Goal: Task Accomplishment & Management: Manage account settings

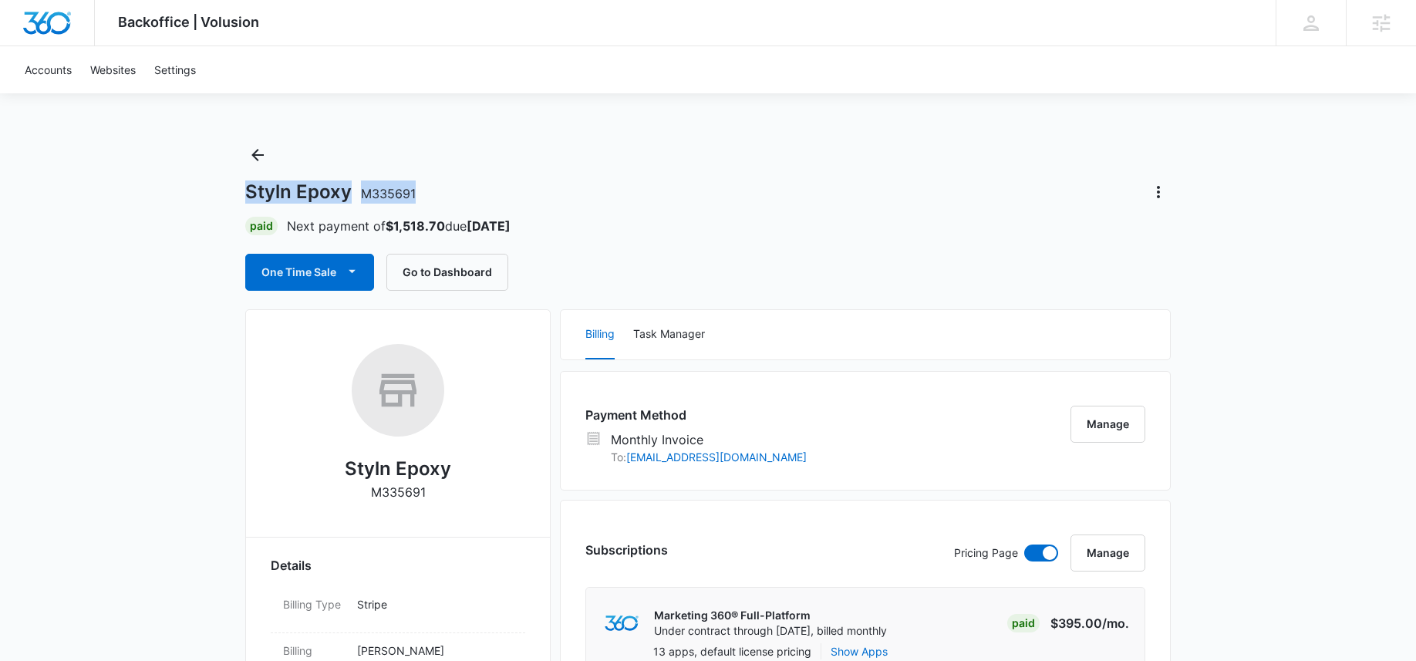
drag, startPoint x: 234, startPoint y: 197, endPoint x: 466, endPoint y: 197, distance: 232.2
copy h1 "Styln Epoxy M335691"
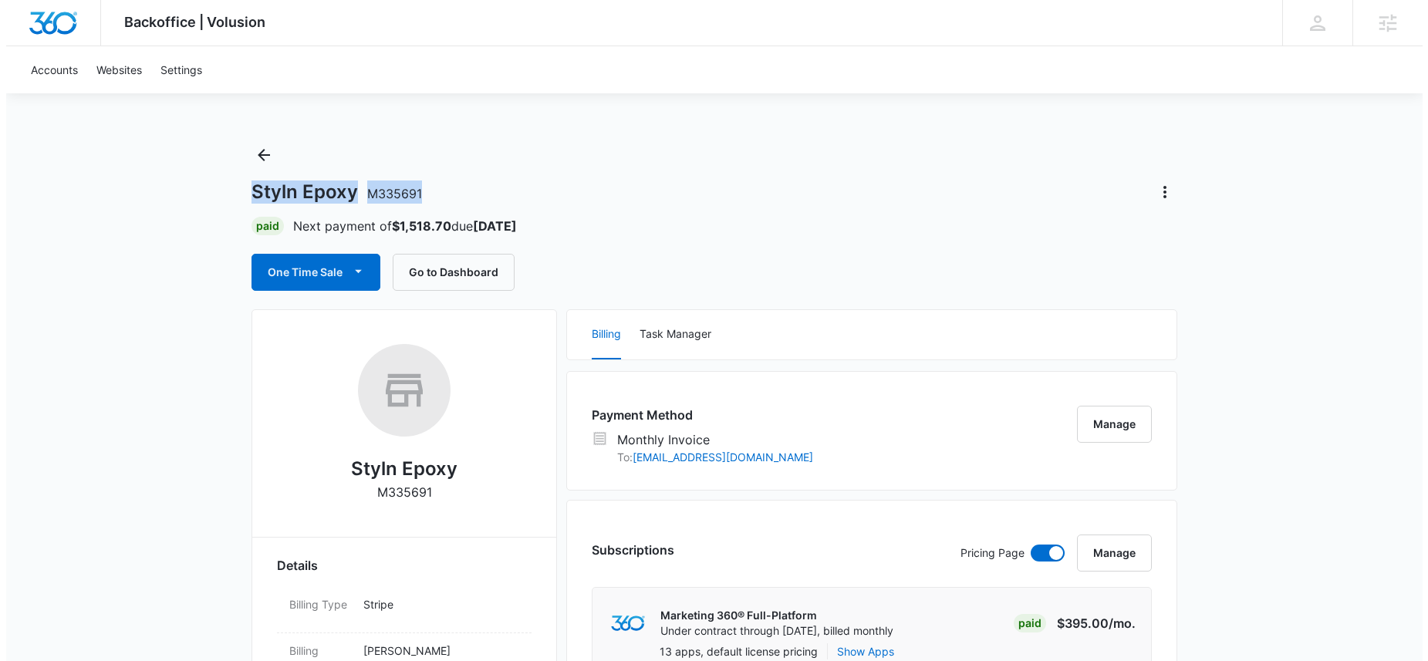
scroll to position [757, 0]
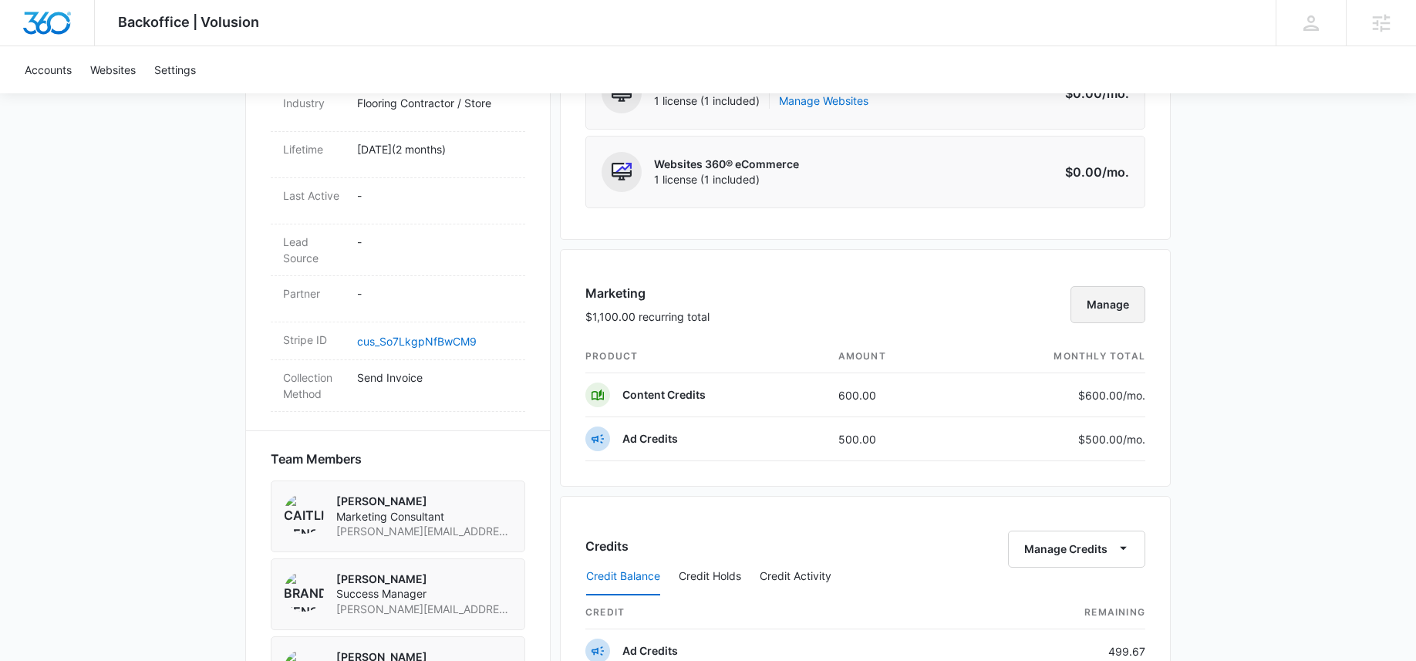
click at [1118, 306] on button "Manage" at bounding box center [1108, 304] width 75 height 37
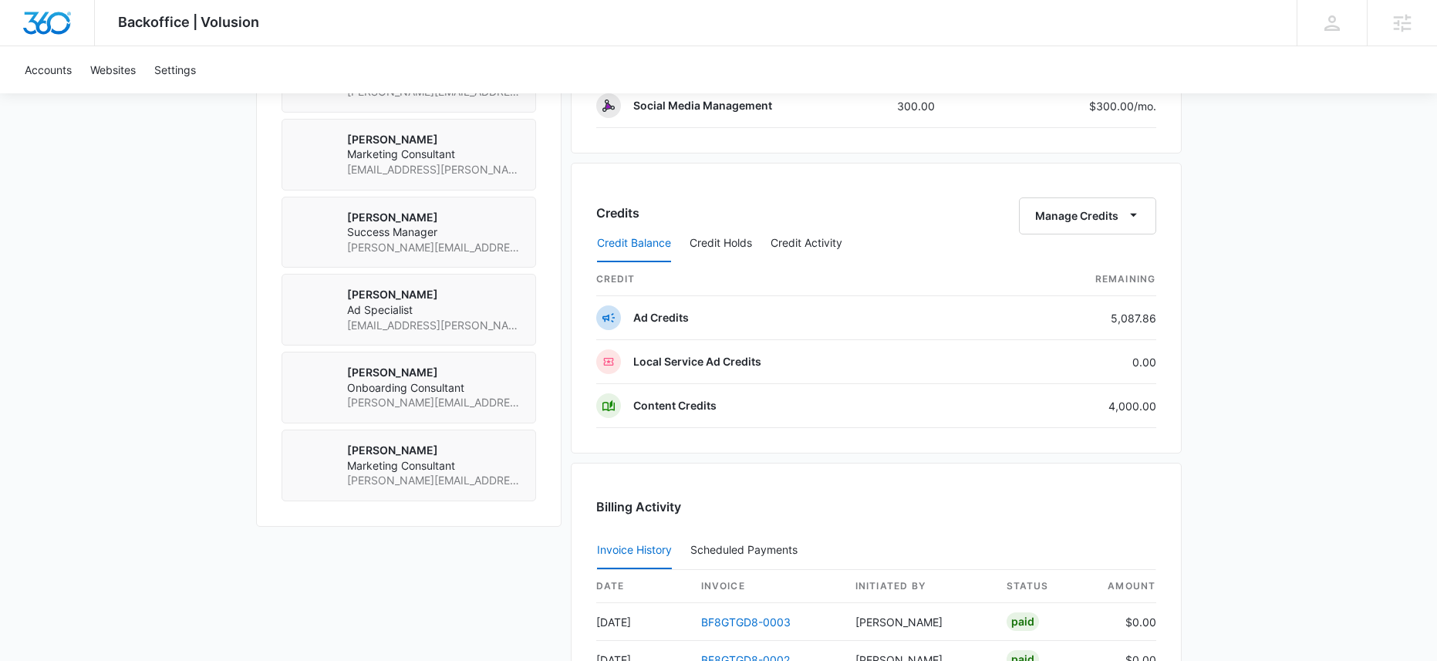
scroll to position [1135, 0]
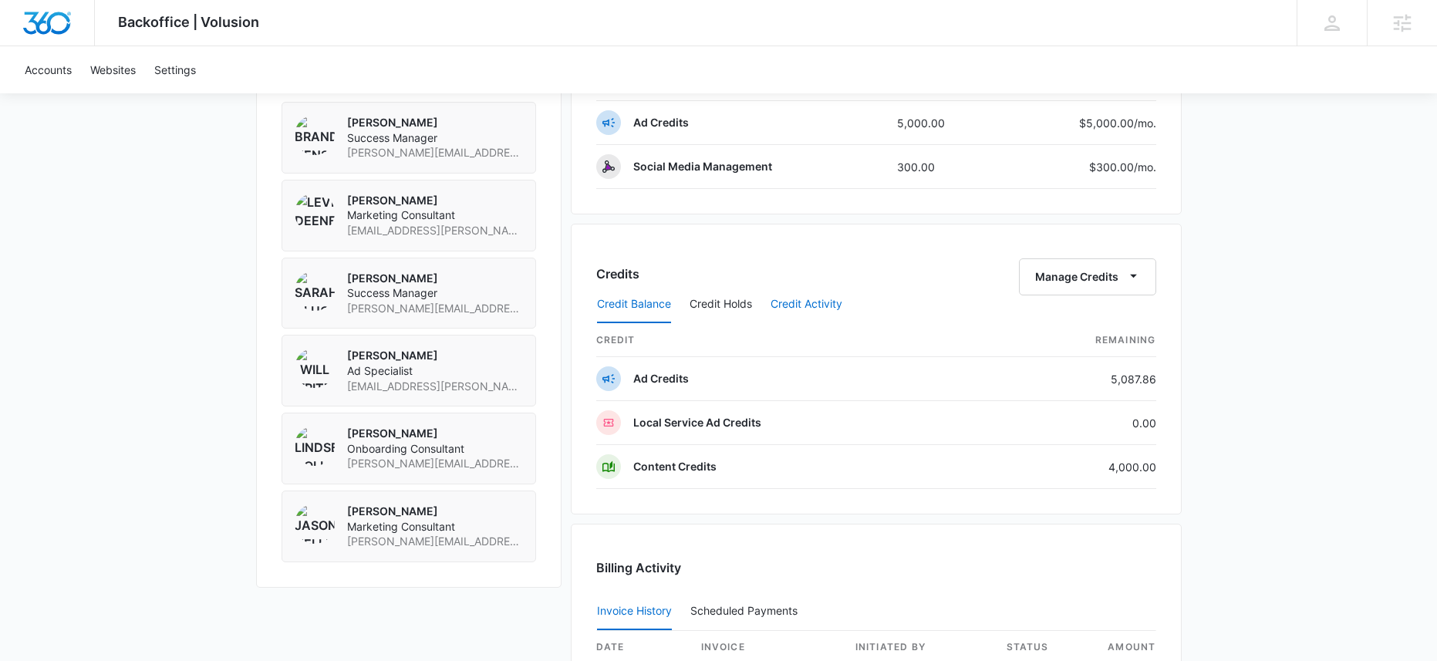
click at [794, 302] on button "Credit Activity" at bounding box center [807, 304] width 72 height 37
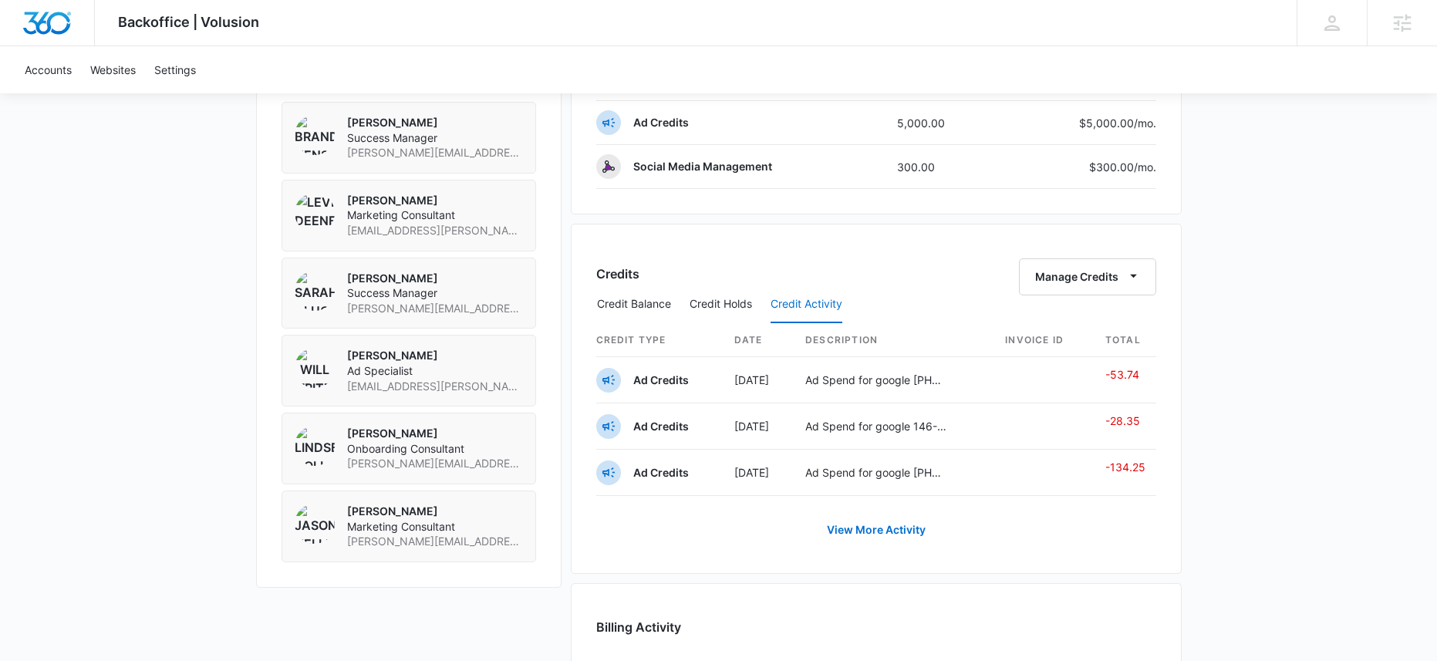
click at [869, 558] on div "Credits Manage Credits Credit Balance Credit Holds Credit Activity Credit Type …" at bounding box center [876, 399] width 611 height 350
click at [874, 539] on link "View More Activity" at bounding box center [876, 529] width 130 height 37
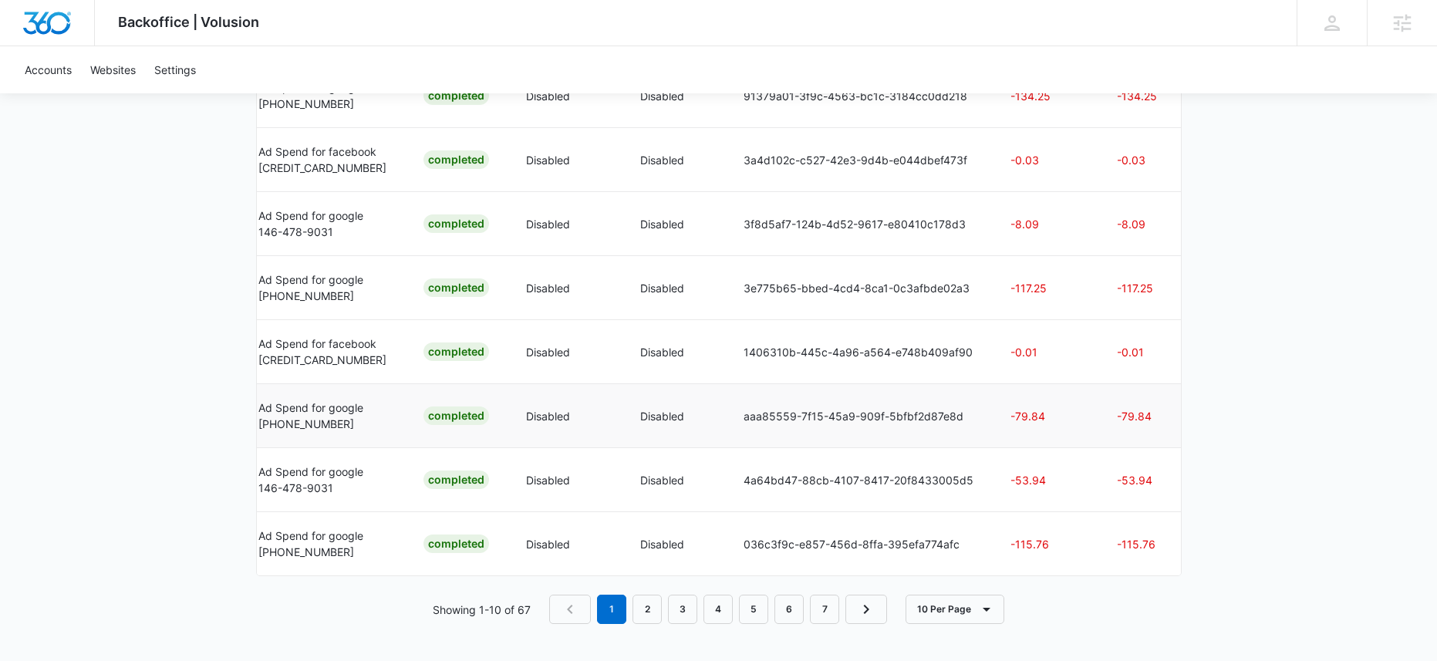
scroll to position [776, 0]
click at [649, 612] on link "2" at bounding box center [646, 609] width 29 height 29
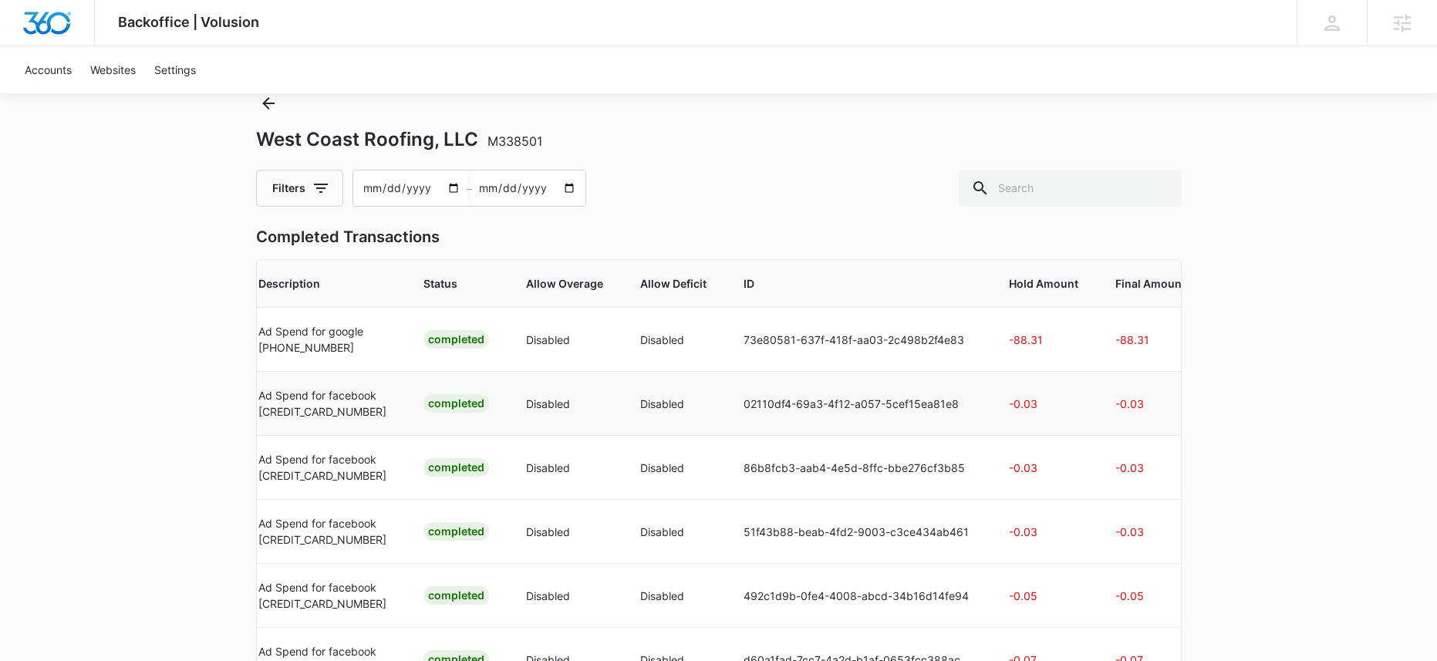
scroll to position [565, 0]
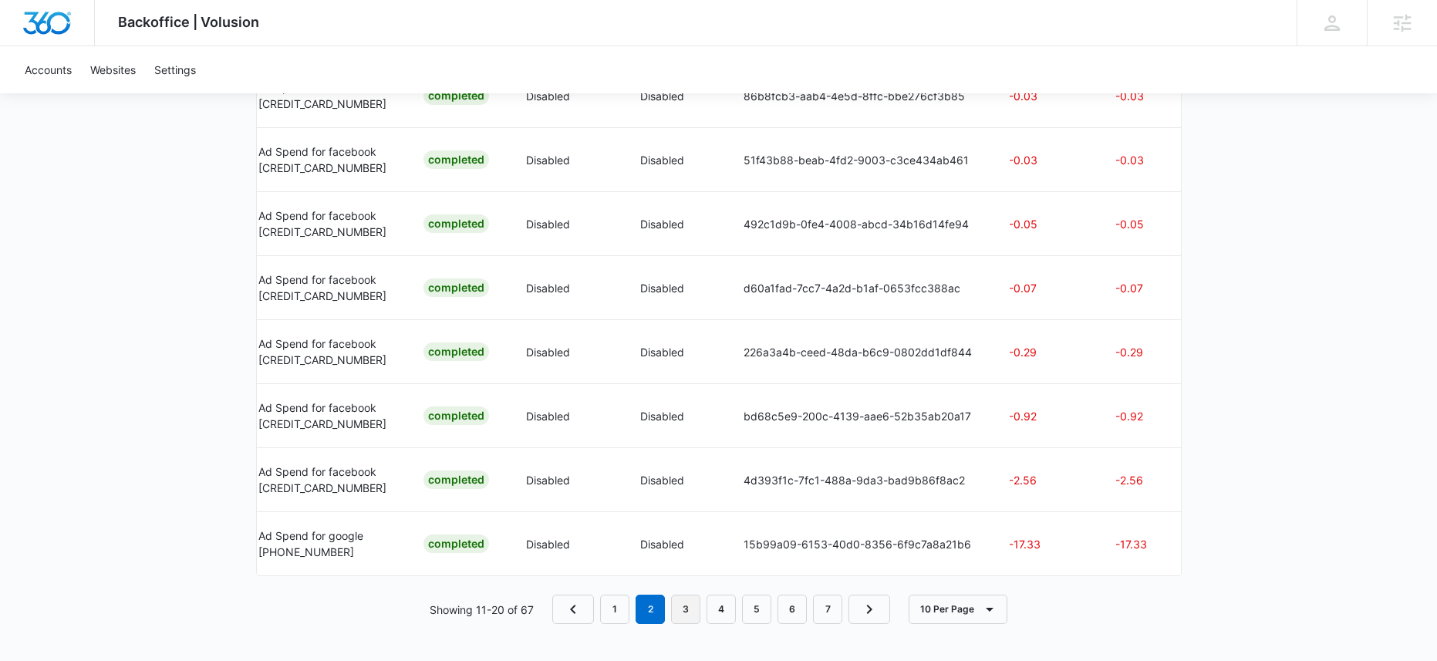
click at [693, 614] on link "3" at bounding box center [685, 609] width 29 height 29
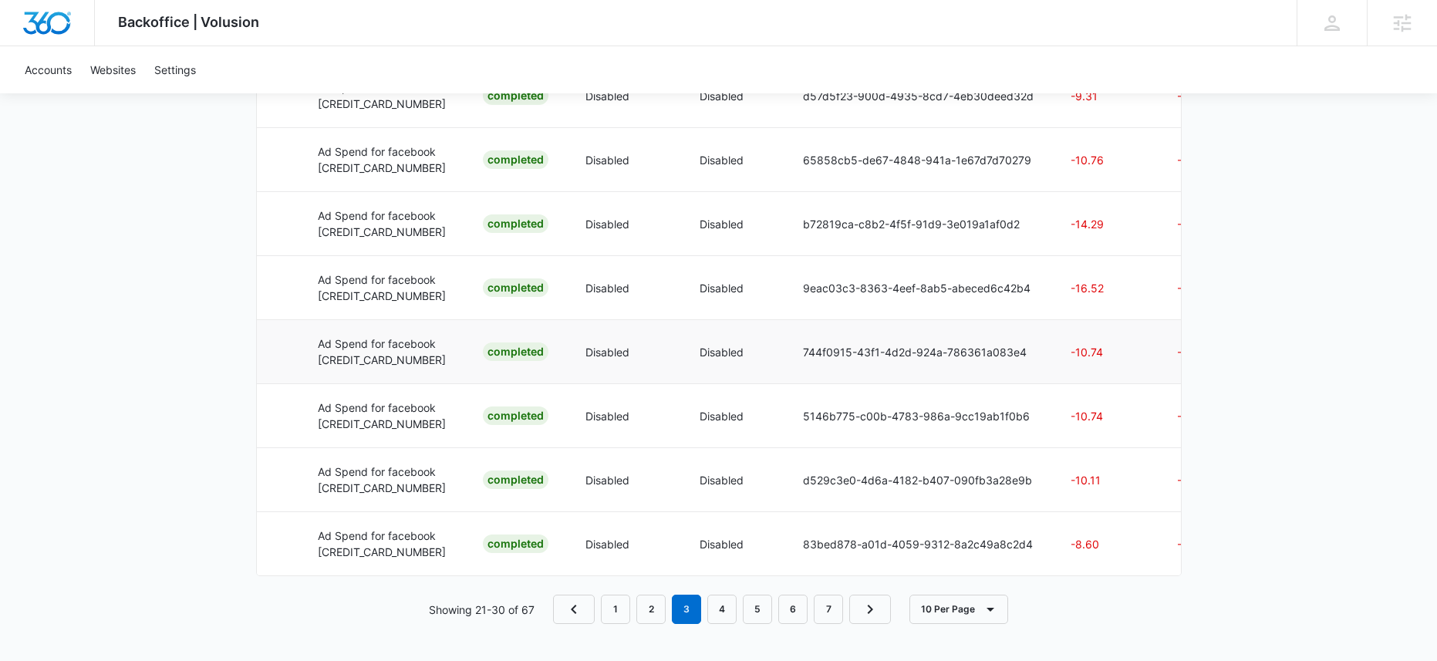
scroll to position [581, 0]
click at [721, 605] on link "4" at bounding box center [721, 609] width 29 height 29
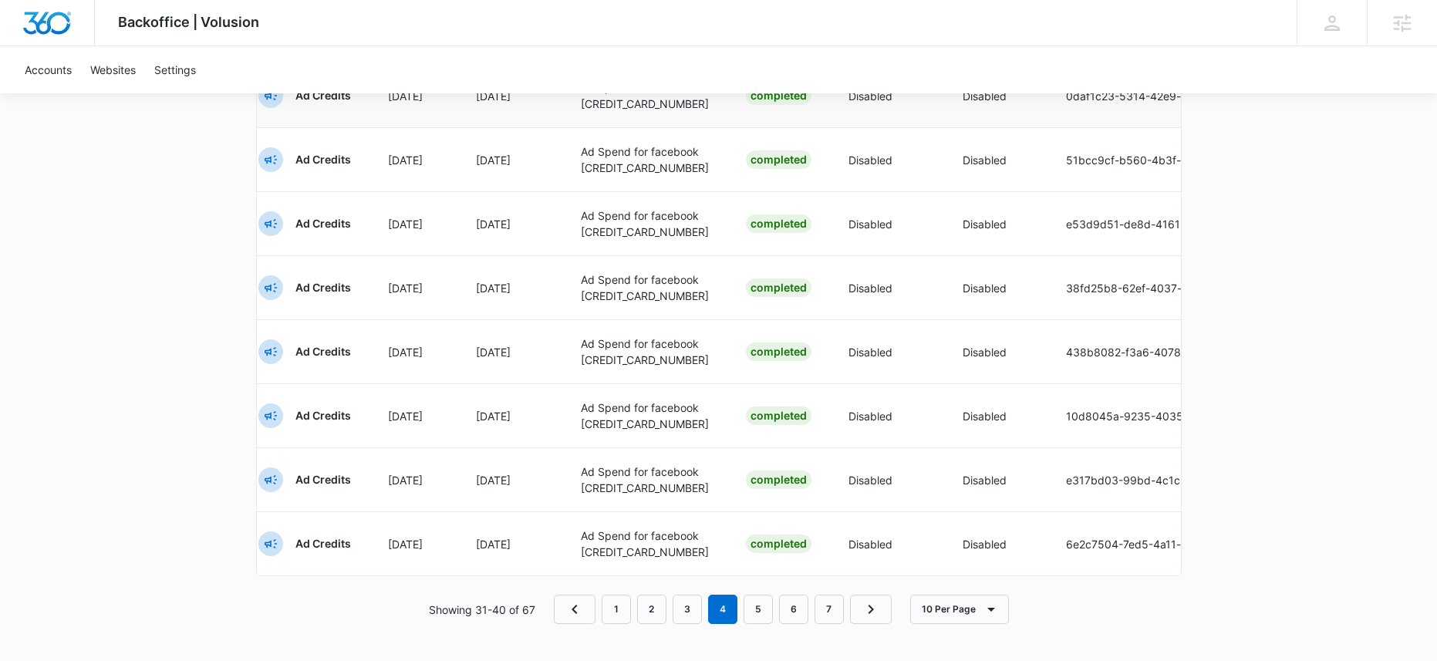
scroll to position [597, 0]
click at [822, 606] on link "7" at bounding box center [829, 609] width 29 height 29
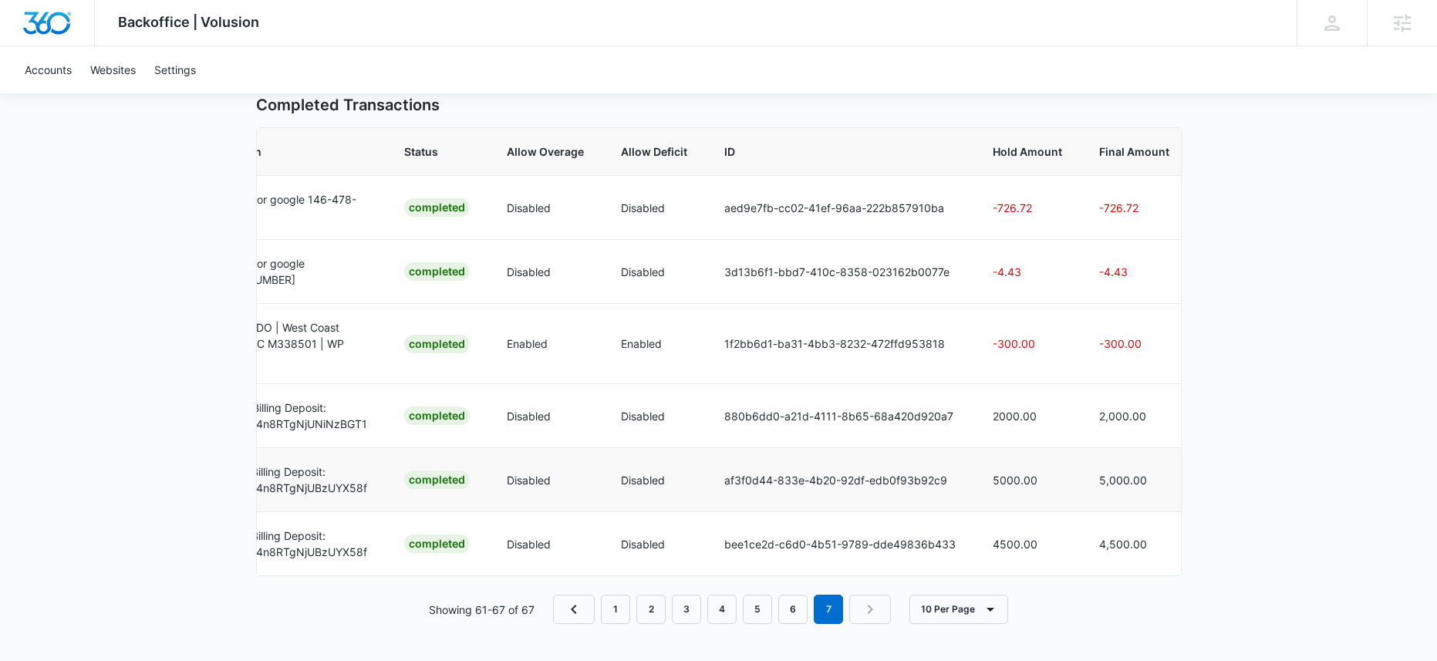
scroll to position [0, 0]
click at [798, 610] on link "6" at bounding box center [792, 609] width 29 height 29
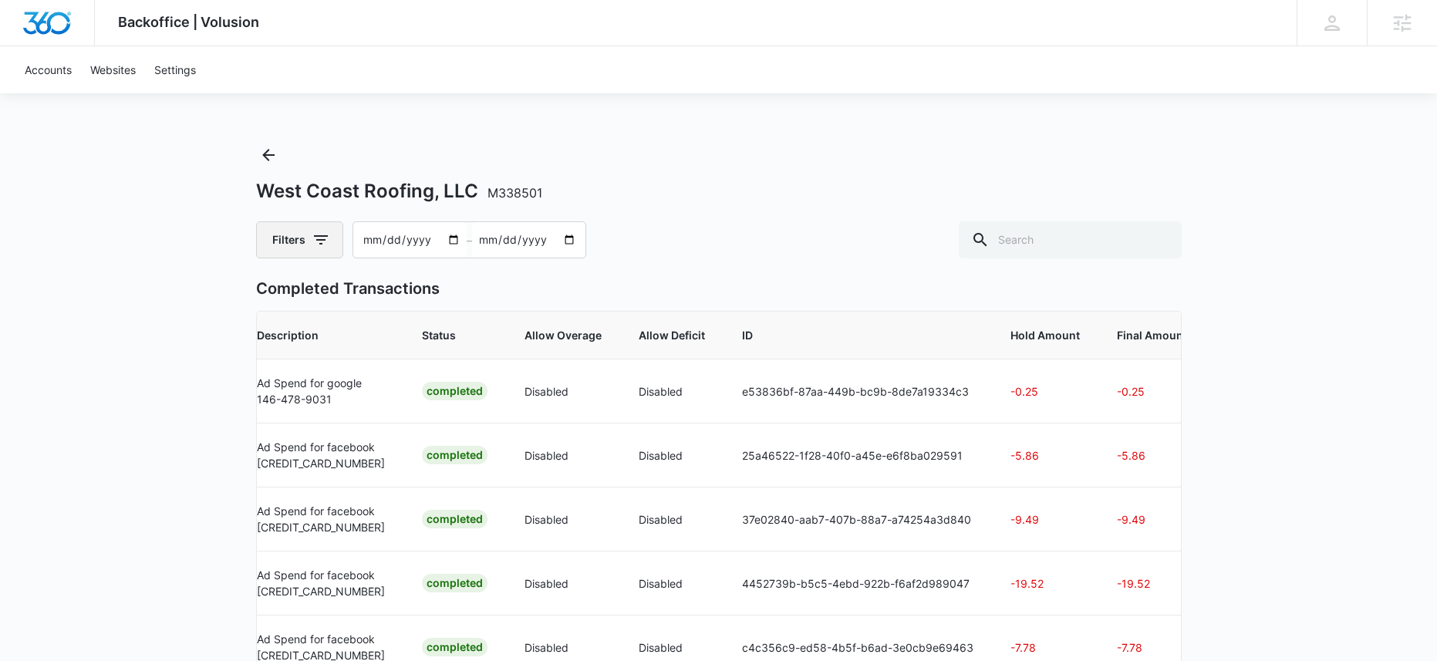
click at [289, 238] on button "Filters" at bounding box center [299, 239] width 87 height 37
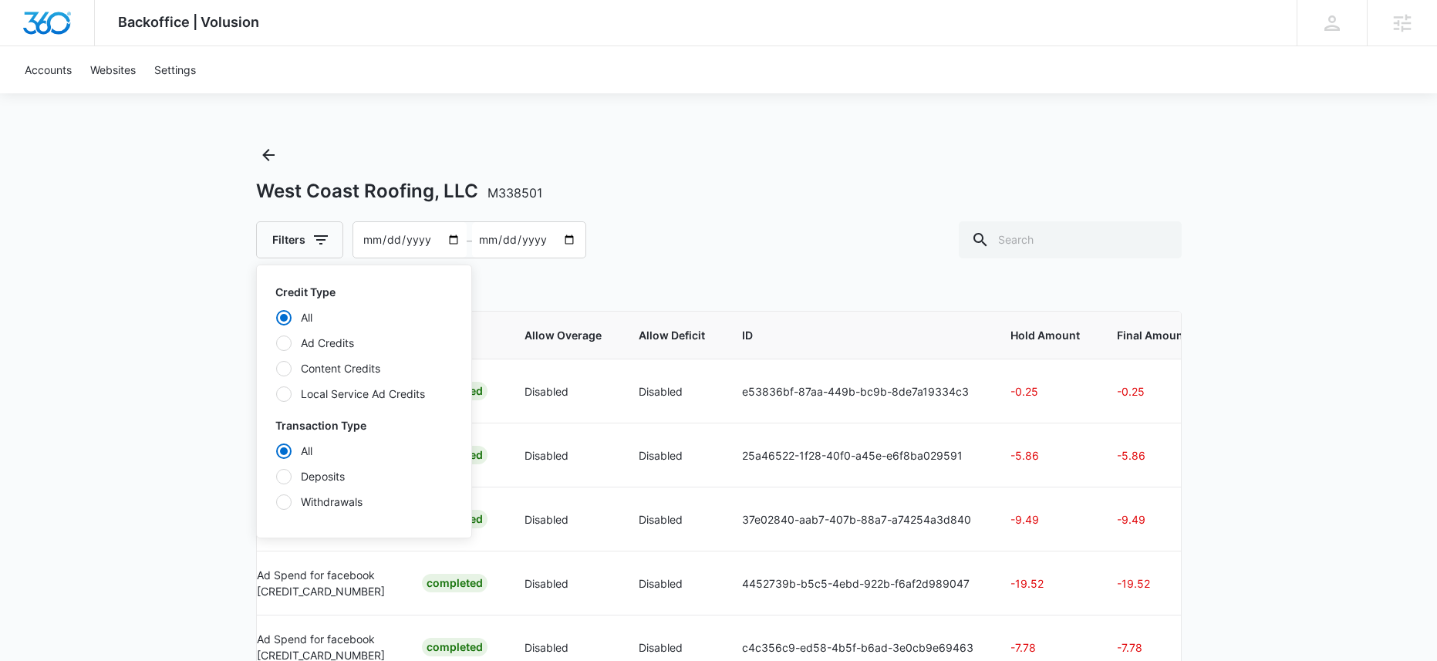
click at [284, 342] on div at bounding box center [283, 343] width 15 height 15
click at [276, 342] on input "Ad Credits" at bounding box center [275, 342] width 1 height 1
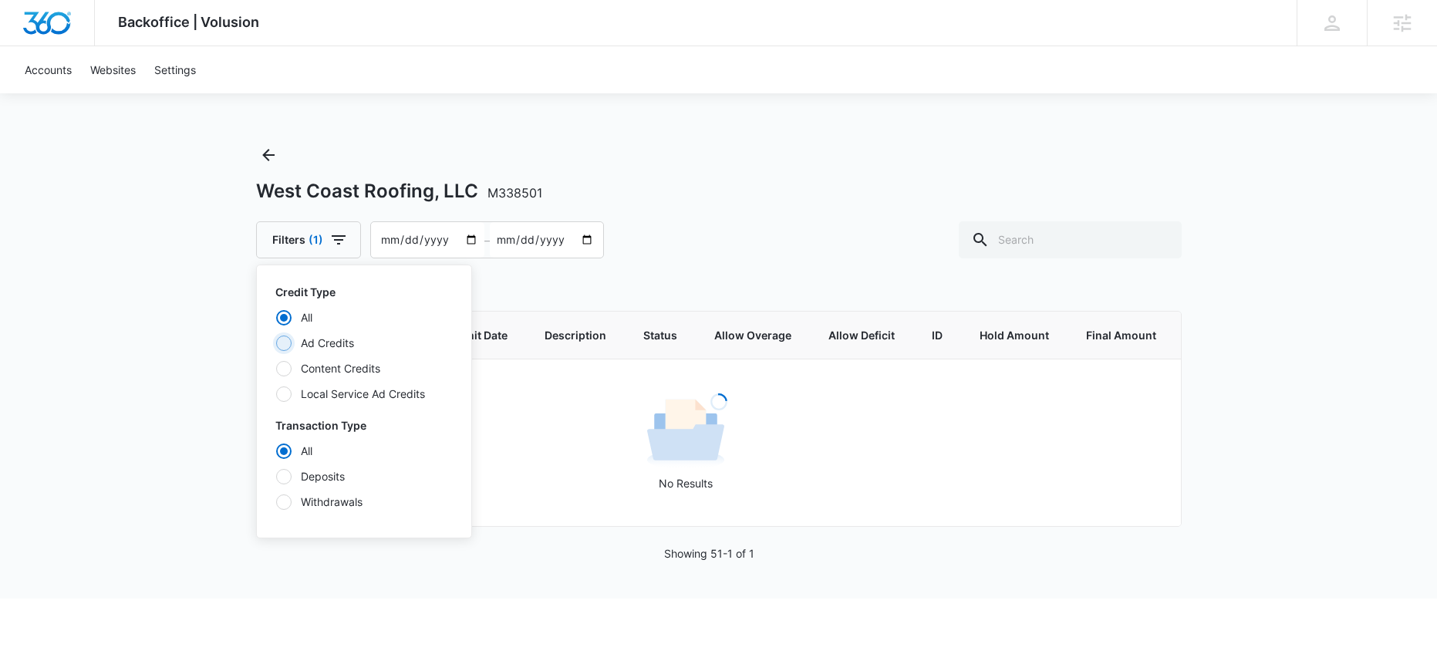
radio input "false"
radio input "true"
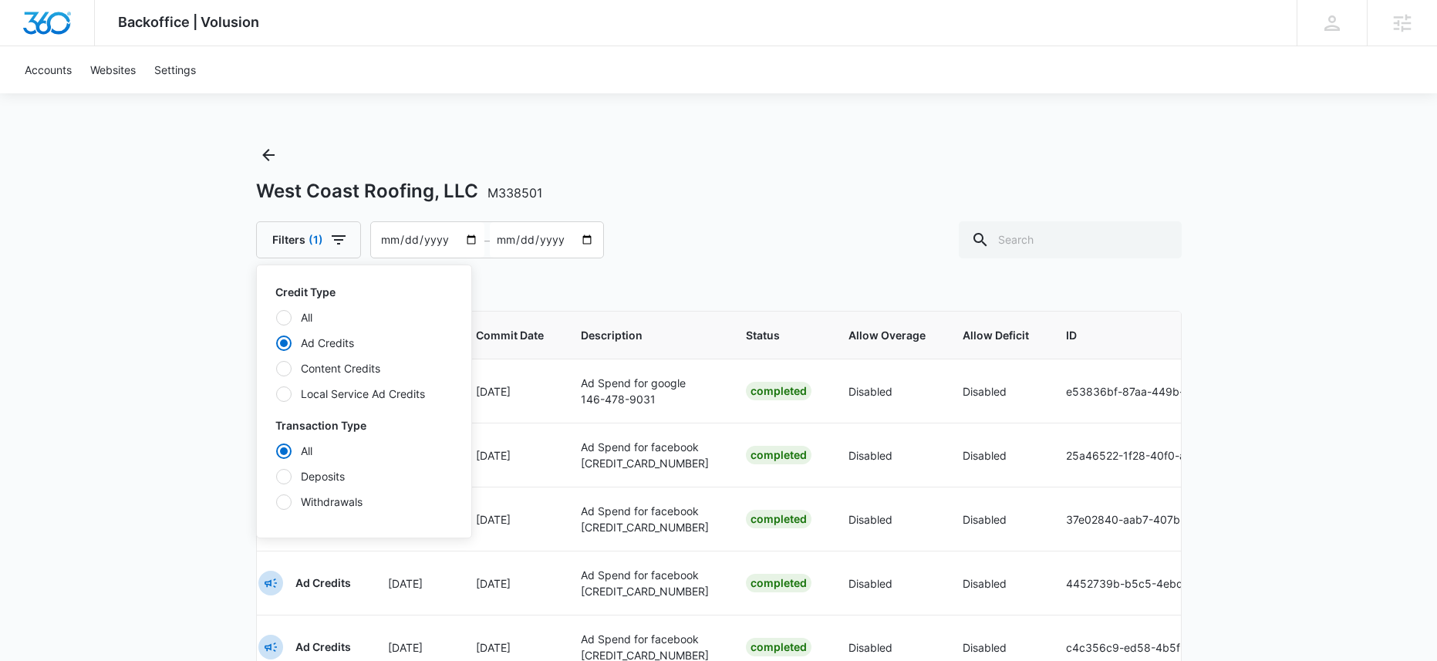
click at [234, 329] on div "Backoffice | Volusion Apps Settings Sarah Gluchacki Sarah.Gluchacki@madwire.com…" at bounding box center [718, 542] width 1437 height 1084
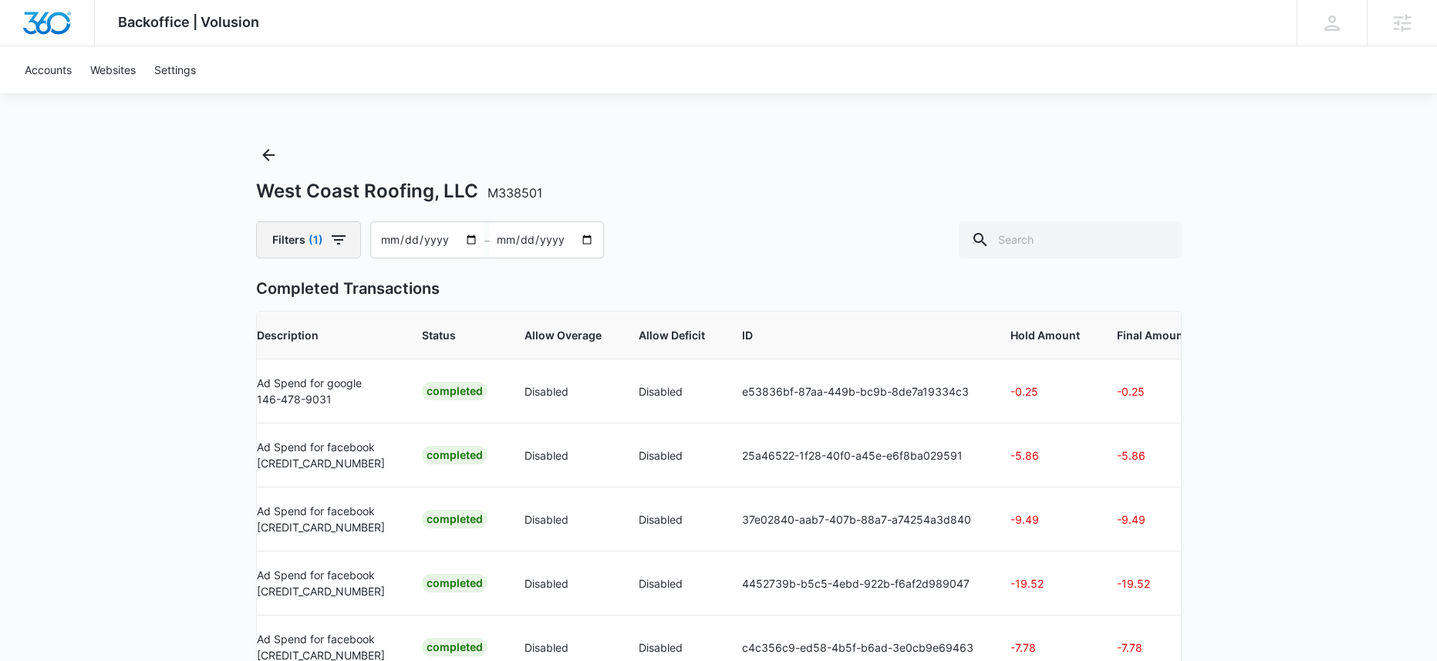
click at [270, 228] on button "Filters (1)" at bounding box center [308, 239] width 105 height 37
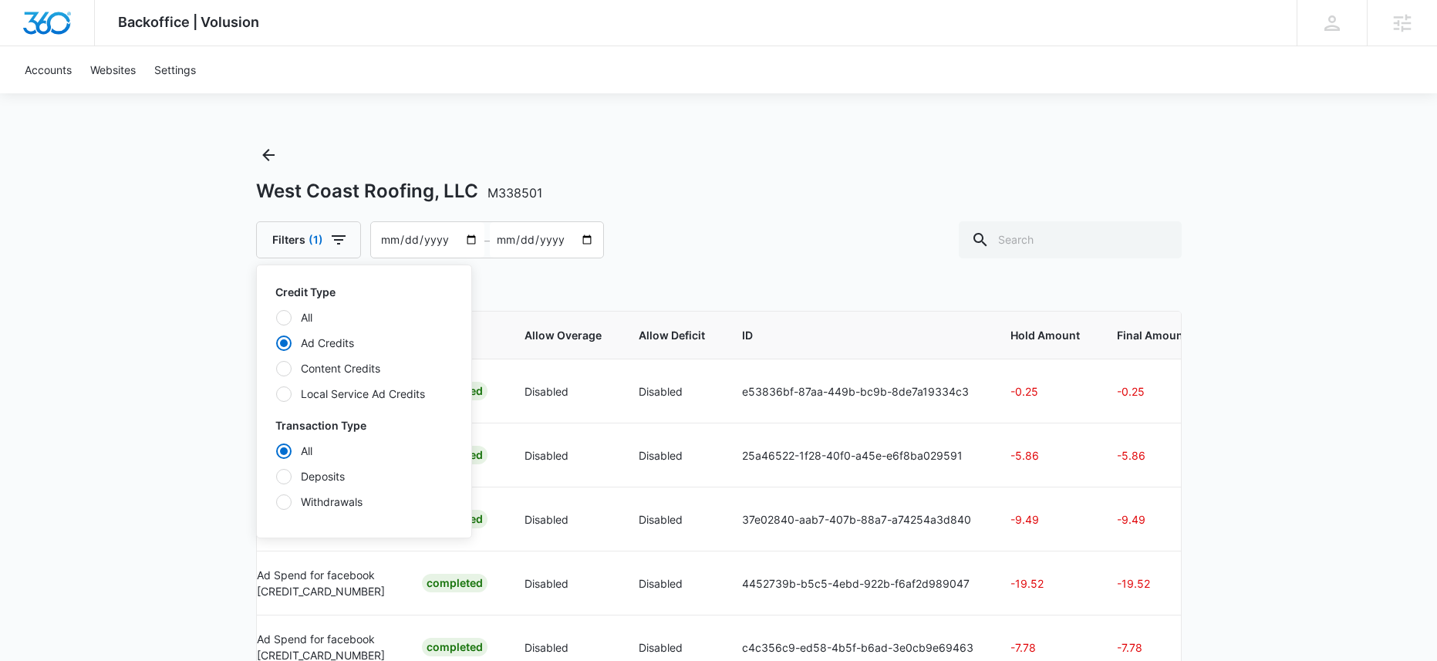
click at [284, 479] on div at bounding box center [283, 476] width 15 height 15
click at [276, 477] on input "Deposits" at bounding box center [275, 476] width 1 height 1
radio input "false"
radio input "true"
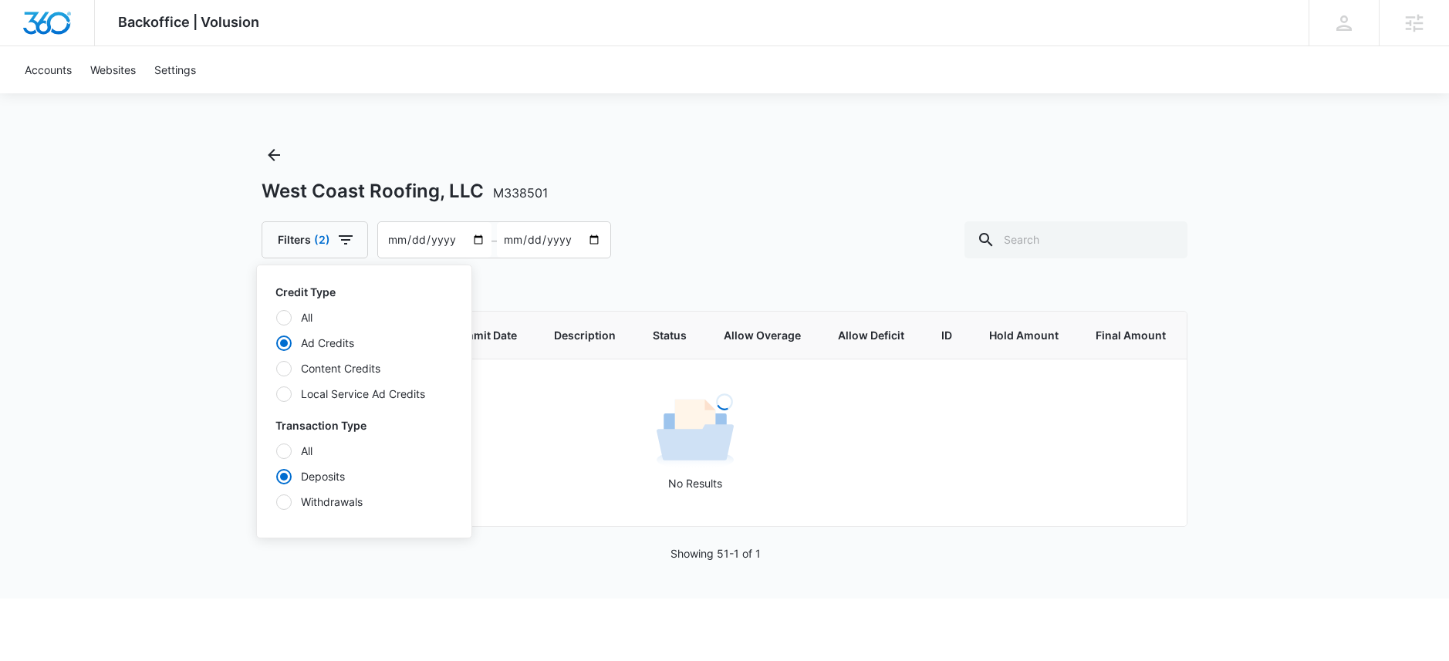
click at [219, 423] on div "Backoffice | Volusion Apps Settings Sarah Gluchacki Sarah.Gluchacki@madwire.com…" at bounding box center [724, 299] width 1449 height 599
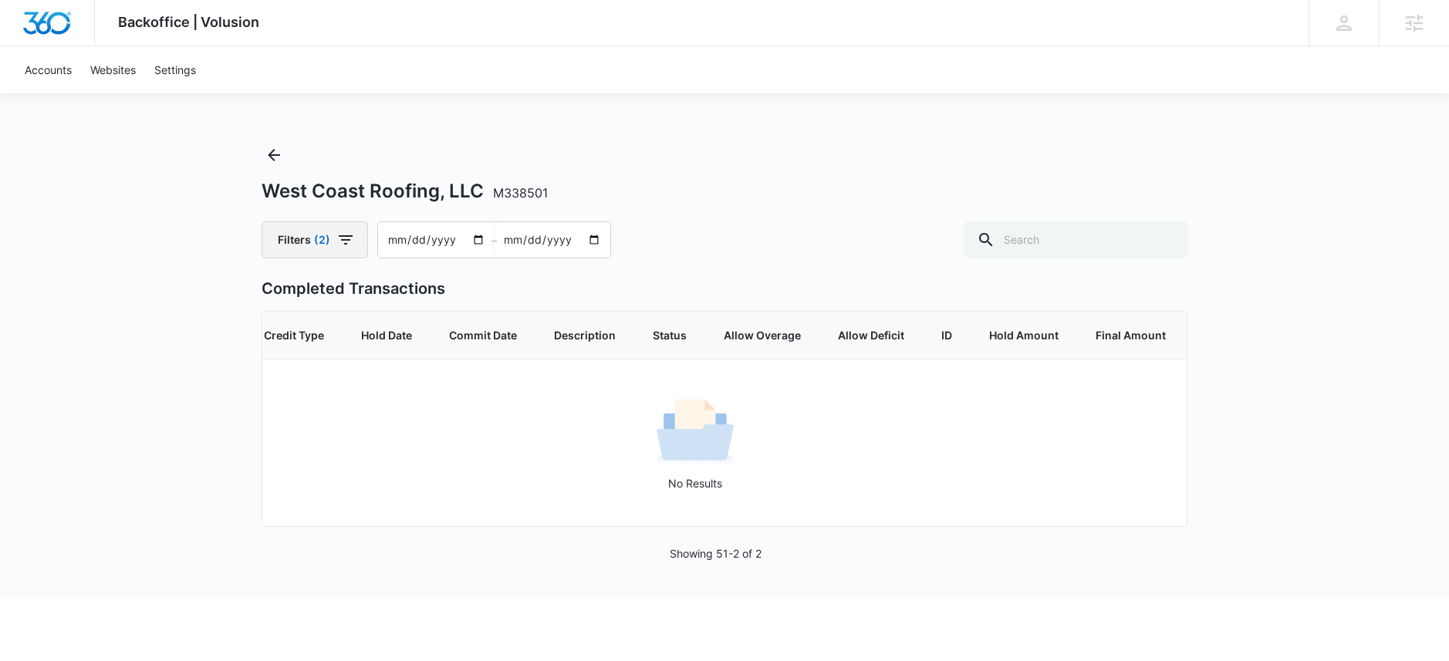
click at [344, 241] on icon "button" at bounding box center [345, 240] width 19 height 19
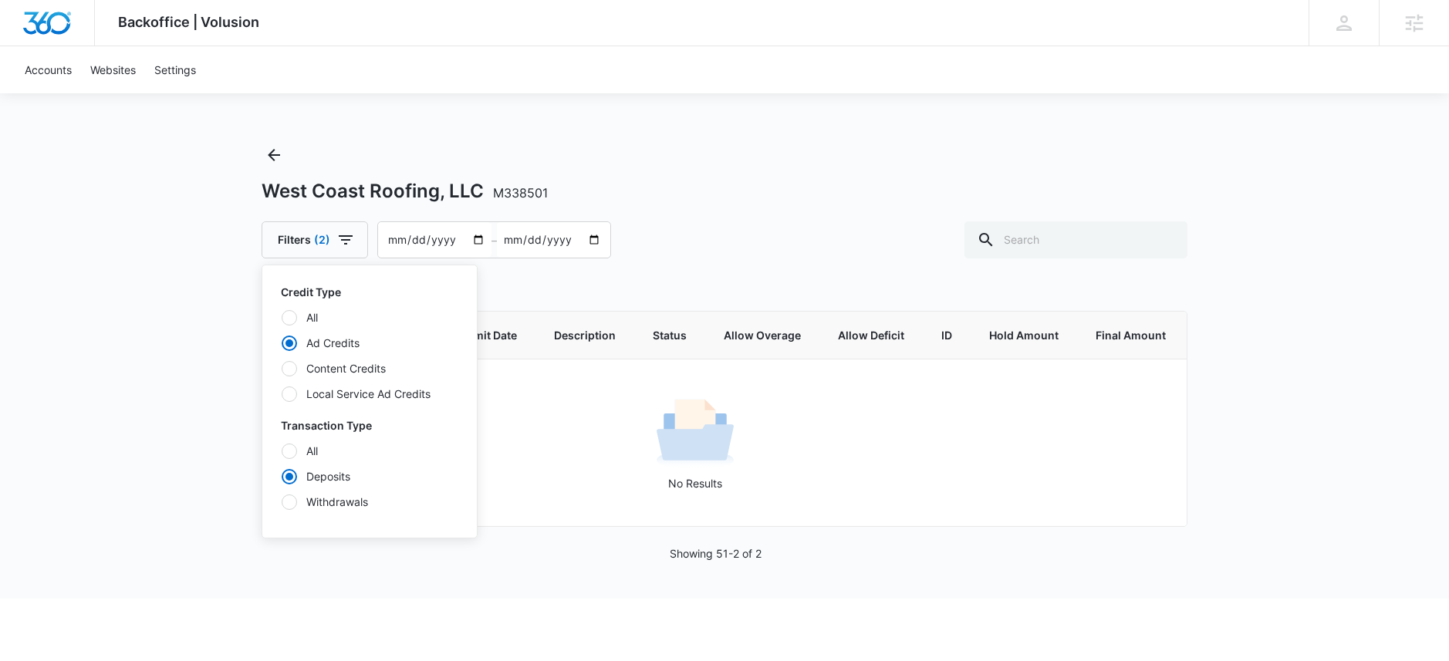
click at [286, 316] on div at bounding box center [289, 317] width 15 height 15
click at [282, 317] on input "All" at bounding box center [281, 317] width 1 height 1
radio input "true"
click at [275, 450] on div "Credit Type All Ad Credits Content Credits Local Service Ad Credits Transaction…" at bounding box center [369, 401] width 214 height 272
click at [296, 447] on label "All" at bounding box center [369, 451] width 177 height 16
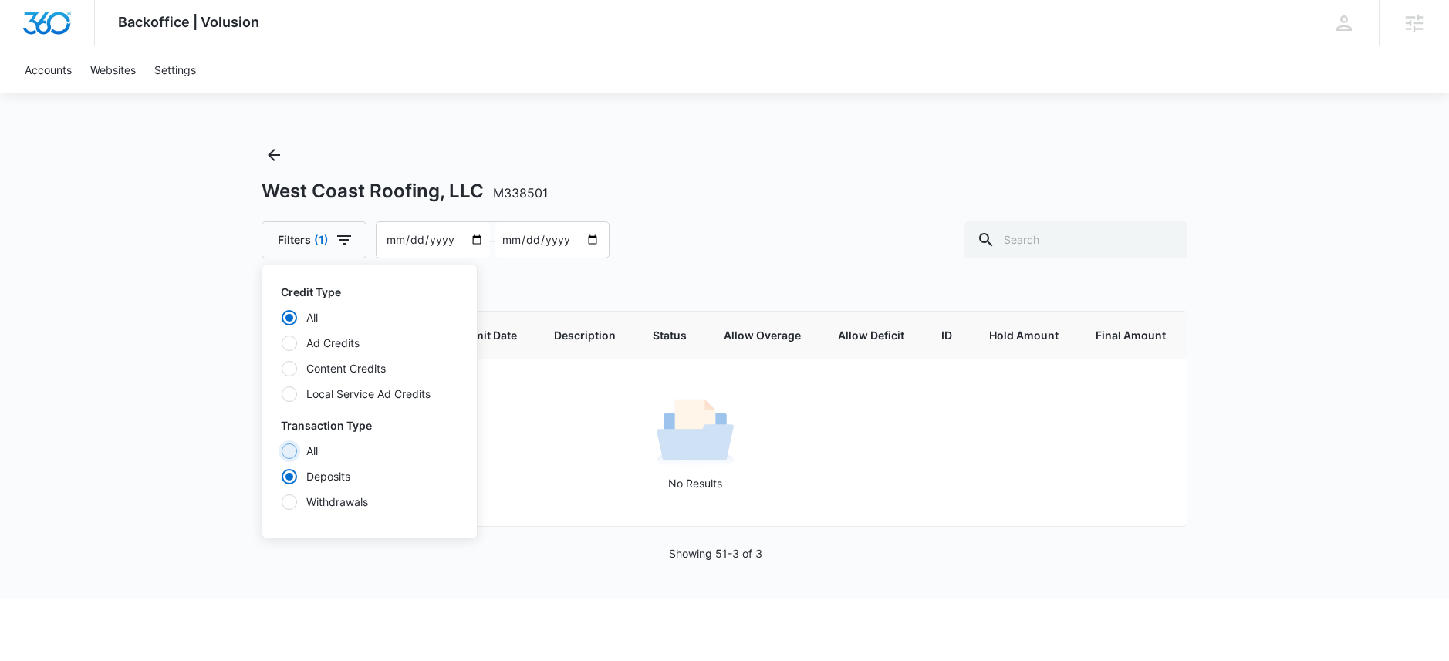
click at [282, 450] on input "All" at bounding box center [281, 450] width 1 height 1
radio input "true"
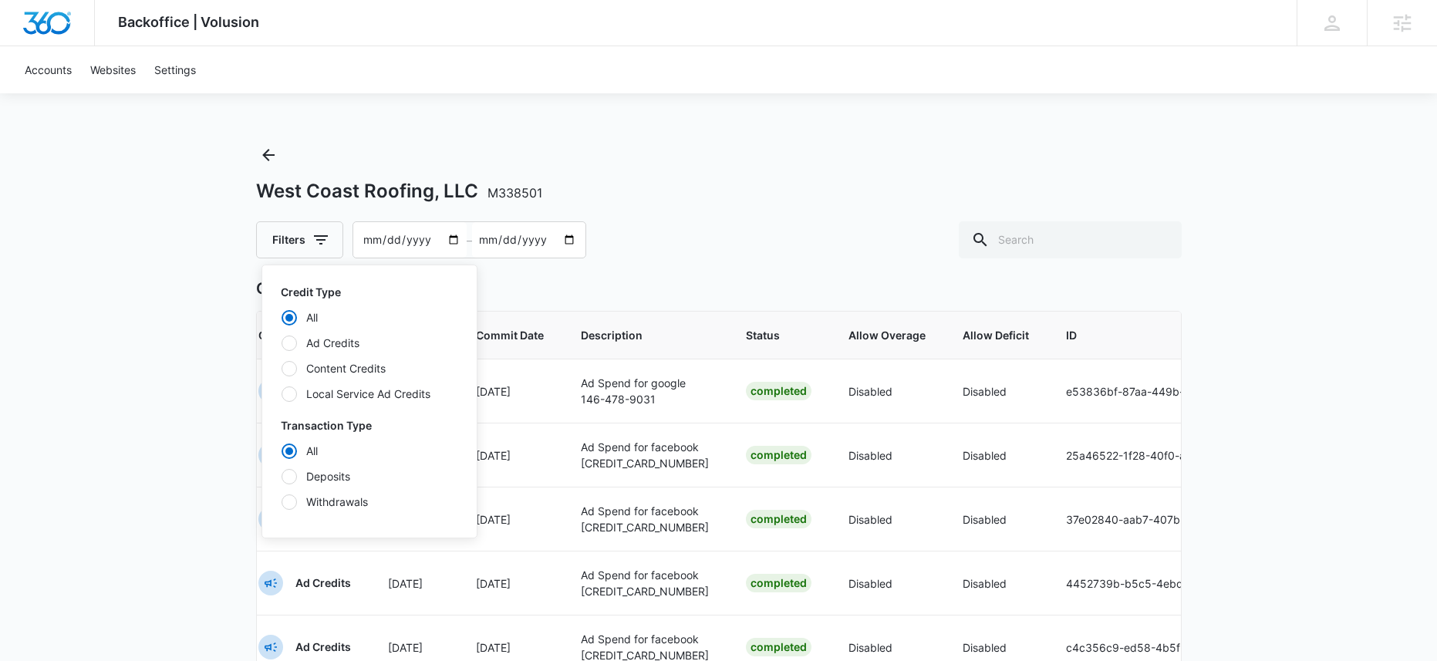
click at [194, 437] on div "Backoffice | Volusion Apps Settings Sarah Gluchacki Sarah.Gluchacki@madwire.com…" at bounding box center [718, 542] width 1437 height 1084
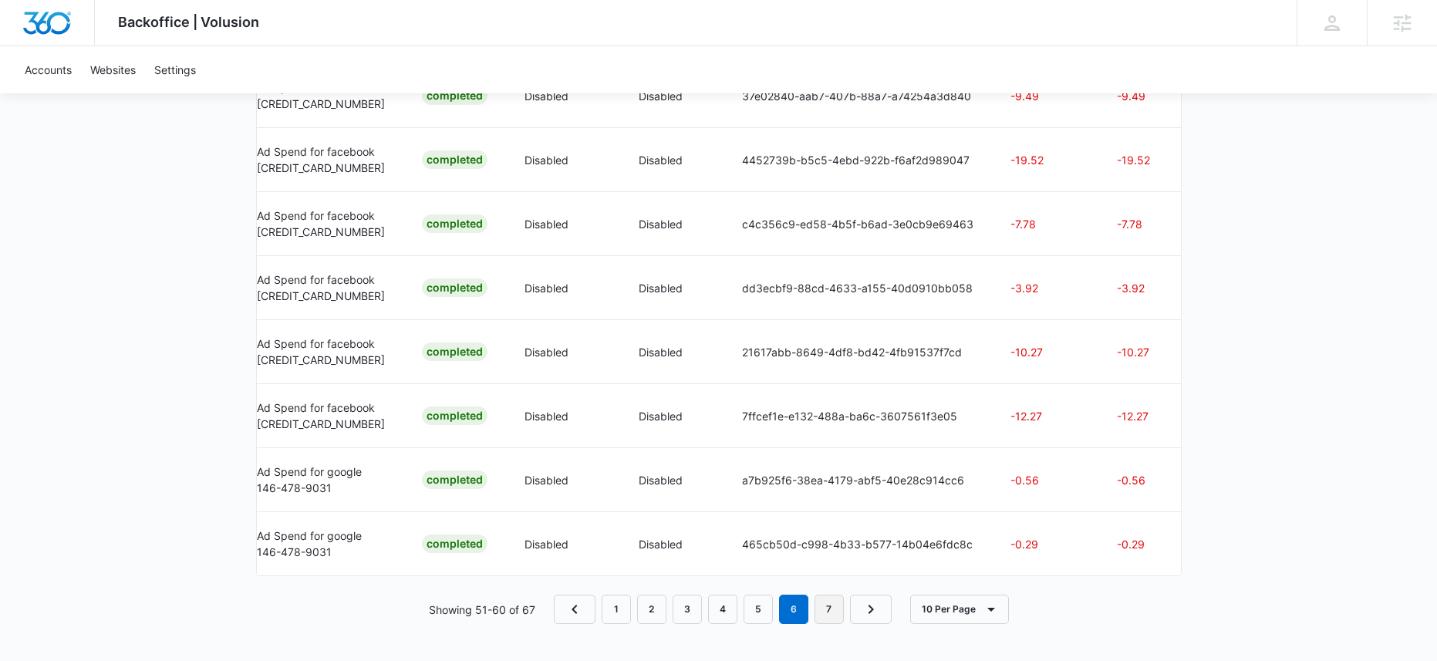
click at [835, 604] on link "7" at bounding box center [829, 609] width 29 height 29
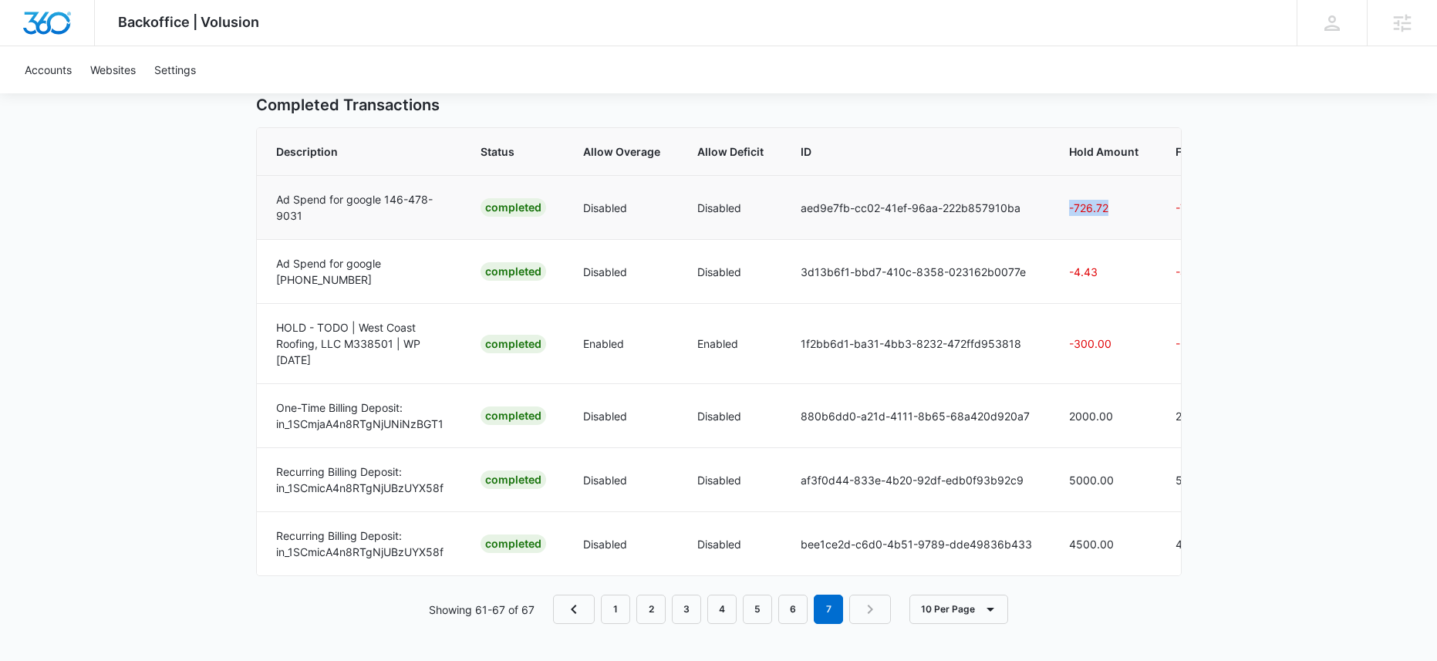
drag, startPoint x: 1120, startPoint y: 204, endPoint x: 1061, endPoint y: 196, distance: 60.0
click at [1061, 196] on td "-726.72" at bounding box center [1104, 207] width 106 height 64
click at [794, 619] on link "6" at bounding box center [792, 609] width 29 height 29
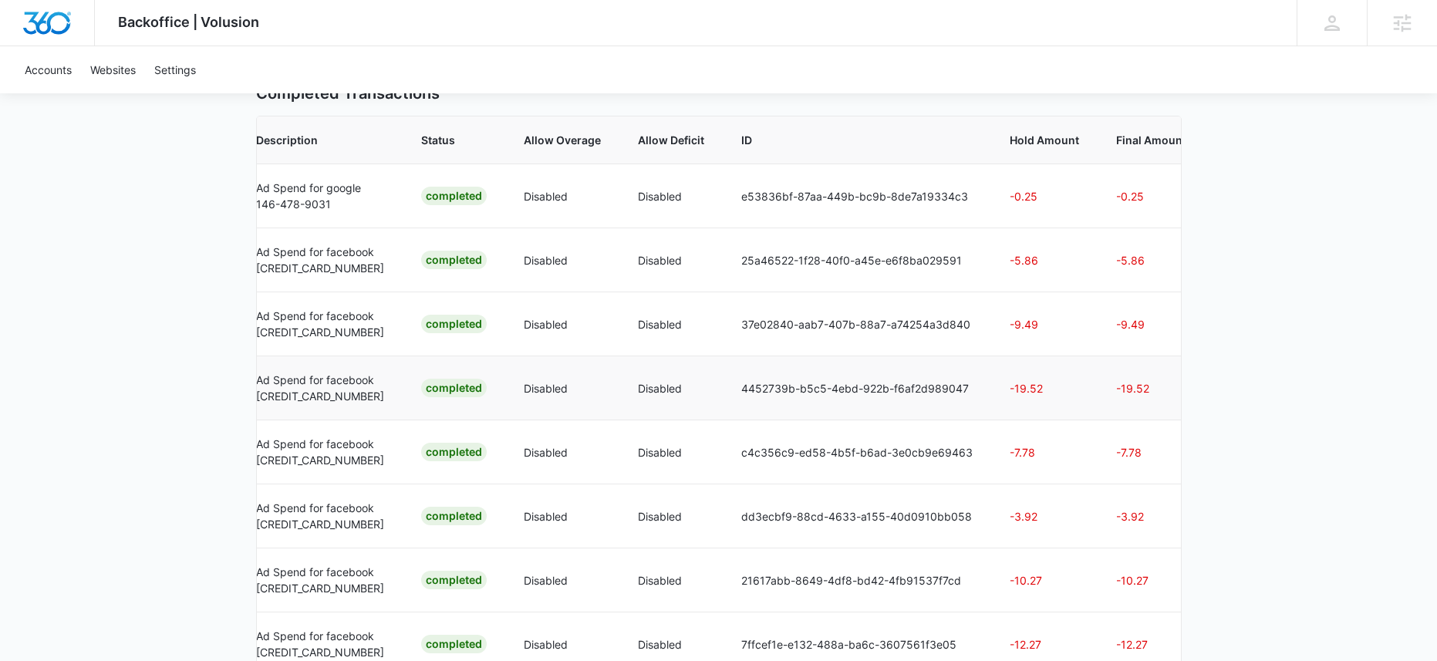
scroll to position [0, 386]
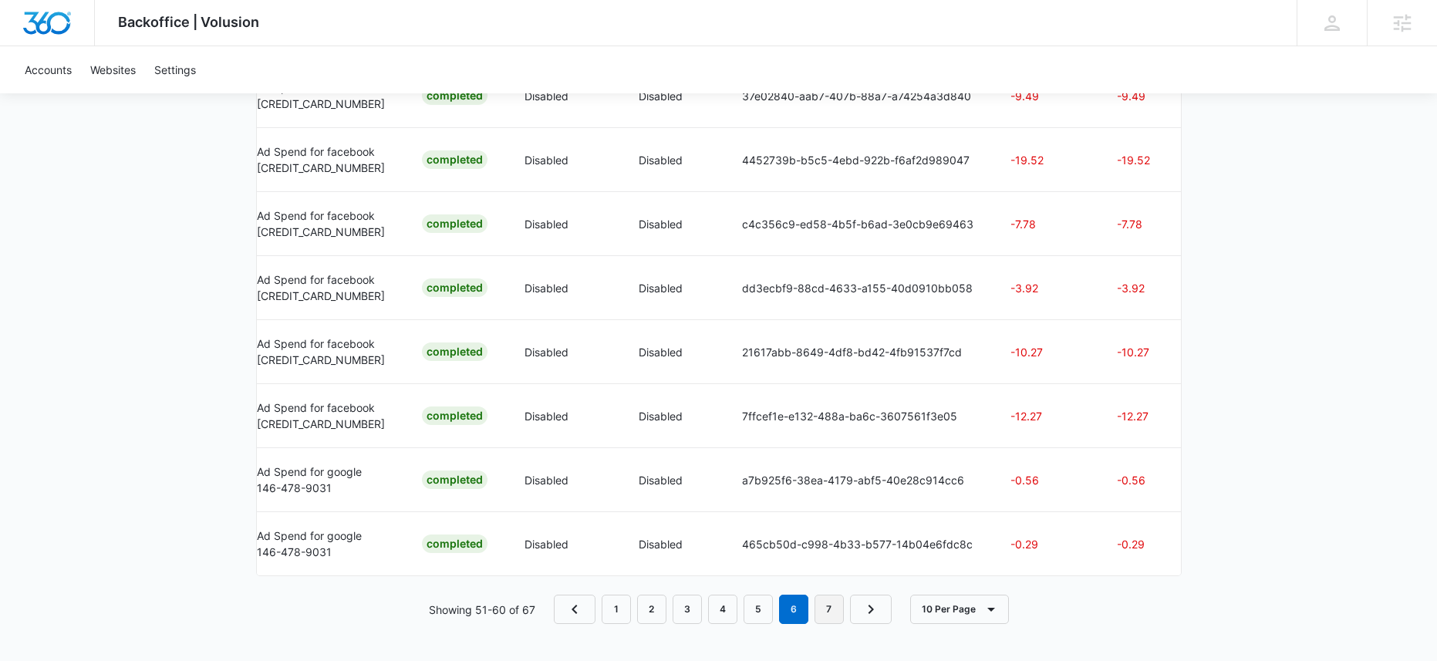
click at [830, 612] on link "7" at bounding box center [829, 609] width 29 height 29
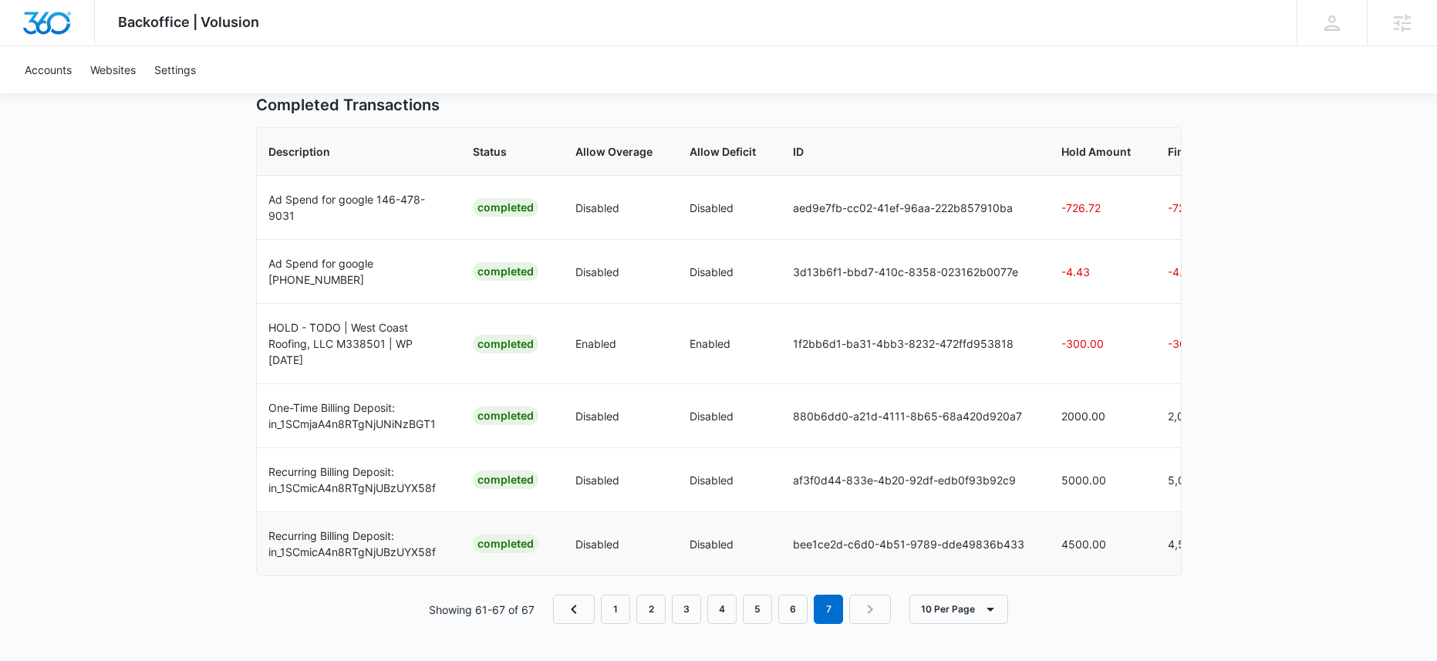
scroll to position [0, 499]
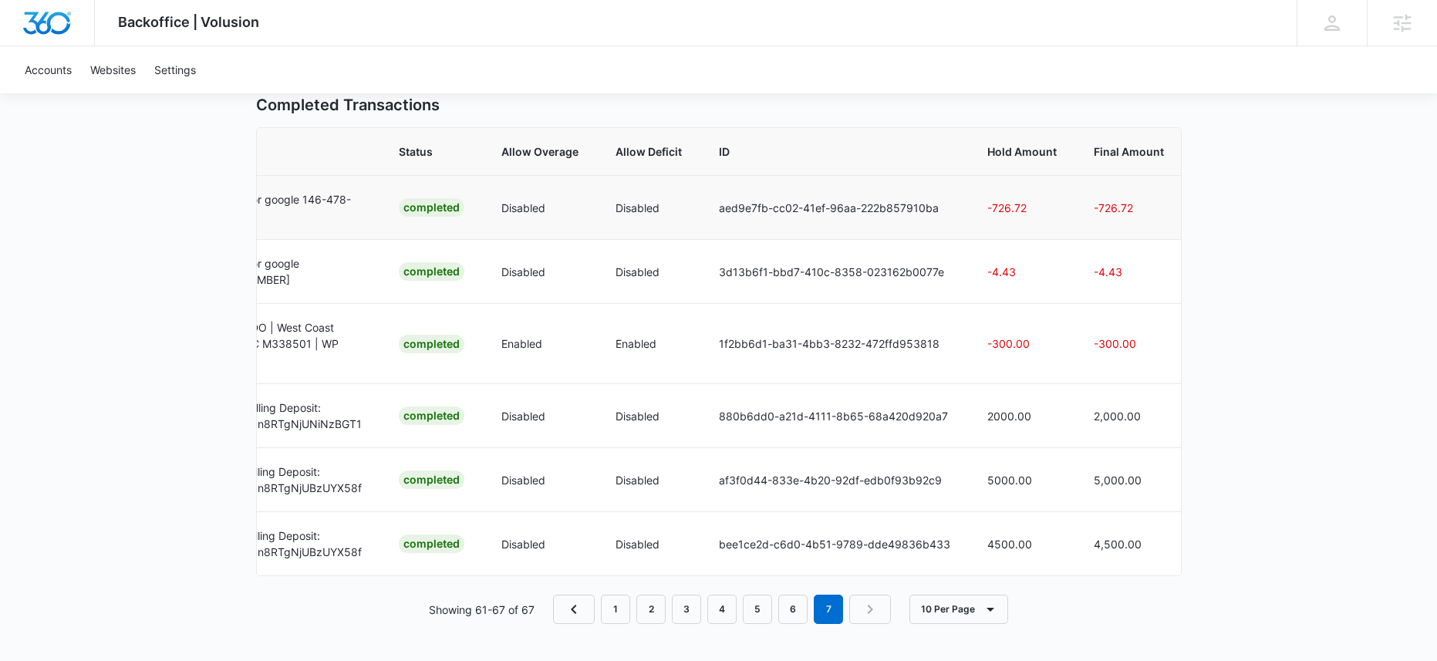
click at [816, 200] on p "aed9e7fb-cc02-41ef-96aa-222b857910ba" at bounding box center [834, 208] width 231 height 16
drag, startPoint x: 1037, startPoint y: 201, endPoint x: 987, endPoint y: 197, distance: 49.5
click at [987, 200] on p "-726.72" at bounding box center [1021, 208] width 69 height 16
copy p "726.72"
click at [621, 611] on link "1" at bounding box center [615, 609] width 29 height 29
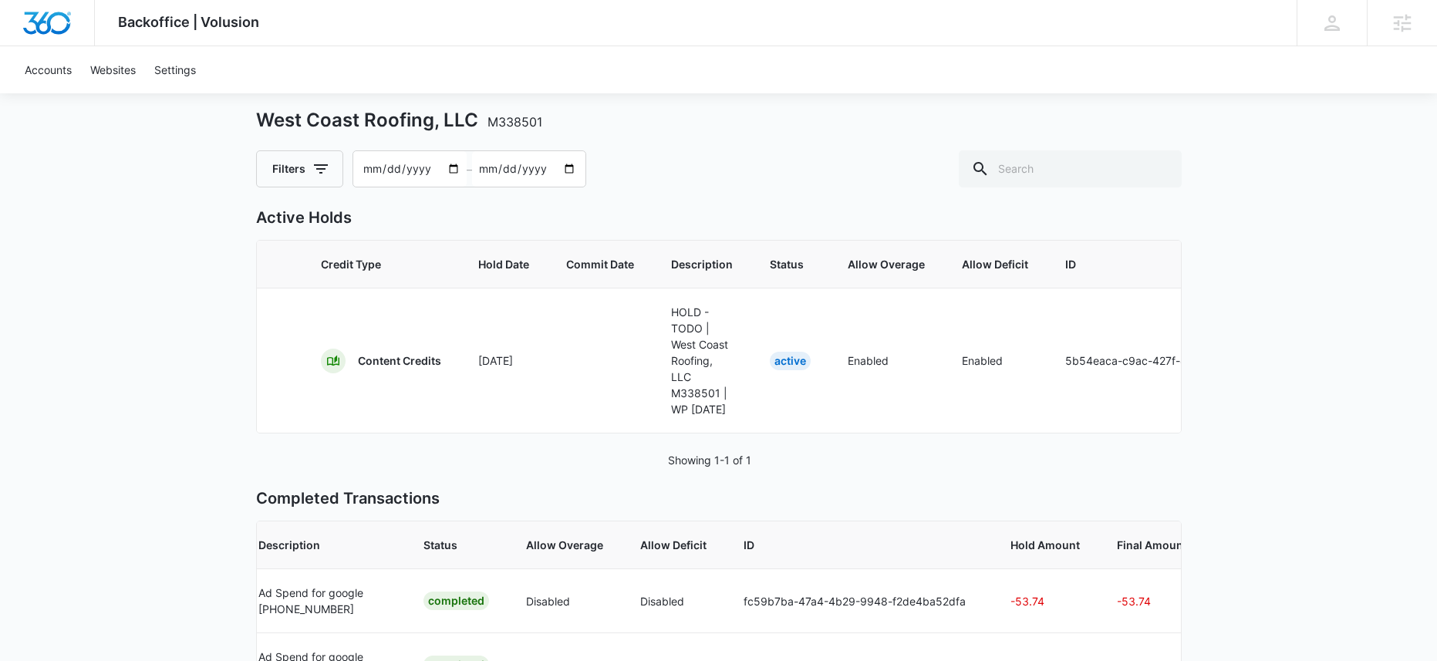
scroll to position [0, 0]
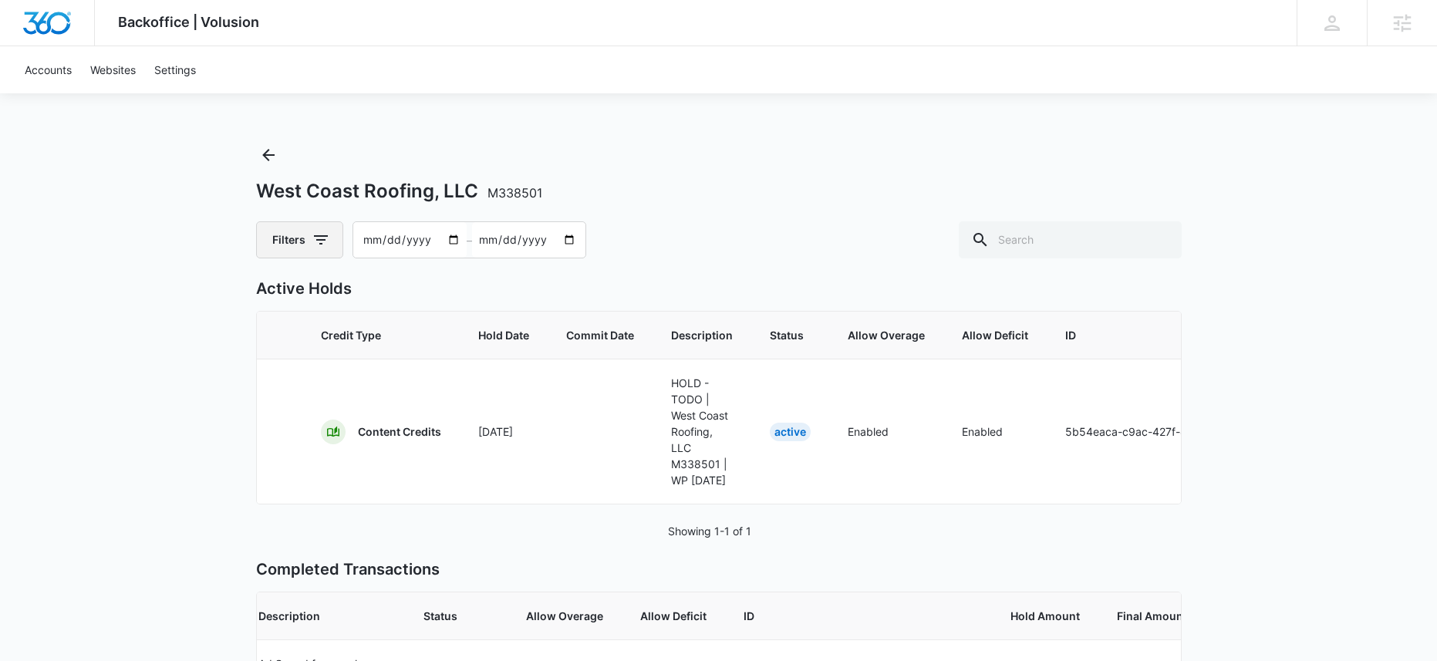
click at [306, 238] on button "Filters" at bounding box center [299, 239] width 87 height 37
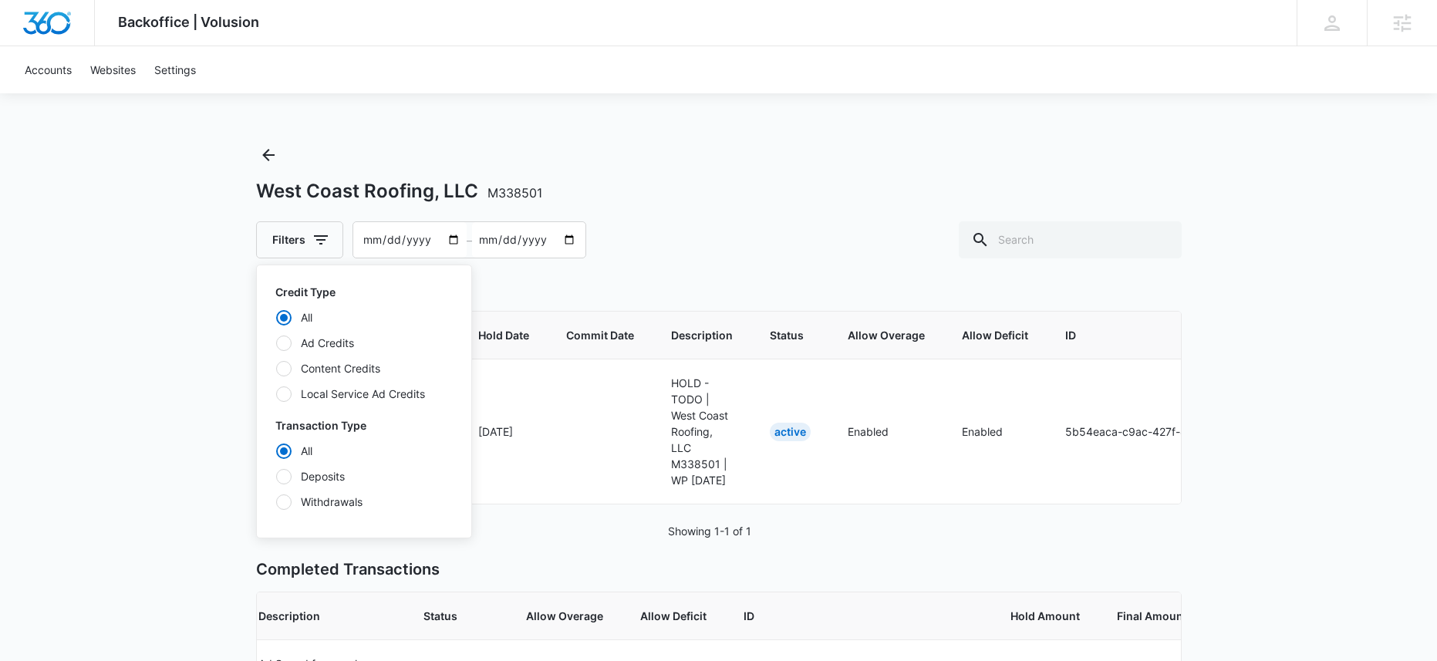
click at [285, 344] on div at bounding box center [283, 343] width 15 height 15
click at [276, 343] on input "Ad Credits" at bounding box center [275, 342] width 1 height 1
radio input "false"
radio input "true"
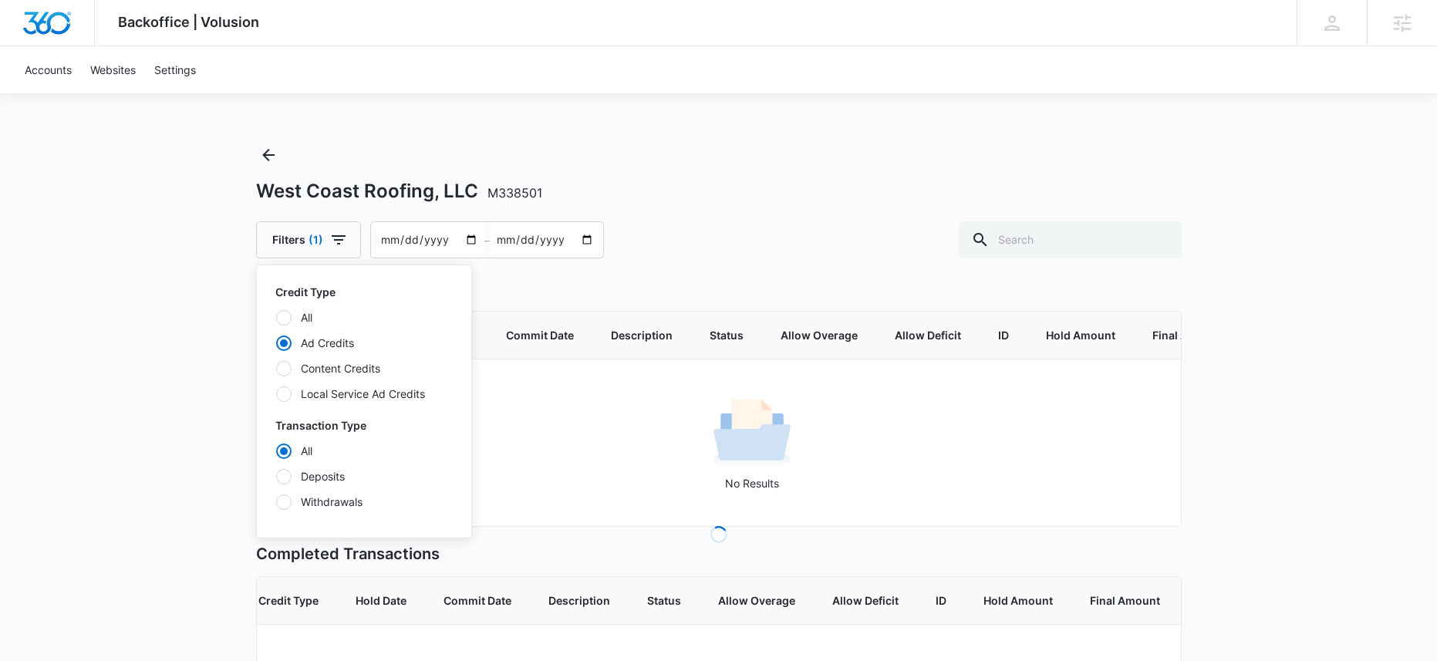
click at [219, 355] on div "Backoffice | Volusion Apps Settings Sarah Gluchacki Sarah.Gluchacki@madwire.com…" at bounding box center [718, 432] width 1437 height 864
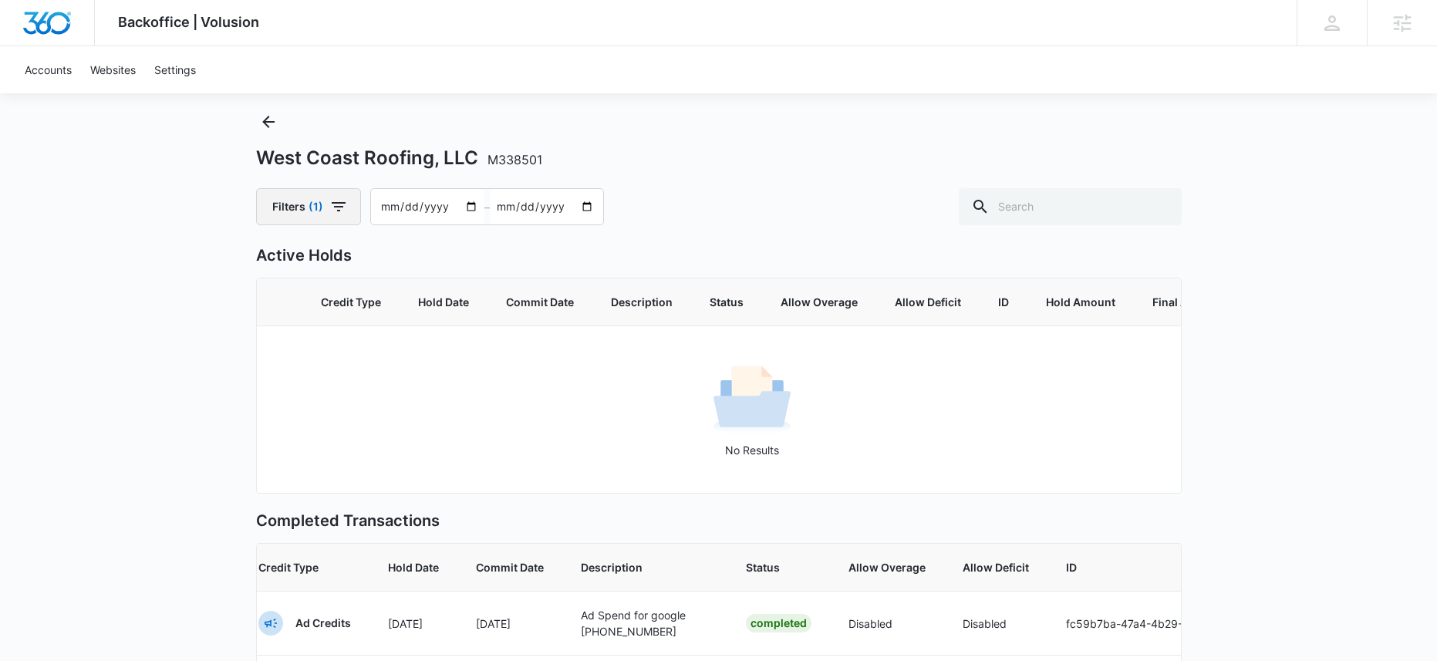
scroll to position [0, 0]
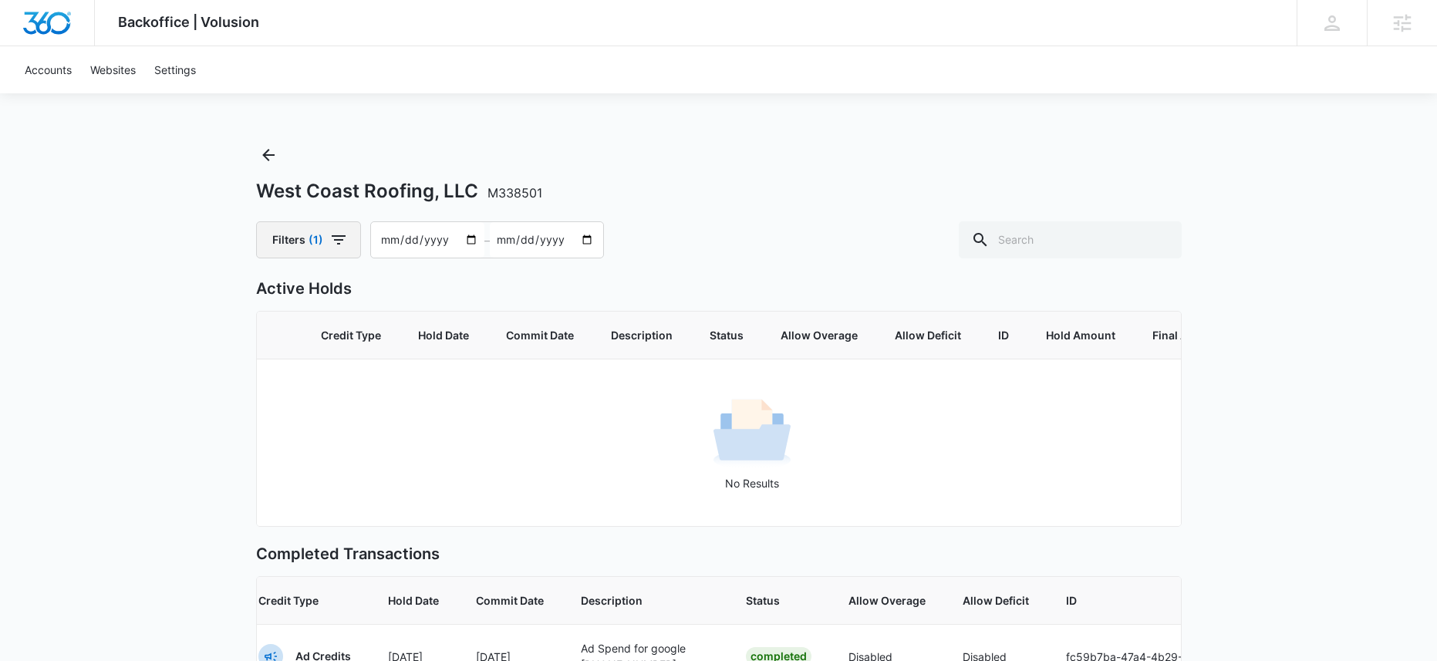
click at [319, 241] on span "(1)" at bounding box center [316, 239] width 15 height 11
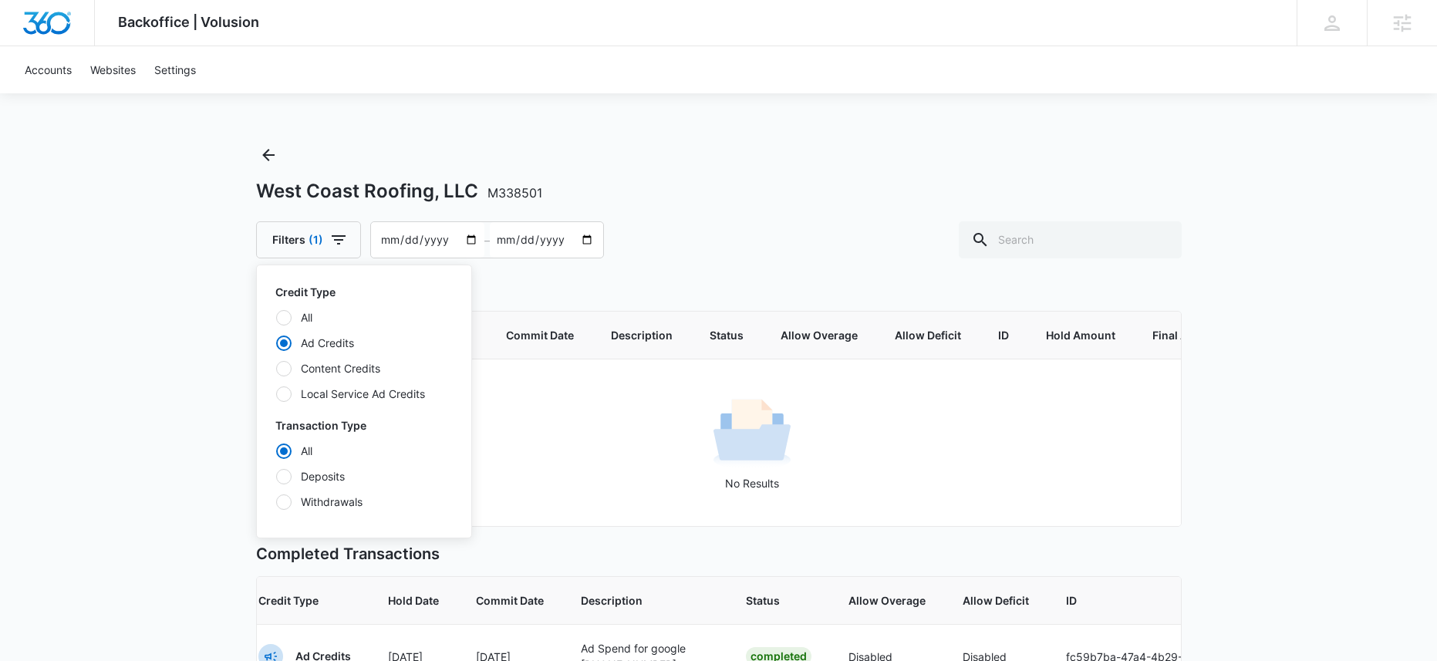
click at [286, 474] on div at bounding box center [283, 476] width 15 height 15
click at [276, 476] on input "Deposits" at bounding box center [275, 476] width 1 height 1
radio input "false"
radio input "true"
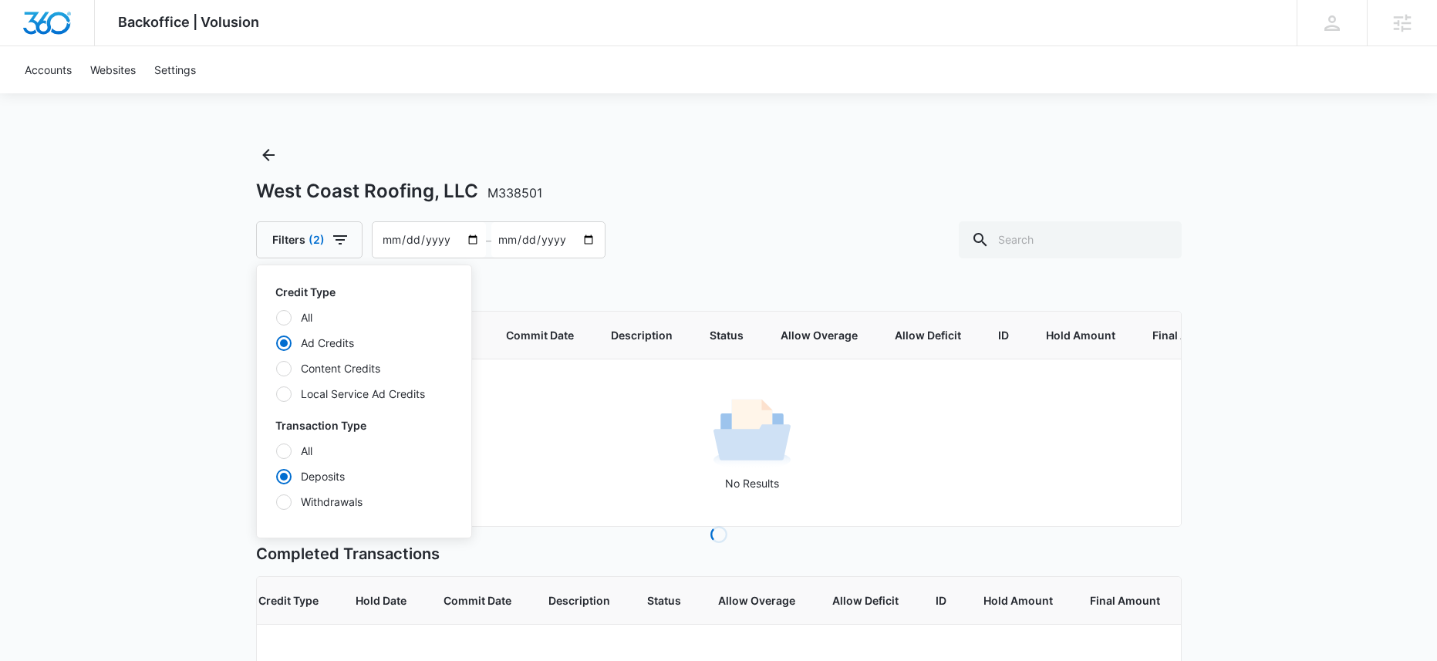
click at [194, 450] on div "Backoffice | Volusion Apps Settings Sarah Gluchacki Sarah.Gluchacki@madwire.com…" at bounding box center [718, 432] width 1437 height 864
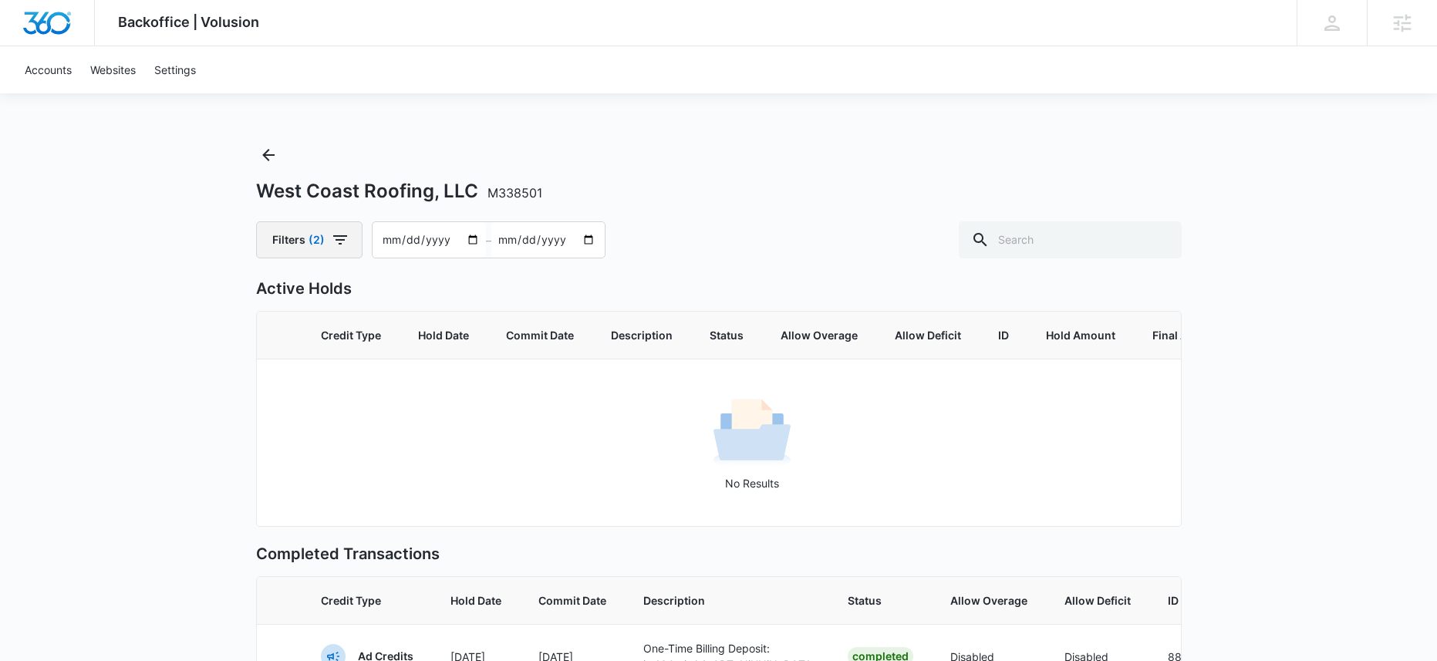
click at [316, 246] on button "Filters (2)" at bounding box center [309, 239] width 106 height 37
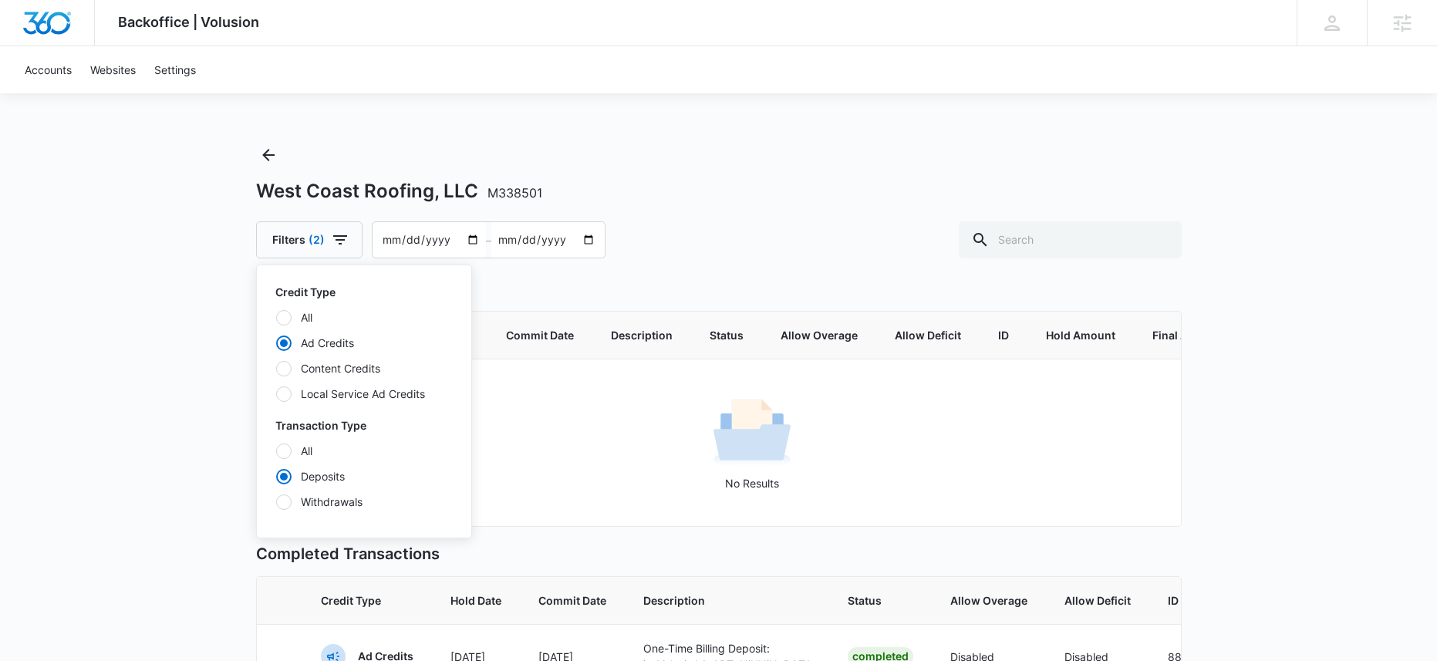
click at [279, 308] on div "Credit Type All Ad Credits Content Credits Local Service Ad Credits" at bounding box center [363, 343] width 177 height 118
click at [285, 329] on div "All Ad Credits Content Credits Local Service Ad Credits" at bounding box center [363, 355] width 177 height 93
click at [285, 318] on div at bounding box center [283, 317] width 15 height 15
click at [276, 318] on input "All" at bounding box center [275, 317] width 1 height 1
radio input "true"
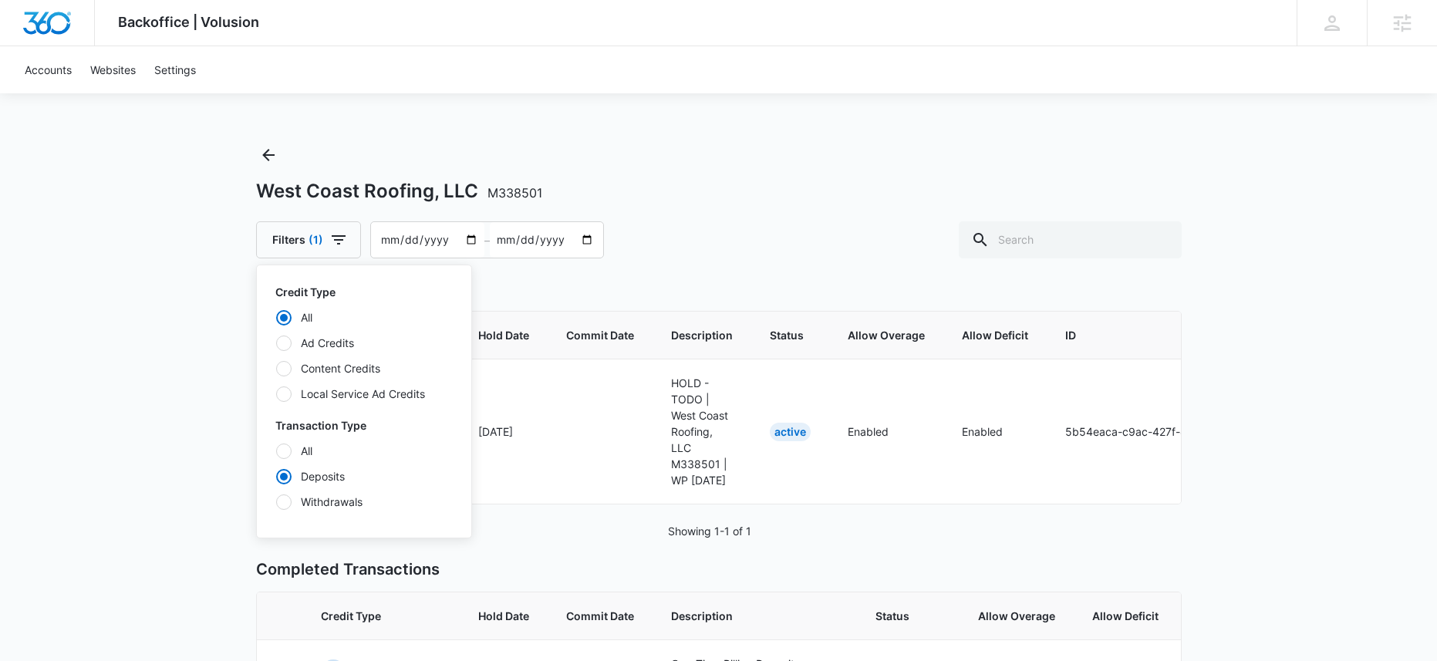
click at [282, 505] on div at bounding box center [283, 501] width 15 height 15
click at [276, 502] on input "Withdrawals" at bounding box center [275, 501] width 1 height 1
radio input "false"
radio input "true"
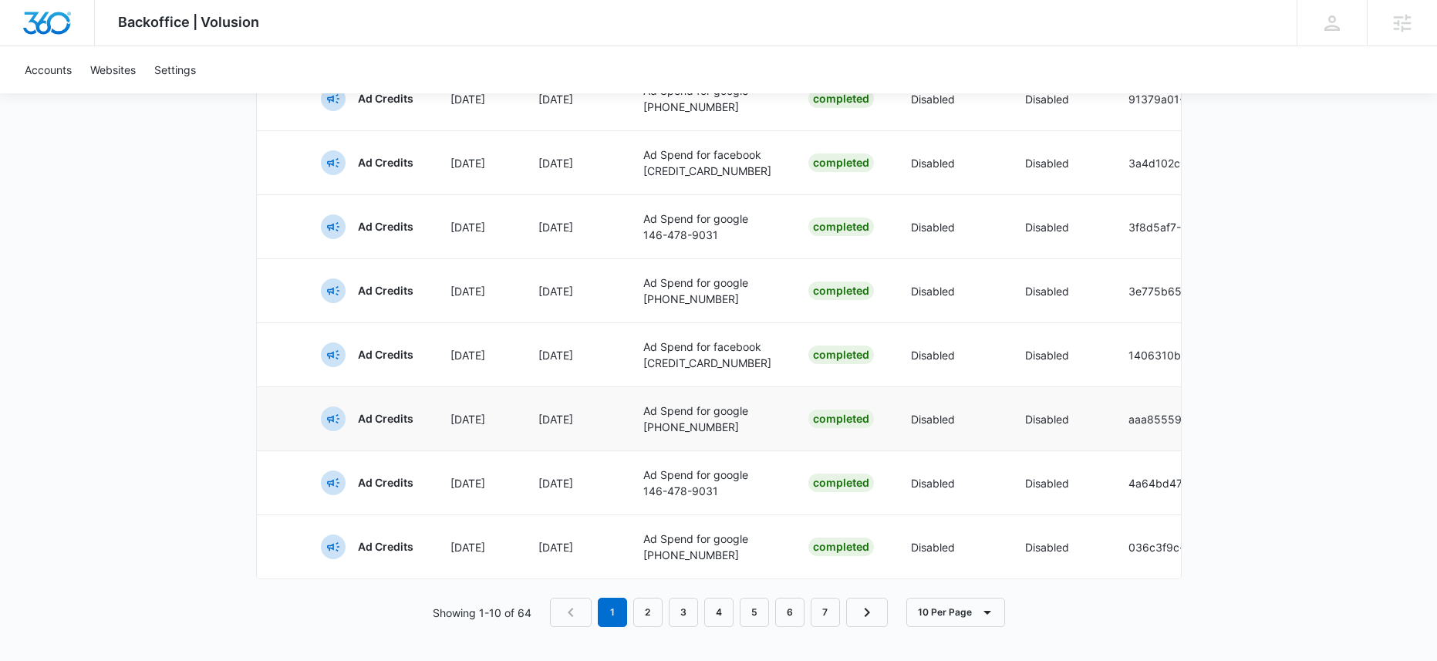
scroll to position [776, 0]
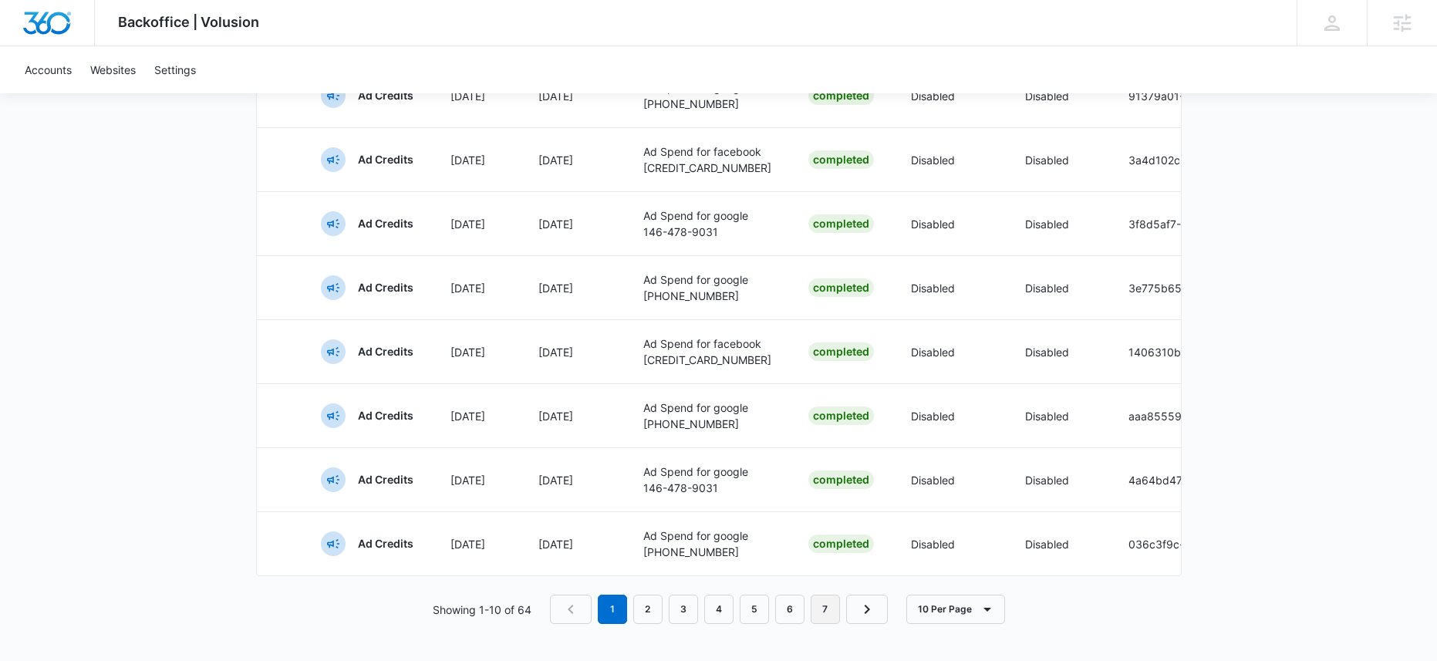
click at [821, 620] on link "7" at bounding box center [825, 609] width 29 height 29
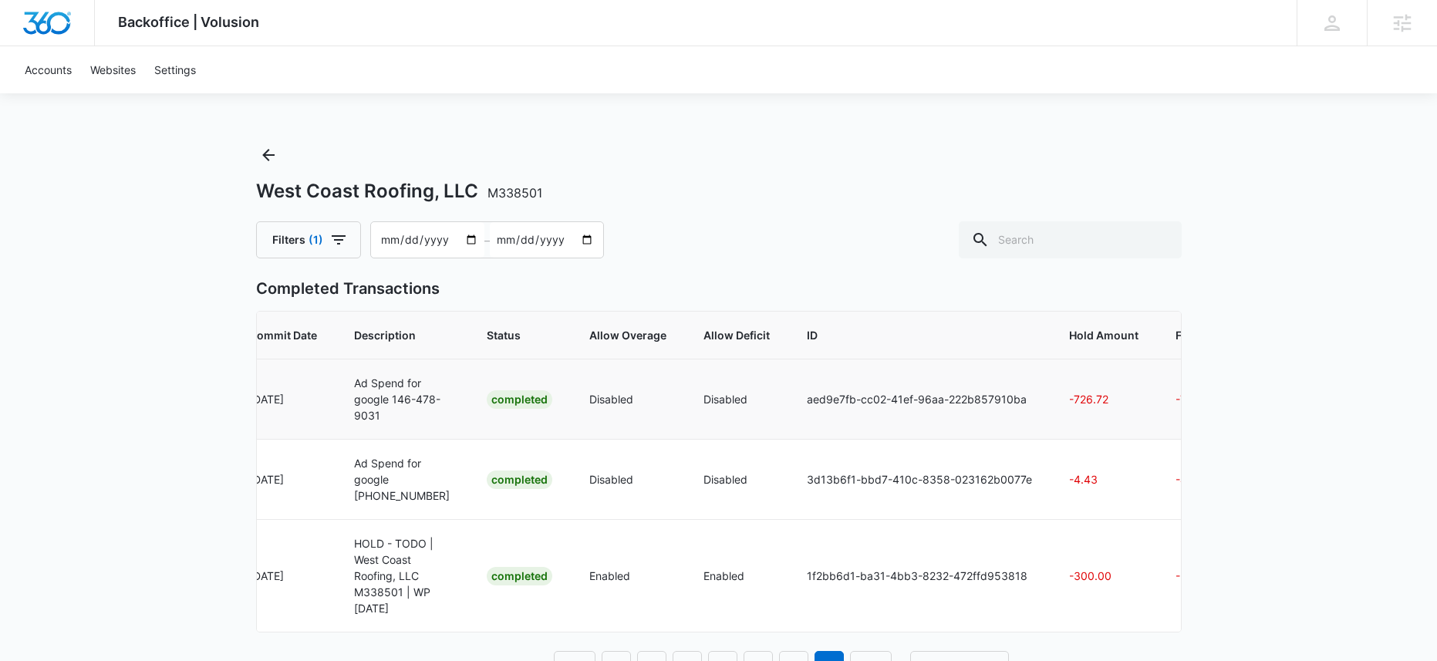
scroll to position [0, 386]
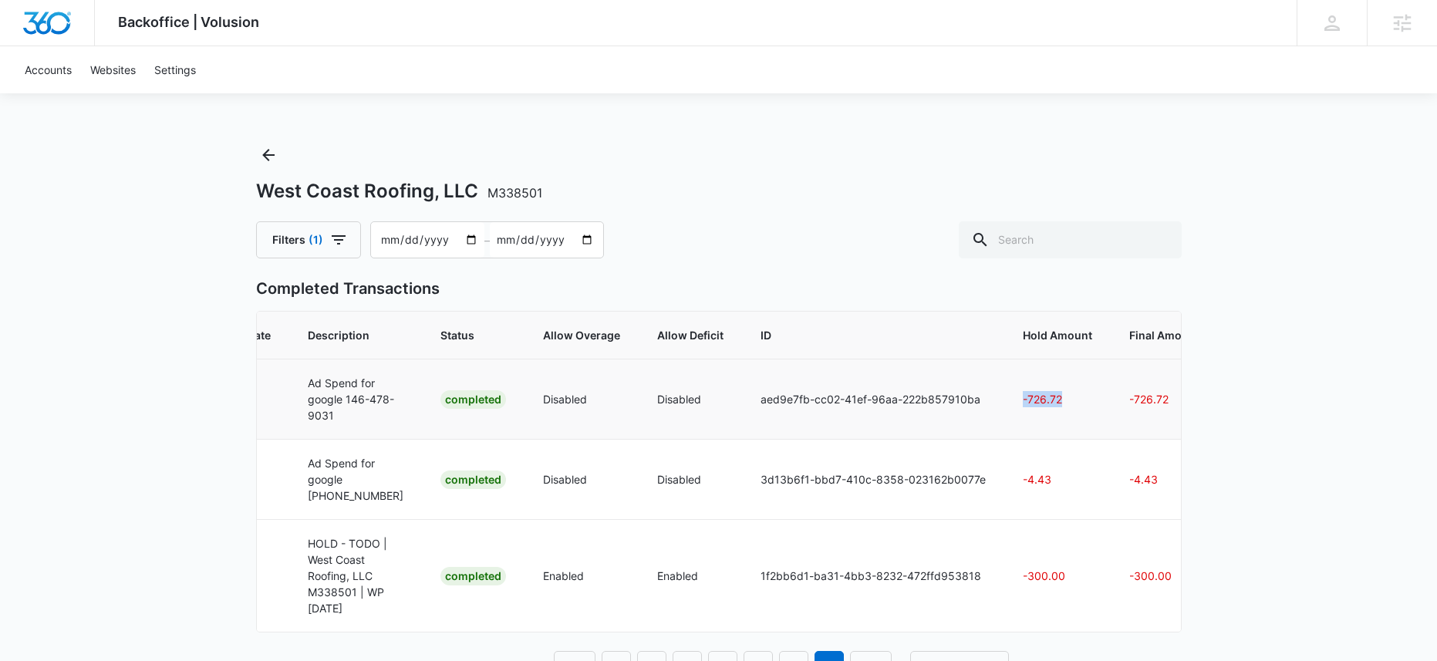
drag, startPoint x: 1031, startPoint y: 405, endPoint x: 981, endPoint y: 413, distance: 50.1
click at [1023, 407] on p "-726.72" at bounding box center [1057, 399] width 69 height 16
copy p "-726.72"
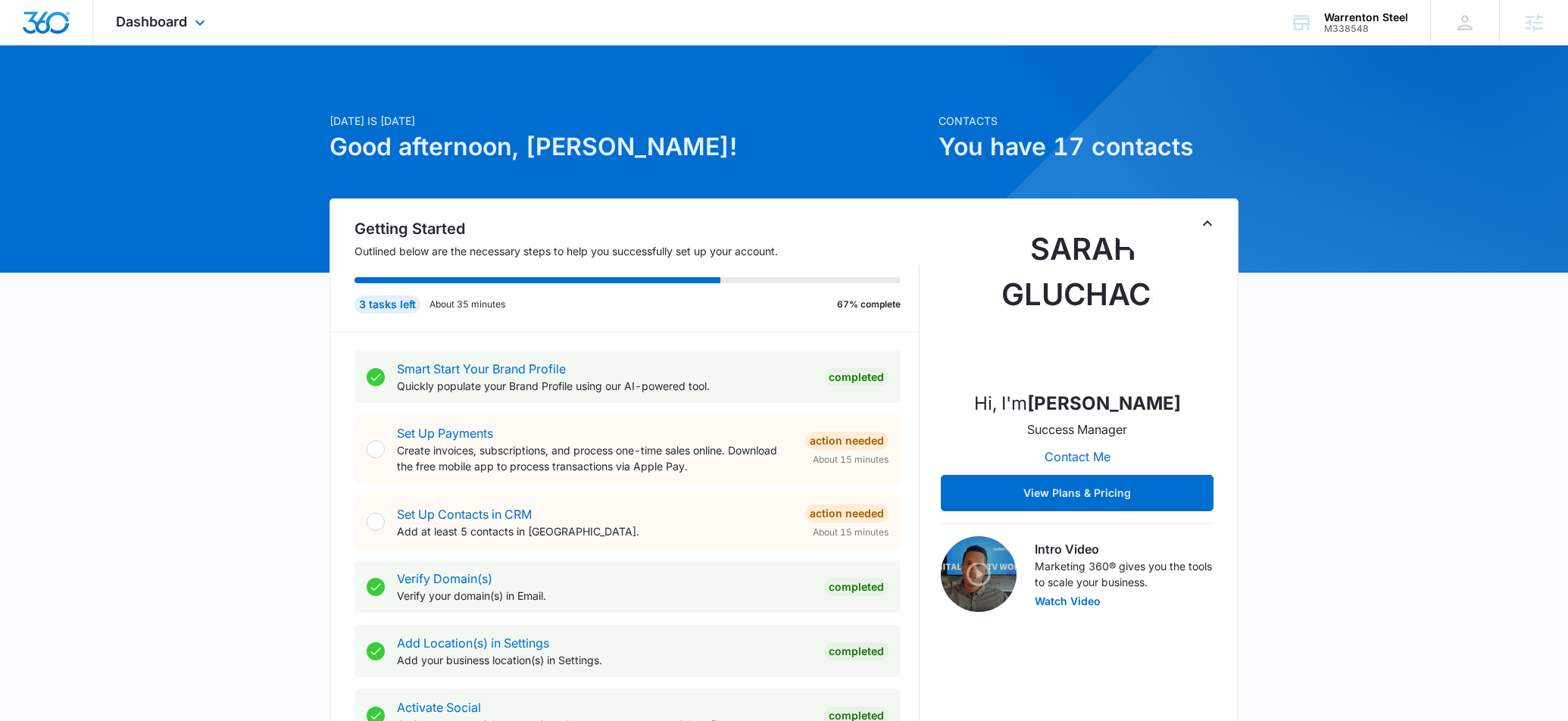
click at [156, 30] on div "Dashboard Apps Reputation Forms CRM Email Social Payments POS Content Ads Intel…" at bounding box center [162, 23] width 138 height 45
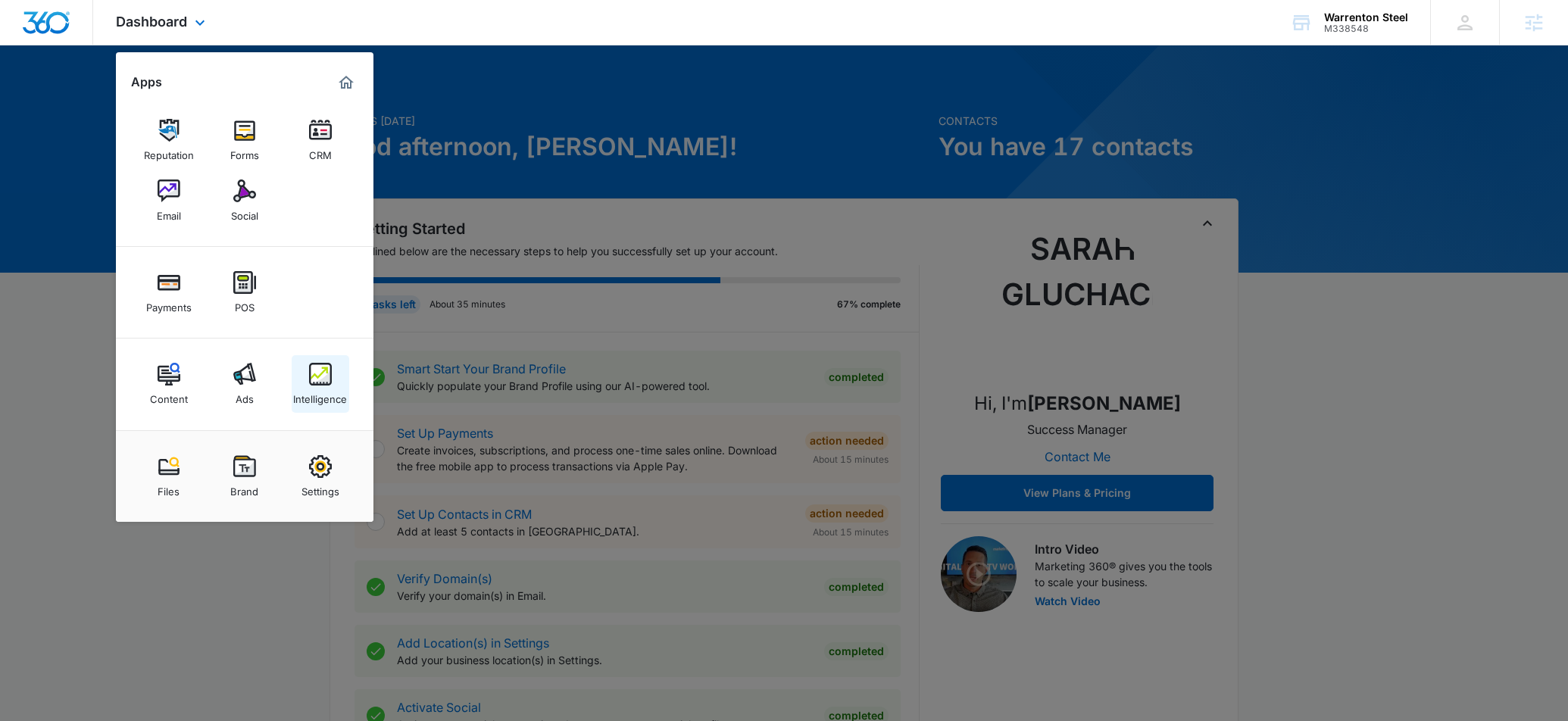
click at [323, 388] on div "Intelligence" at bounding box center [320, 396] width 54 height 20
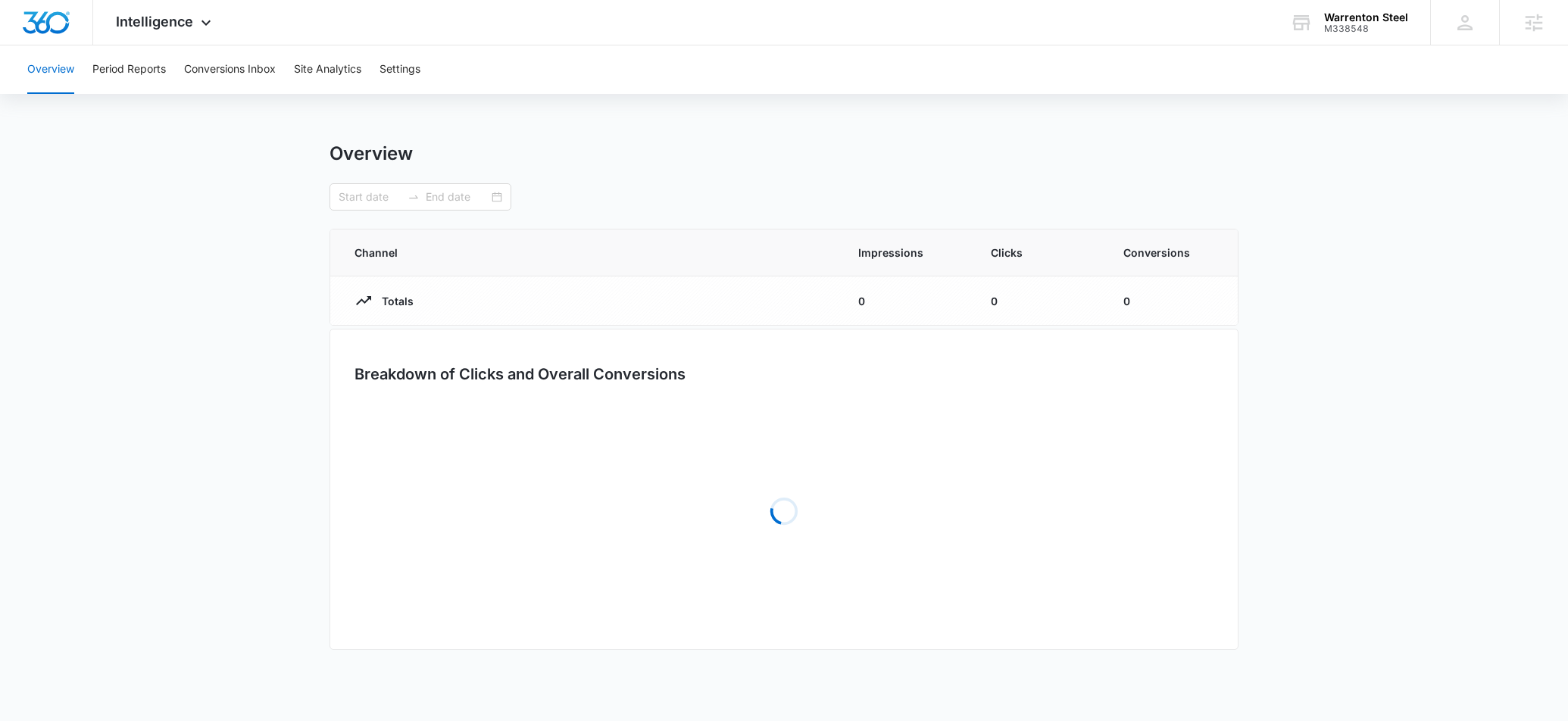
type input "[DATE]"
click at [408, 69] on button "Settings" at bounding box center [400, 69] width 41 height 48
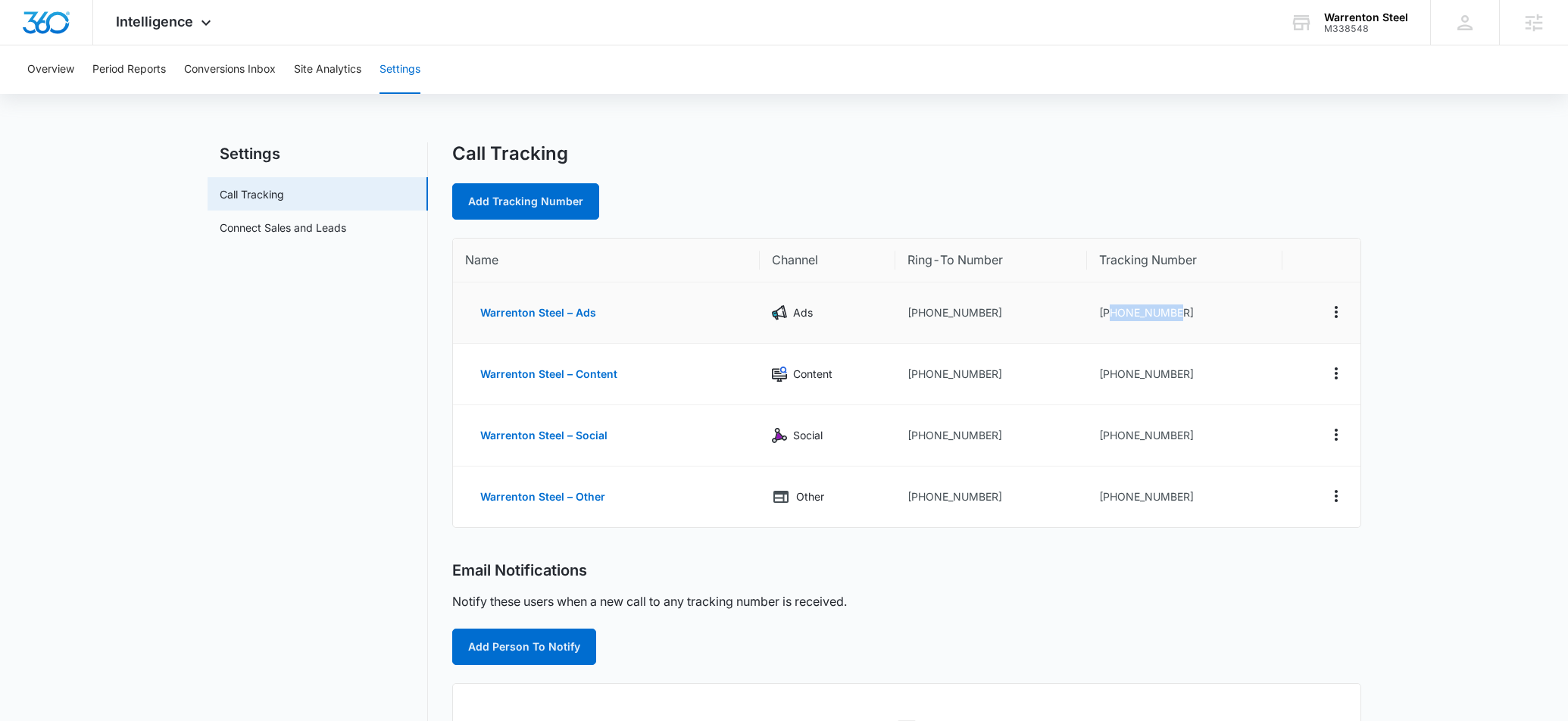
drag, startPoint x: 1206, startPoint y: 309, endPoint x: 1110, endPoint y: 317, distance: 96.3
click at [1110, 317] on td "+16362205686" at bounding box center [1184, 313] width 195 height 61
copy td "6362205686"
click at [1187, 322] on td "+16362205686" at bounding box center [1184, 313] width 195 height 61
drag, startPoint x: 1197, startPoint y: 313, endPoint x: 1131, endPoint y: 308, distance: 66.2
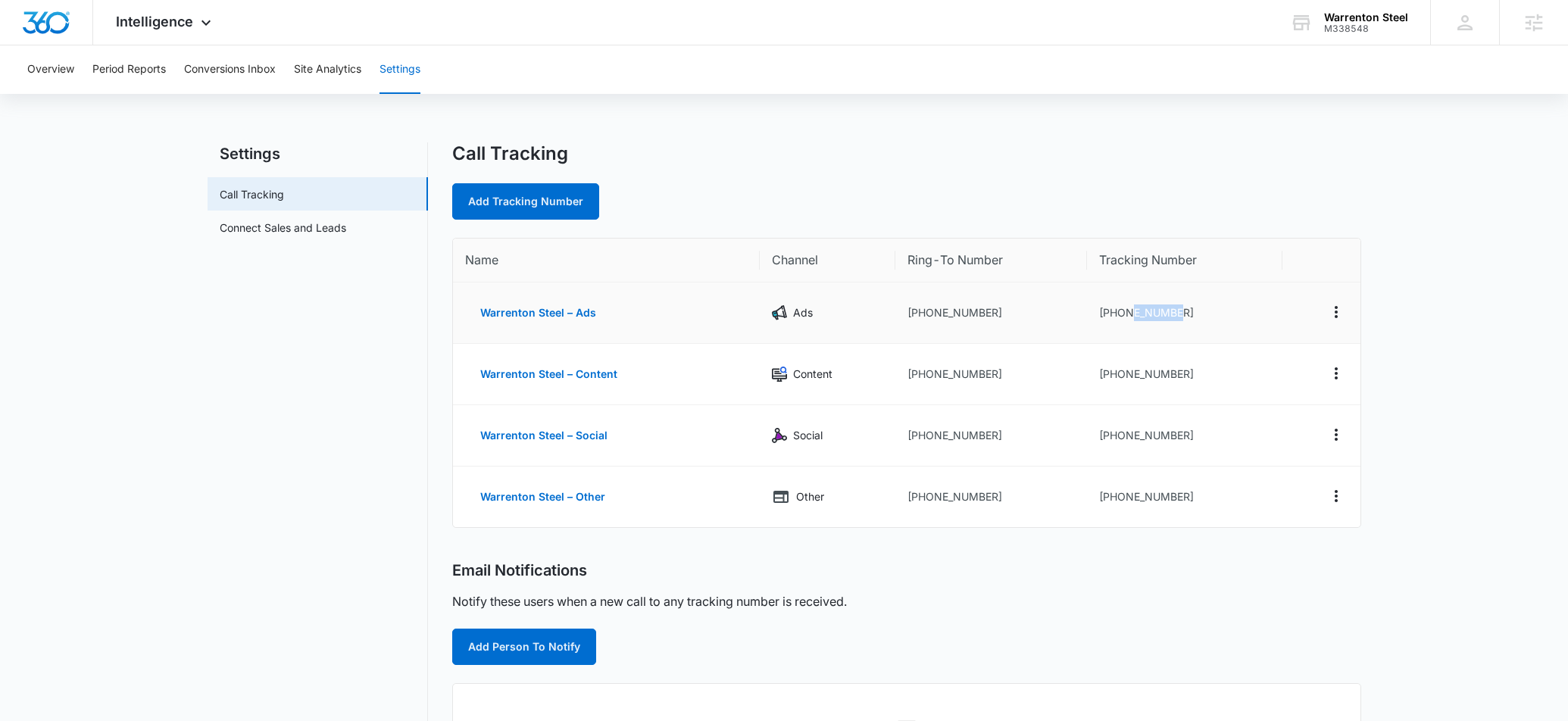
click at [1131, 308] on td "+16362205686" at bounding box center [1184, 313] width 195 height 61
copy td "2205686"
click at [1329, 311] on icon "Actions" at bounding box center [1335, 312] width 19 height 19
click at [1255, 300] on div "Edit" at bounding box center [1264, 301] width 31 height 11
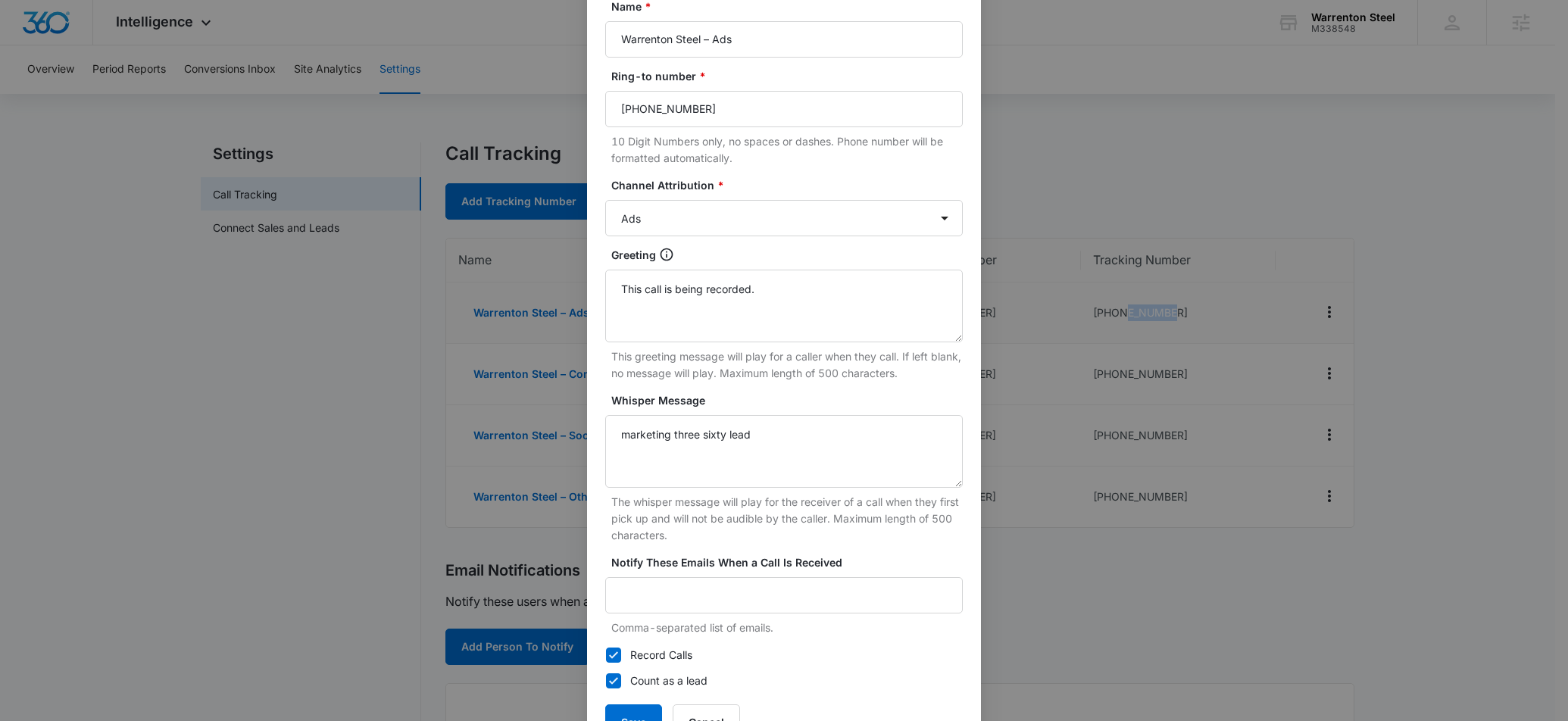
scroll to position [192, 0]
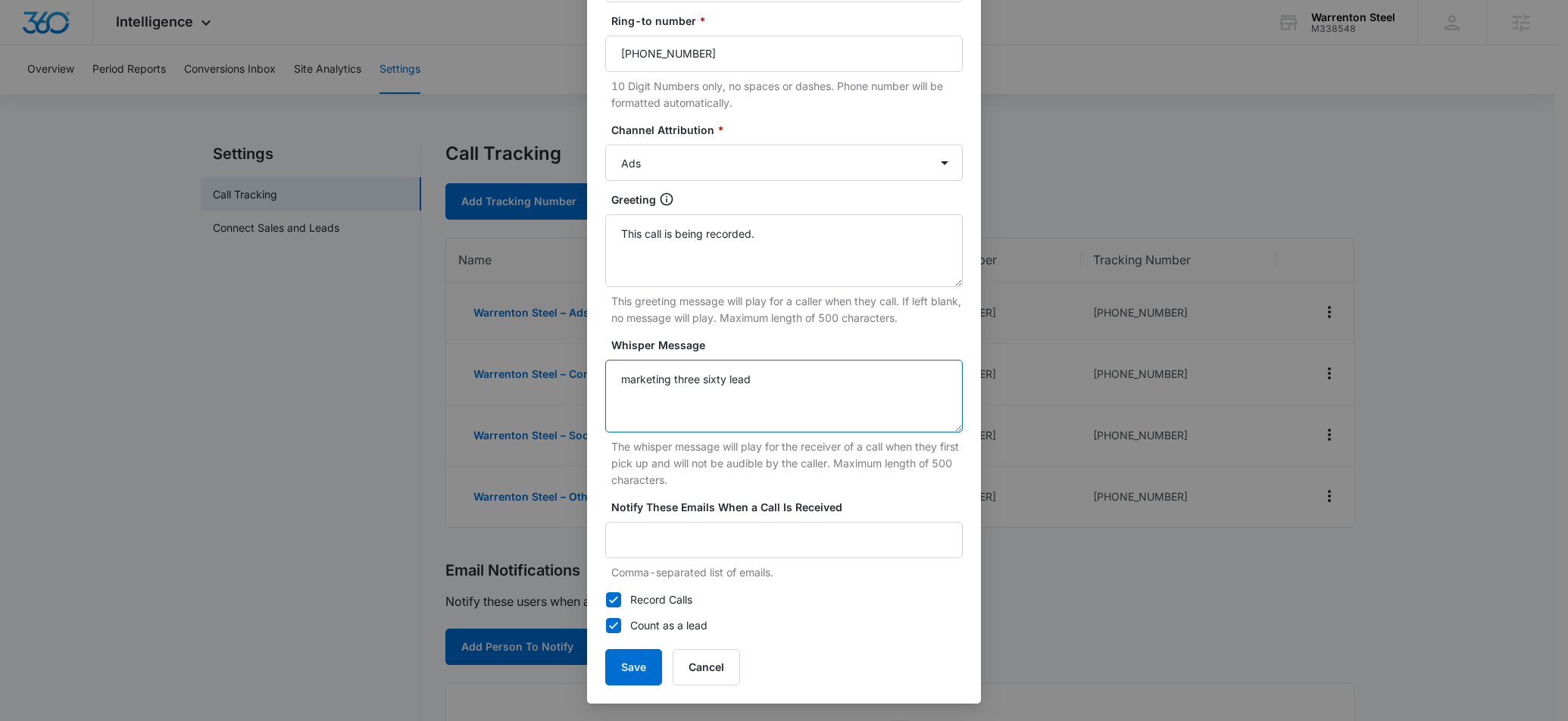
click at [765, 427] on textarea "marketing three sixty lead" at bounding box center [784, 396] width 357 height 73
click at [780, 234] on textarea "This call is being recorded." at bounding box center [784, 250] width 357 height 73
click at [637, 666] on button "Save" at bounding box center [633, 667] width 57 height 36
click at [611, 667] on button "Save" at bounding box center [633, 667] width 57 height 36
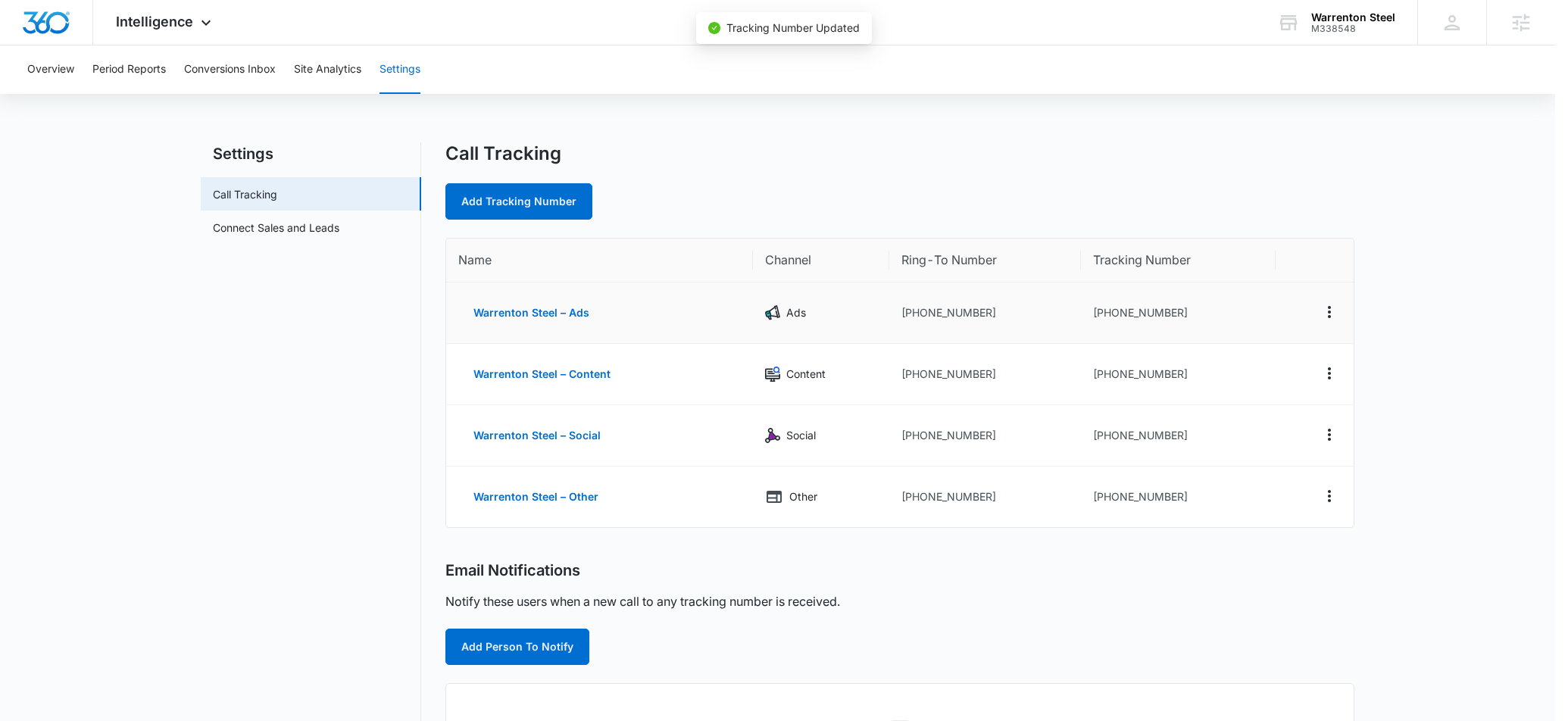
scroll to position [177, 0]
click at [1334, 369] on icon "Actions" at bounding box center [1335, 373] width 3 height 12
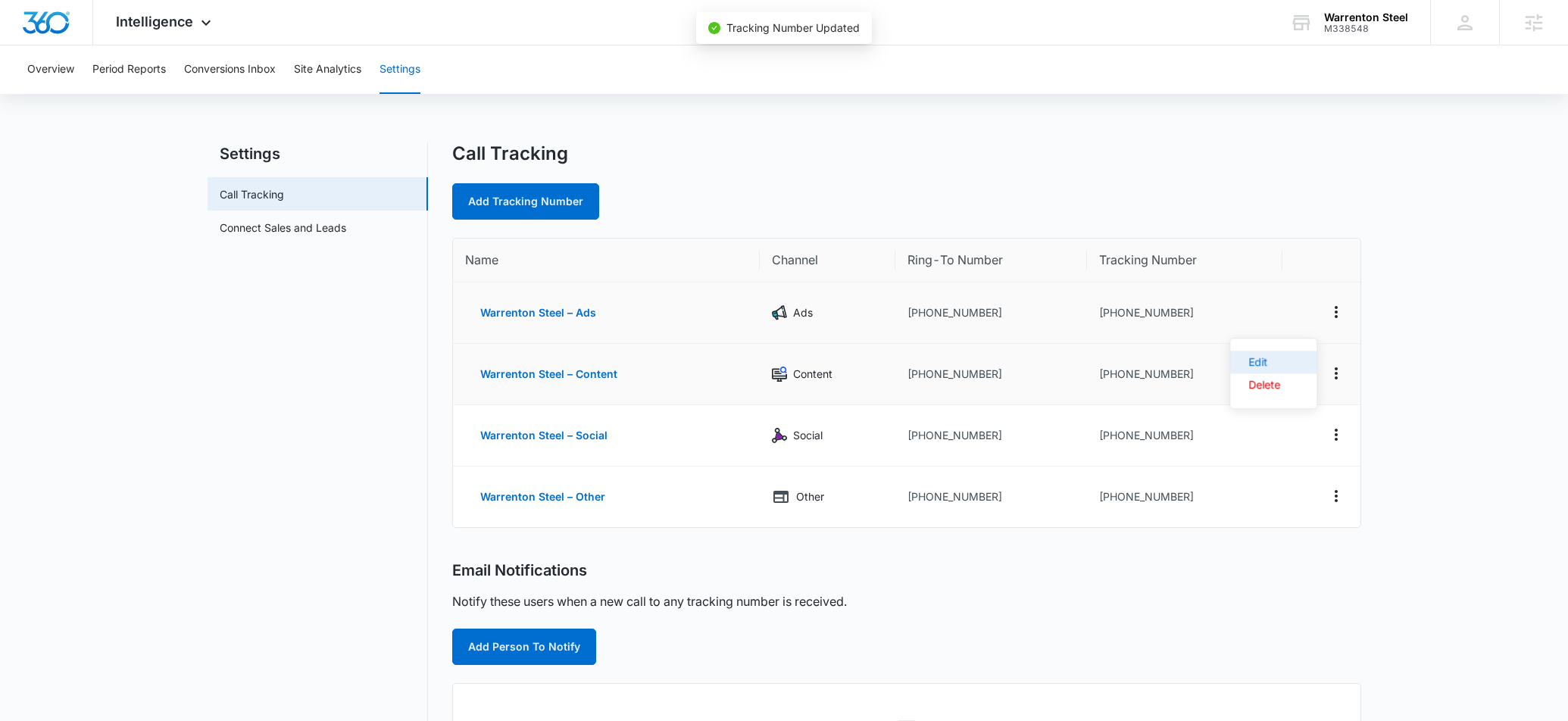
click at [1281, 360] on button "Edit" at bounding box center [1273, 361] width 86 height 23
select select "CONTENT"
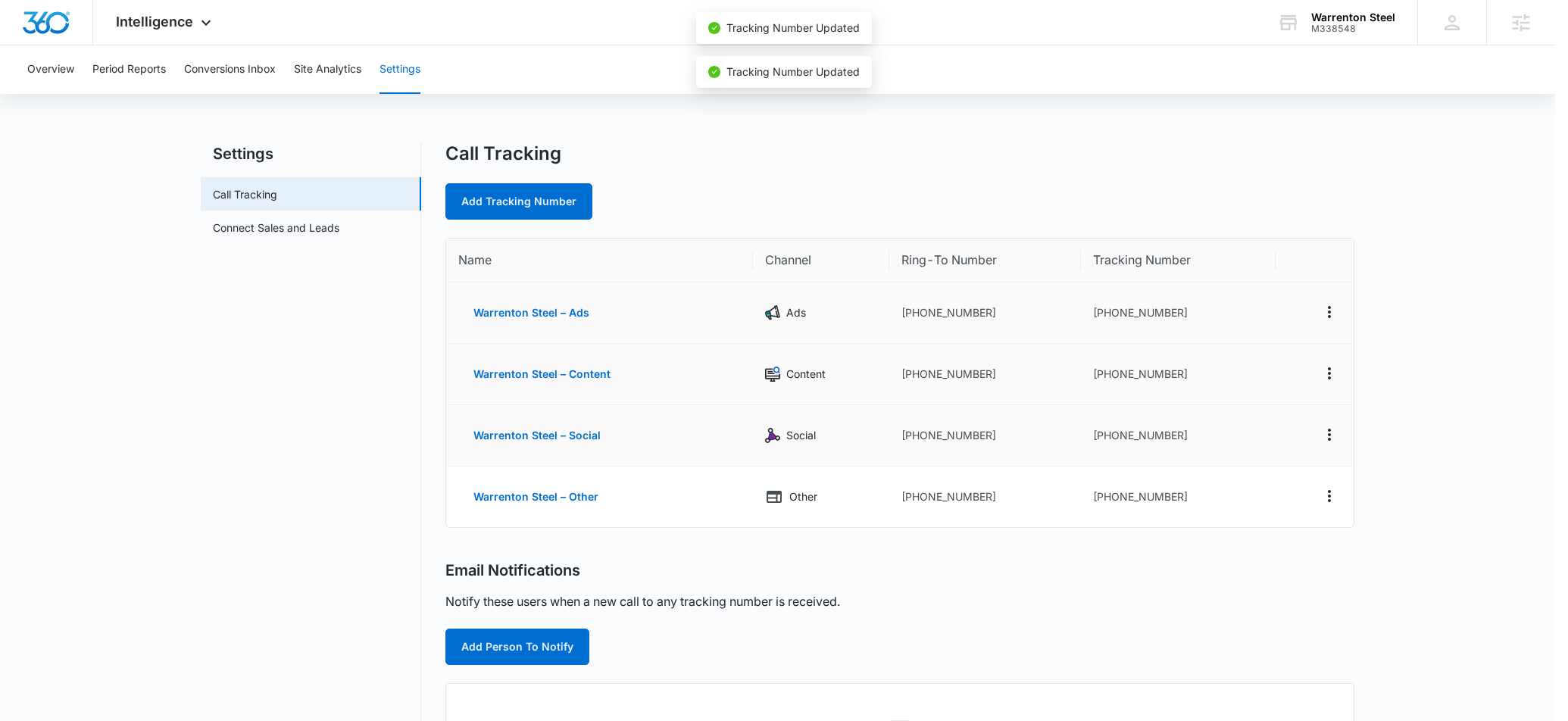
scroll to position [0, 0]
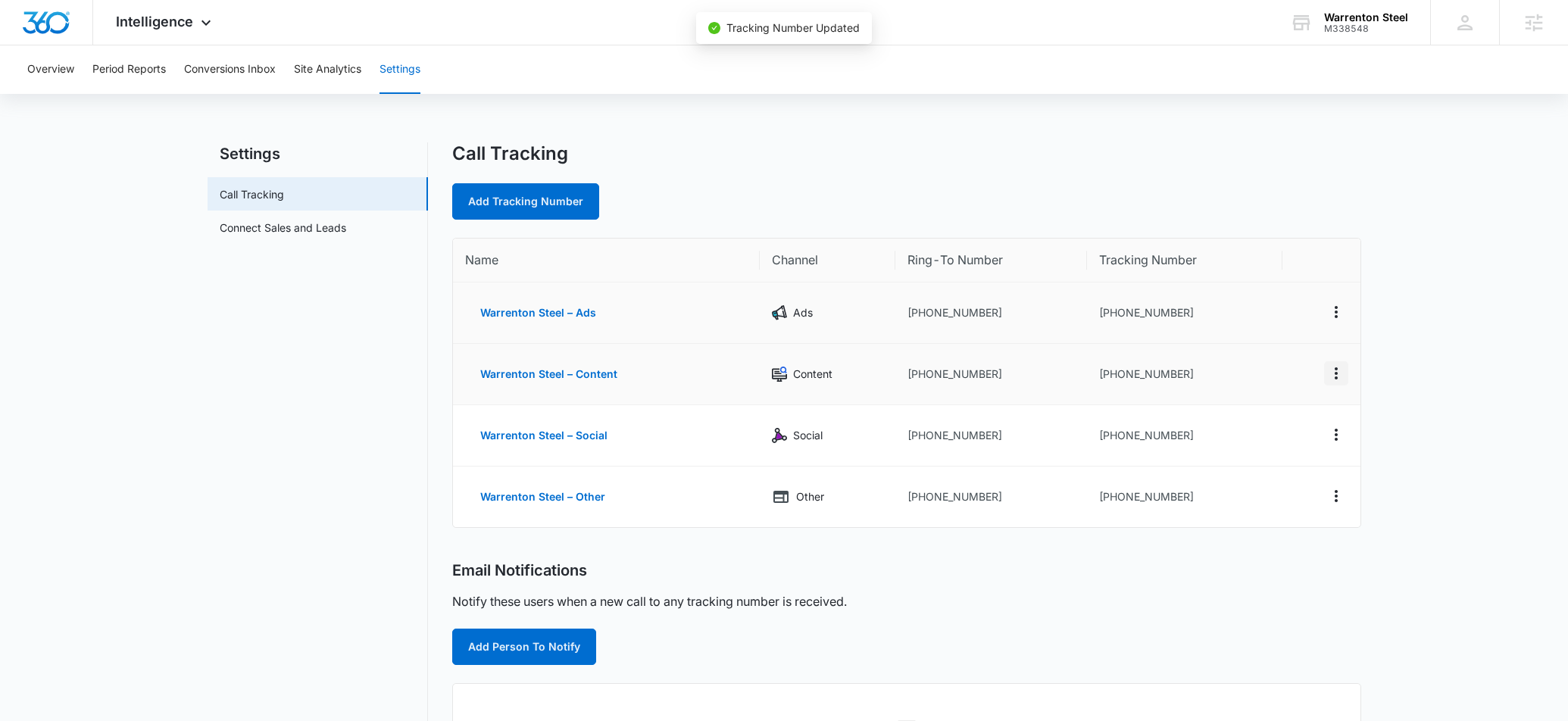
click at [1340, 369] on icon "Actions" at bounding box center [1335, 373] width 19 height 19
click at [1269, 362] on div "Edit" at bounding box center [1264, 361] width 31 height 11
select select "CONTENT"
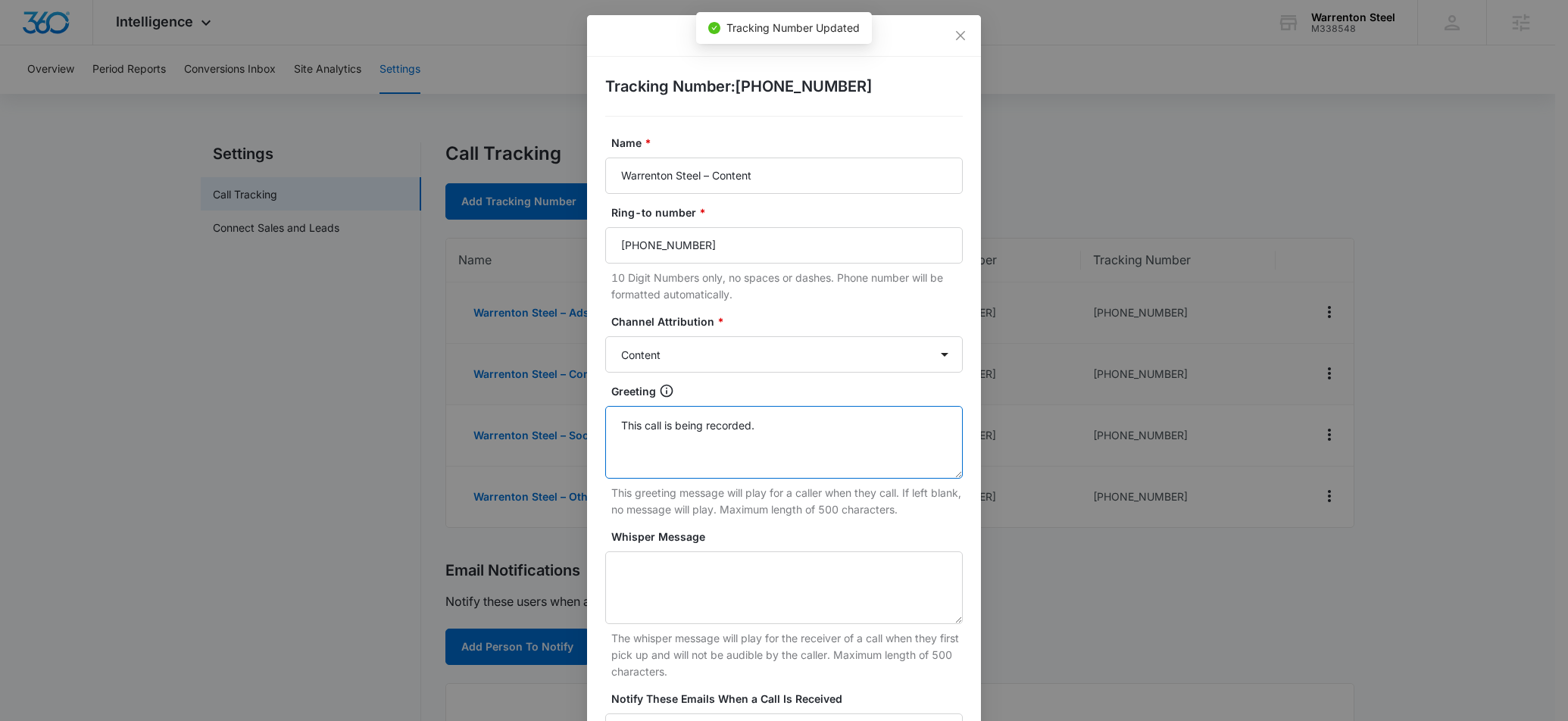
click at [728, 446] on textarea "This call is being recorded." at bounding box center [784, 442] width 357 height 73
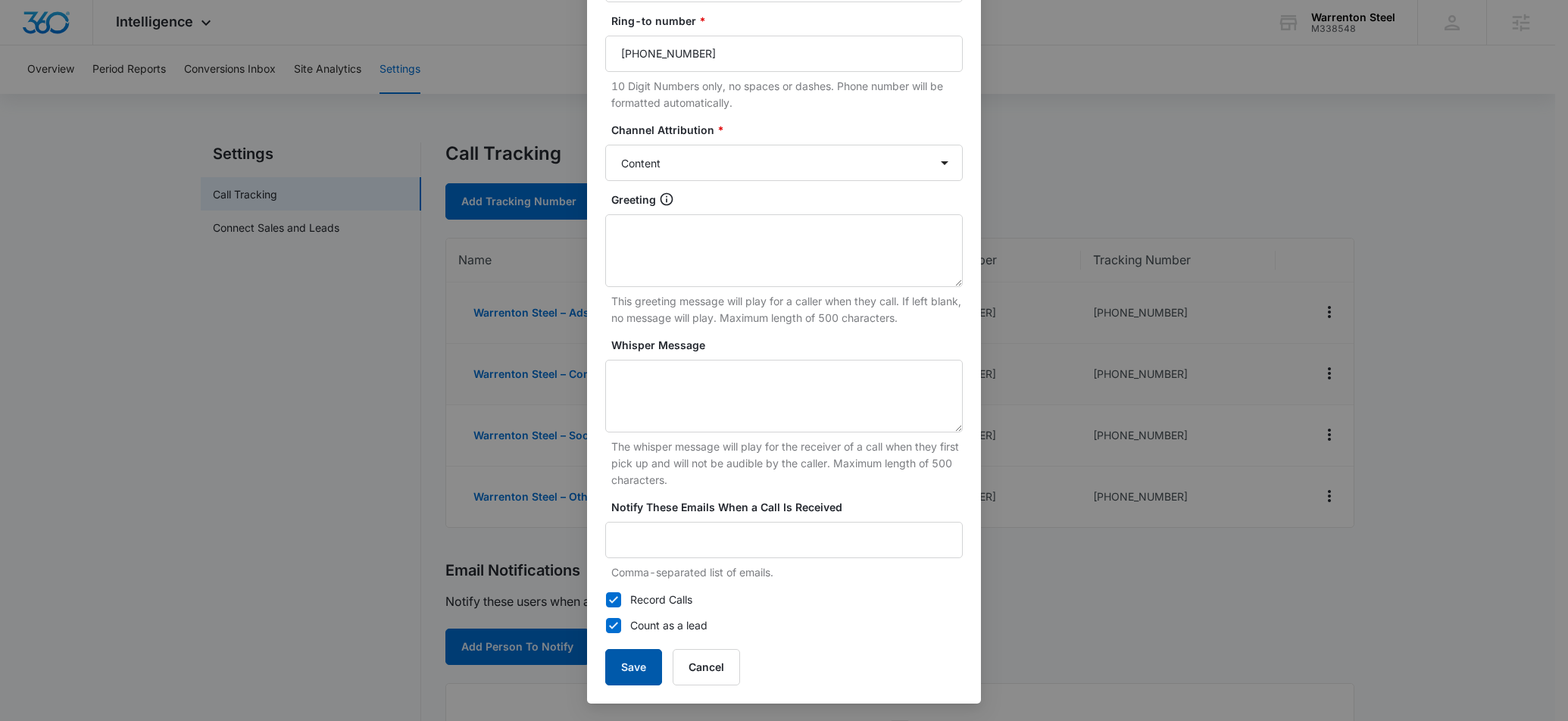
click at [641, 670] on button "Save" at bounding box center [633, 667] width 57 height 36
click at [719, 270] on textarea "This call is being recorded." at bounding box center [784, 250] width 357 height 73
type textarea "This call is being recorded."
click at [641, 661] on button "Save" at bounding box center [633, 667] width 57 height 36
click at [798, 245] on textarea "This call is being recorded." at bounding box center [784, 250] width 357 height 73
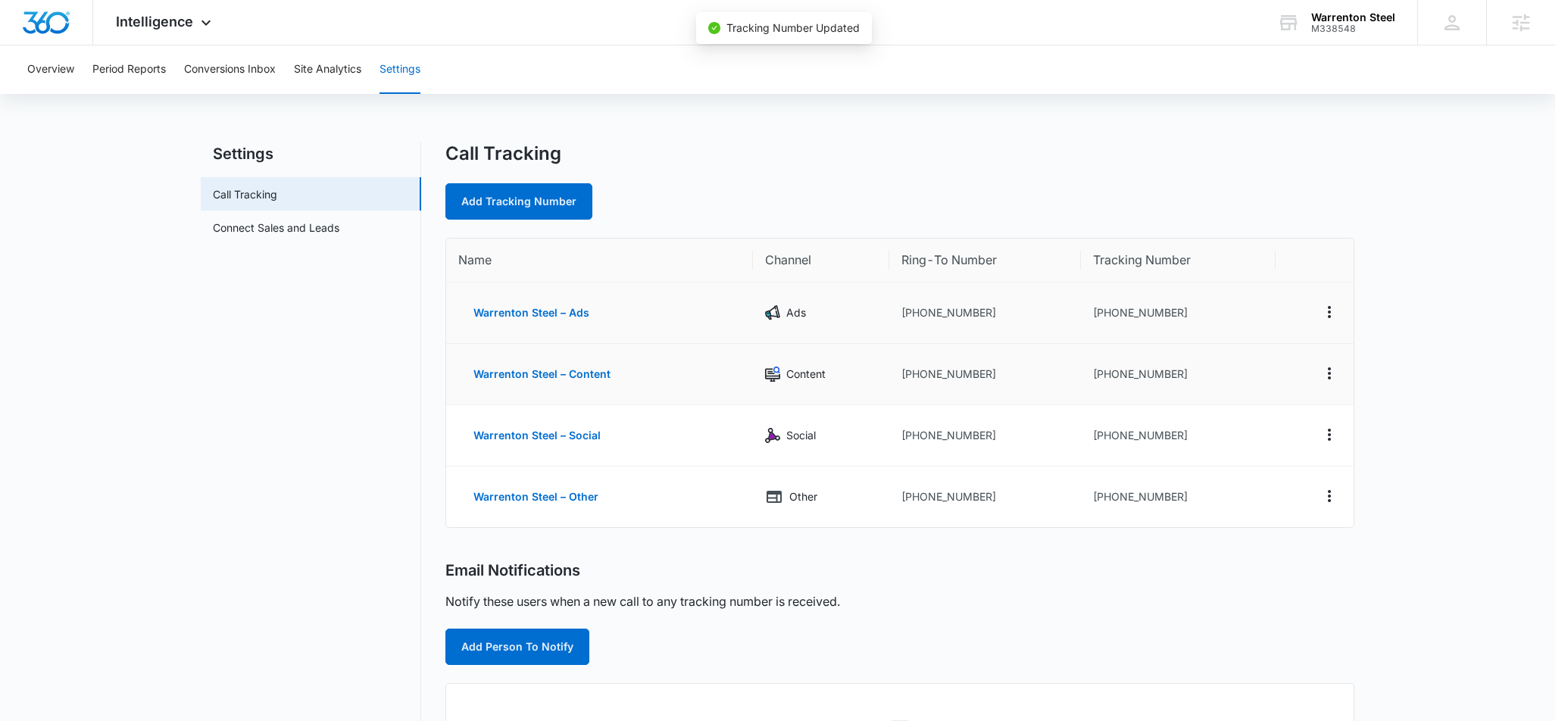
click at [648, 664] on div "Edit Tracking Number Tracking Number : +16362205706 Name * Warrenton Steel – Co…" at bounding box center [784, 360] width 1568 height 721
click at [1335, 374] on icon "Actions" at bounding box center [1335, 373] width 3 height 12
click at [1283, 370] on button "Edit" at bounding box center [1273, 361] width 86 height 23
select select "CONTENT"
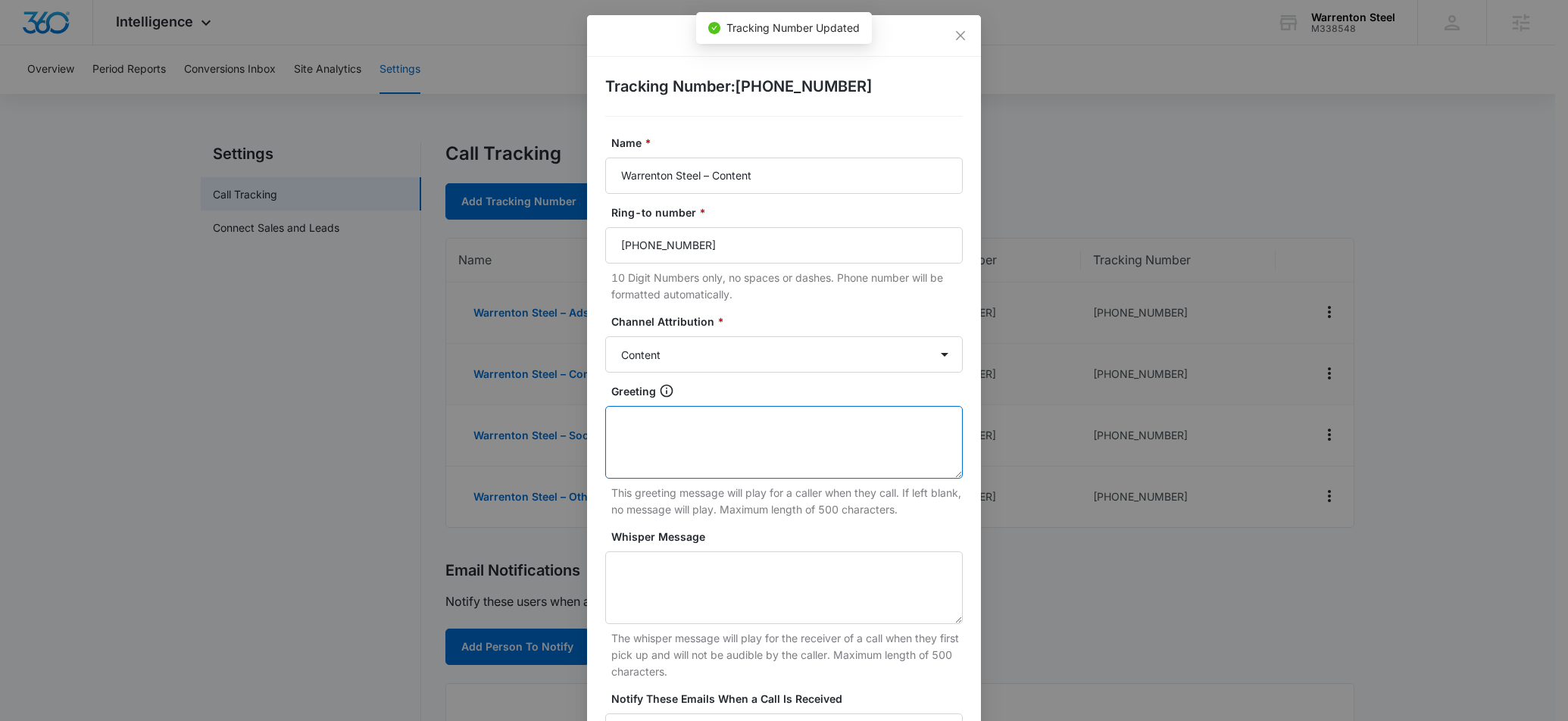
click at [740, 441] on textarea "Greeting" at bounding box center [784, 442] width 357 height 73
paste textarea "This call is being recorded."
type textarea "This call is being recorded."
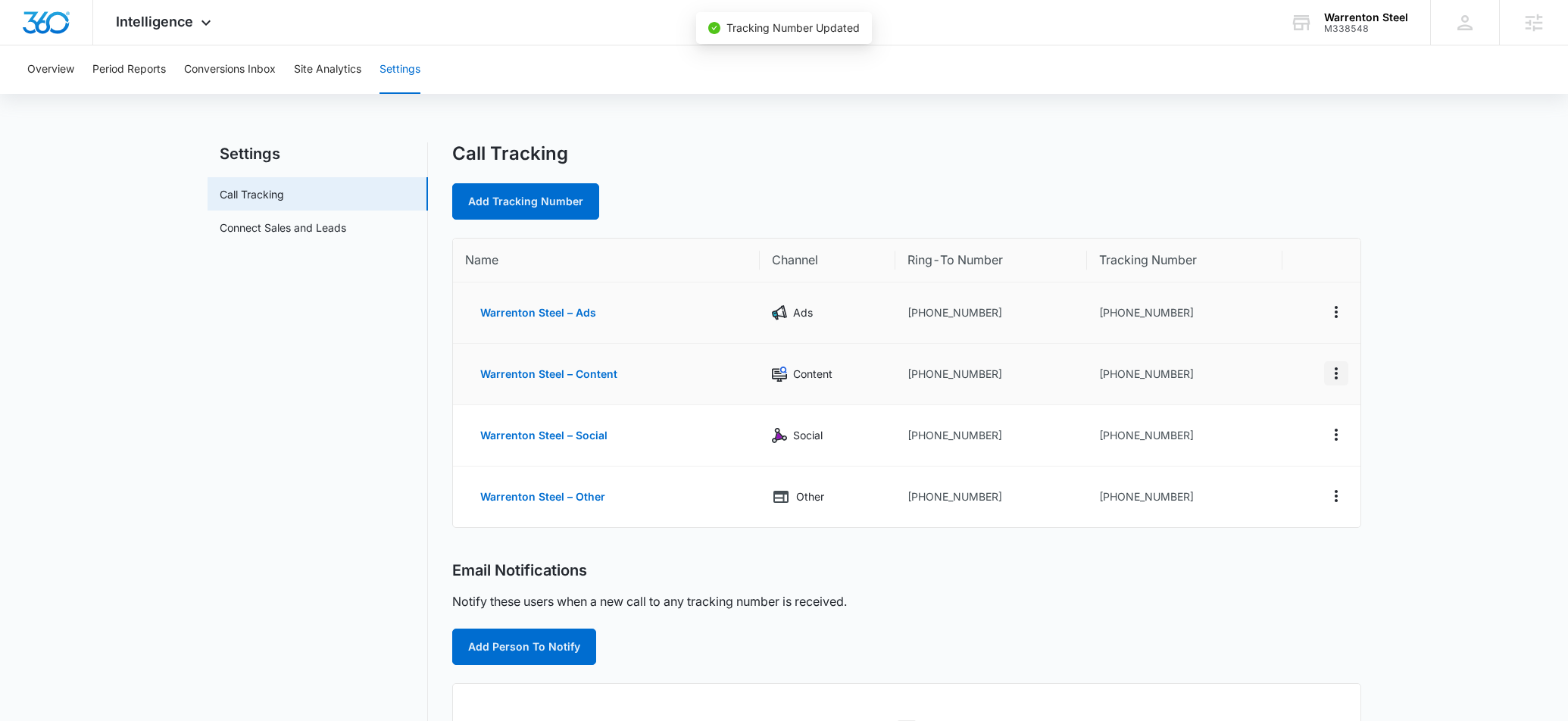
click at [1329, 371] on icon "Actions" at bounding box center [1335, 373] width 19 height 19
click at [1273, 362] on div "Edit" at bounding box center [1264, 361] width 31 height 11
select select "CONTENT"
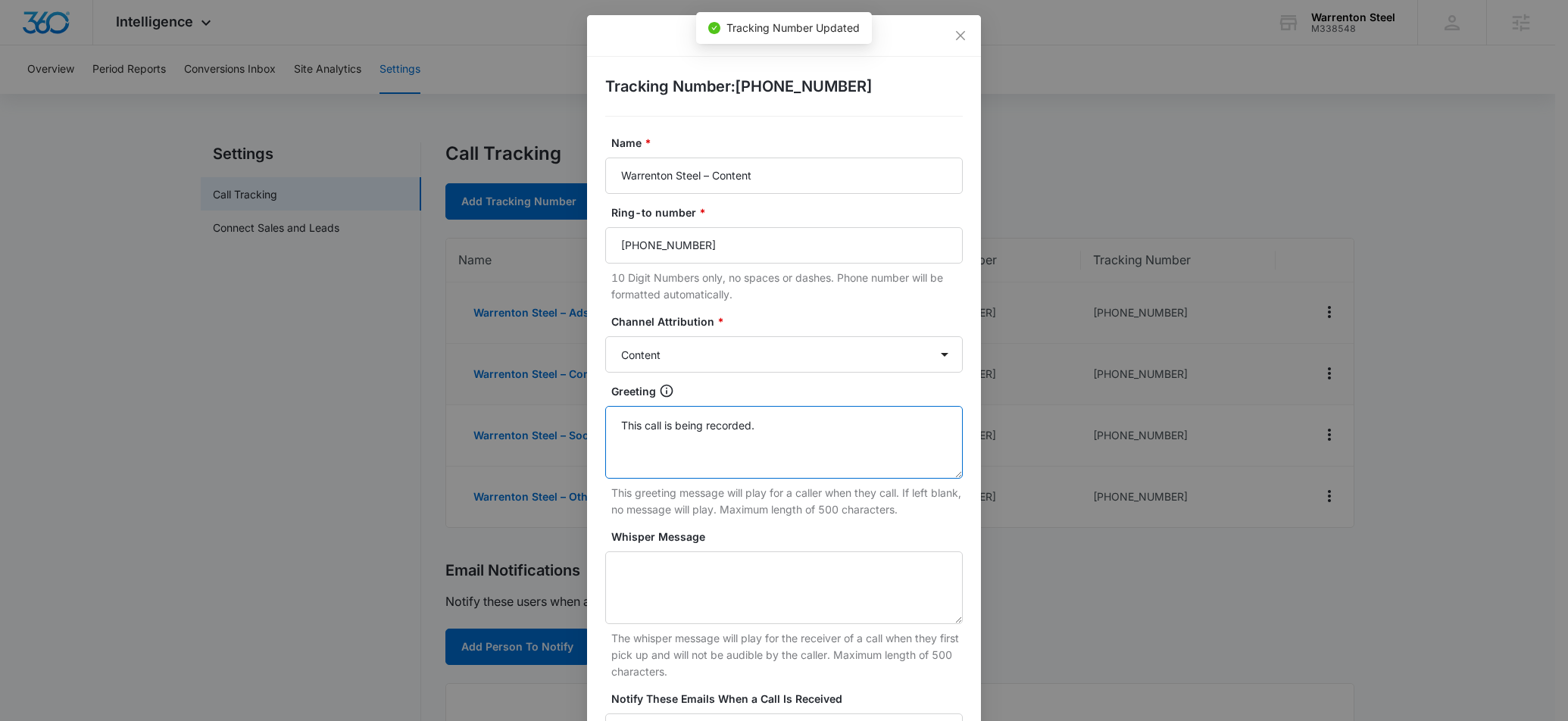
click at [673, 470] on textarea "This call is being recorded." at bounding box center [784, 442] width 357 height 73
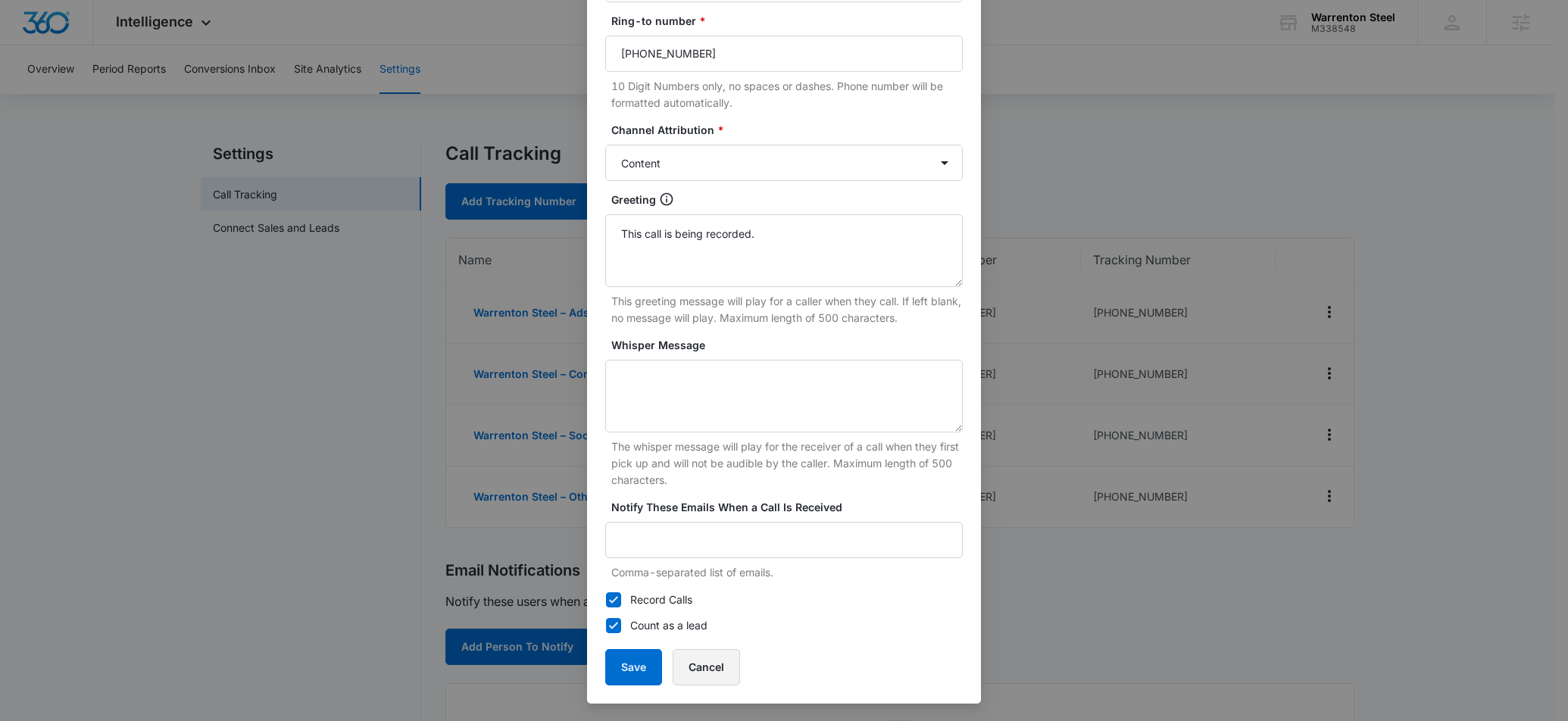
click at [691, 661] on button "Cancel" at bounding box center [706, 667] width 68 height 36
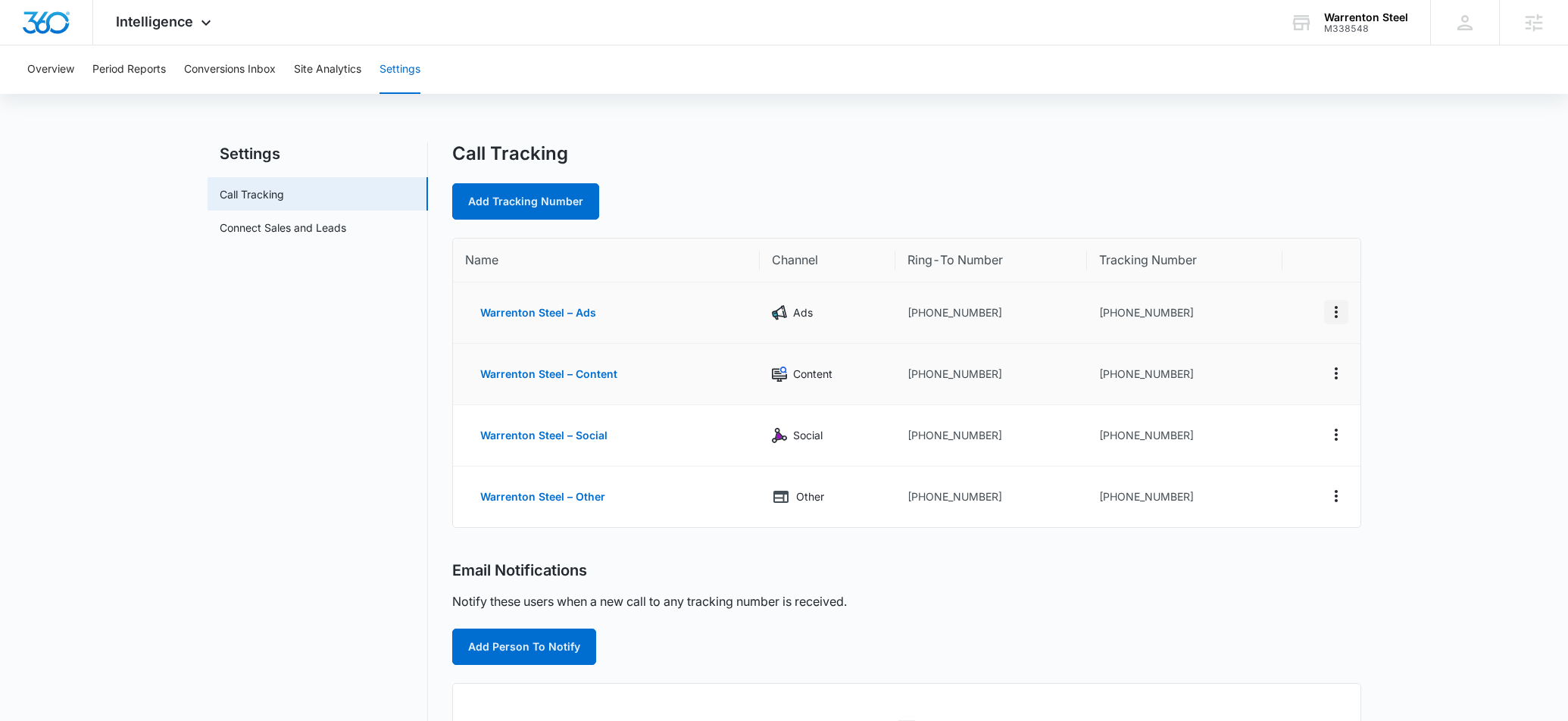
click at [1328, 302] on button "Actions" at bounding box center [1335, 311] width 25 height 25
click at [1248, 298] on div "Edit" at bounding box center [1264, 301] width 31 height 11
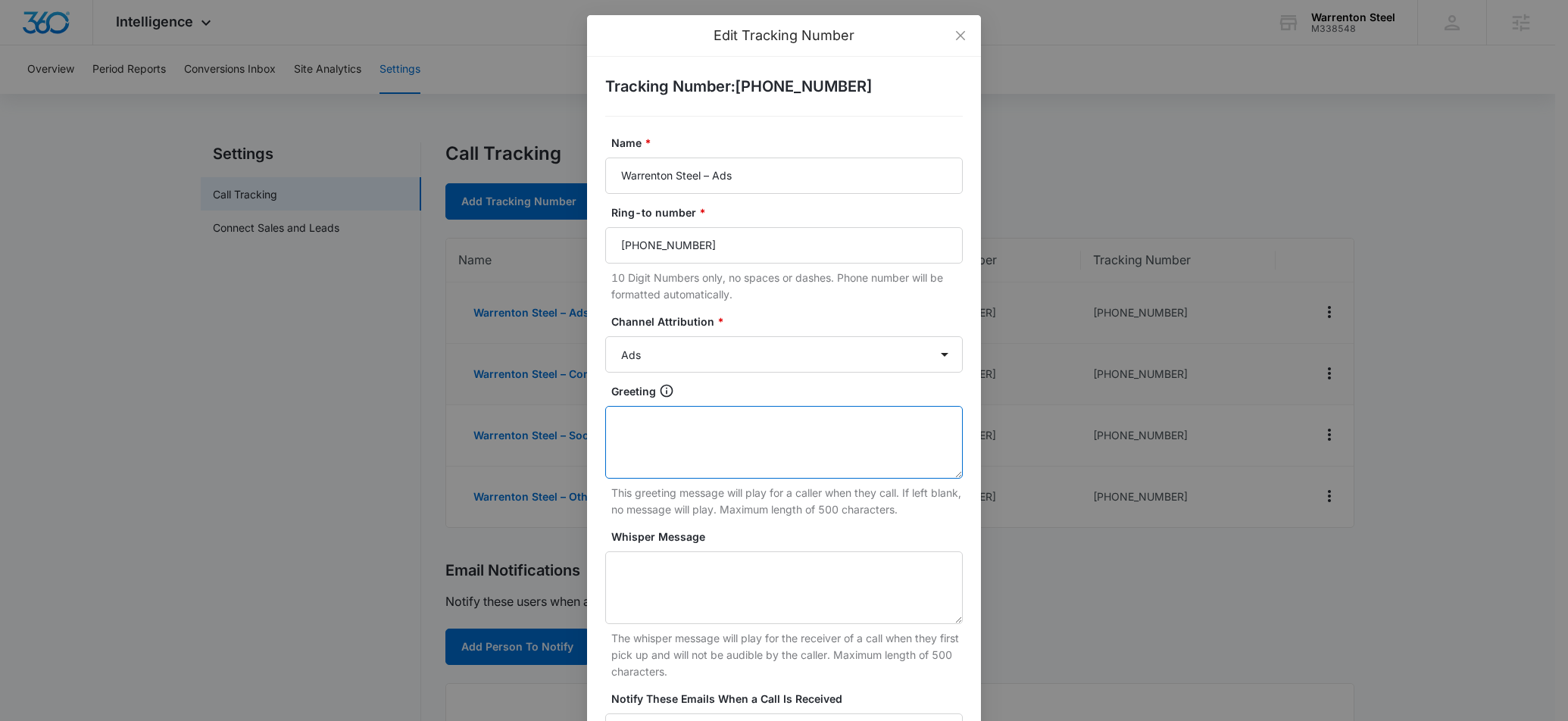
drag, startPoint x: 684, startPoint y: 419, endPoint x: 681, endPoint y: 444, distance: 25.2
click at [684, 419] on textarea "Greeting" at bounding box center [784, 442] width 357 height 73
paste textarea "This call is being recorded."
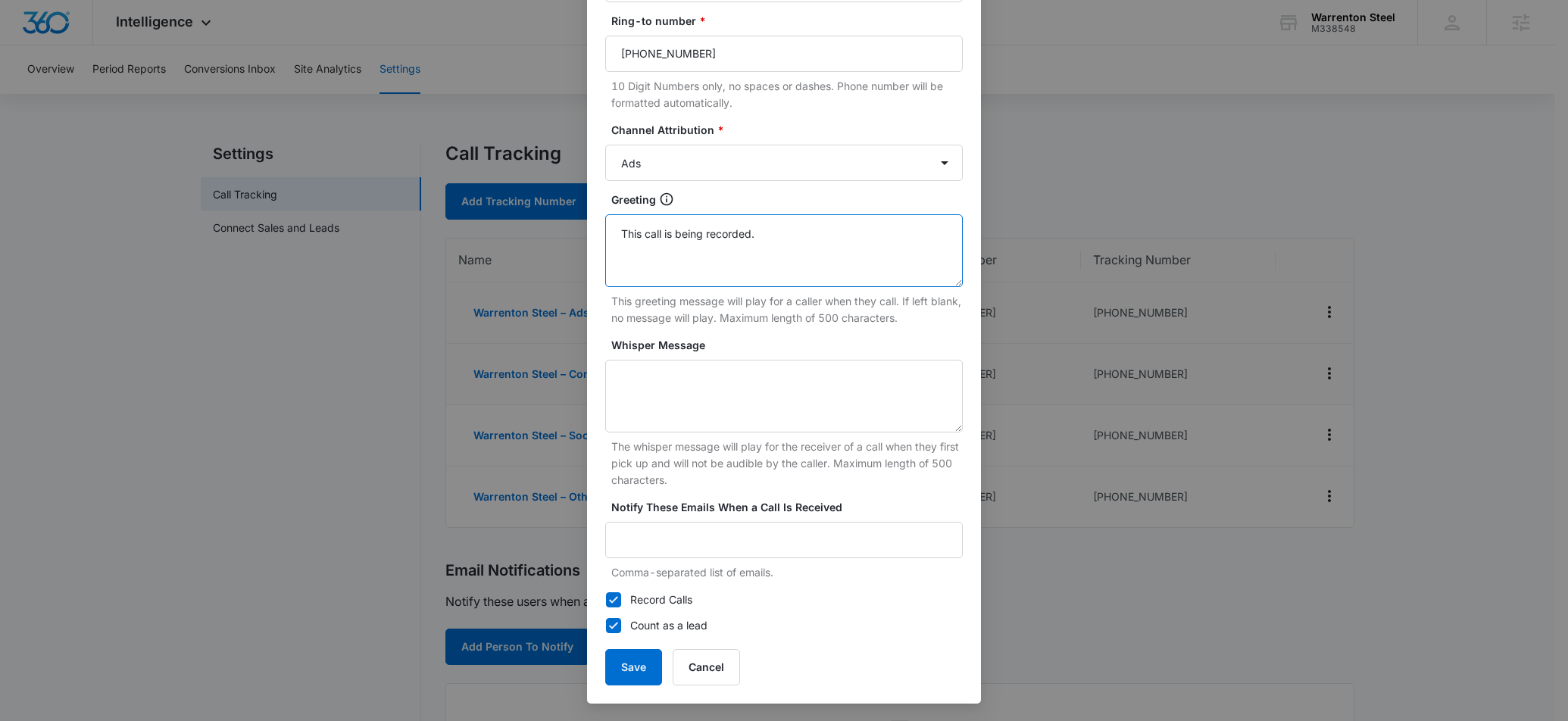
type textarea "This call is being recorded."
click at [625, 688] on div "Tracking Number : +16362205686 Name * Warrenton Steel – Ads Ring-to number * (6…" at bounding box center [784, 285] width 394 height 839
click at [628, 651] on button "Save" at bounding box center [633, 667] width 57 height 36
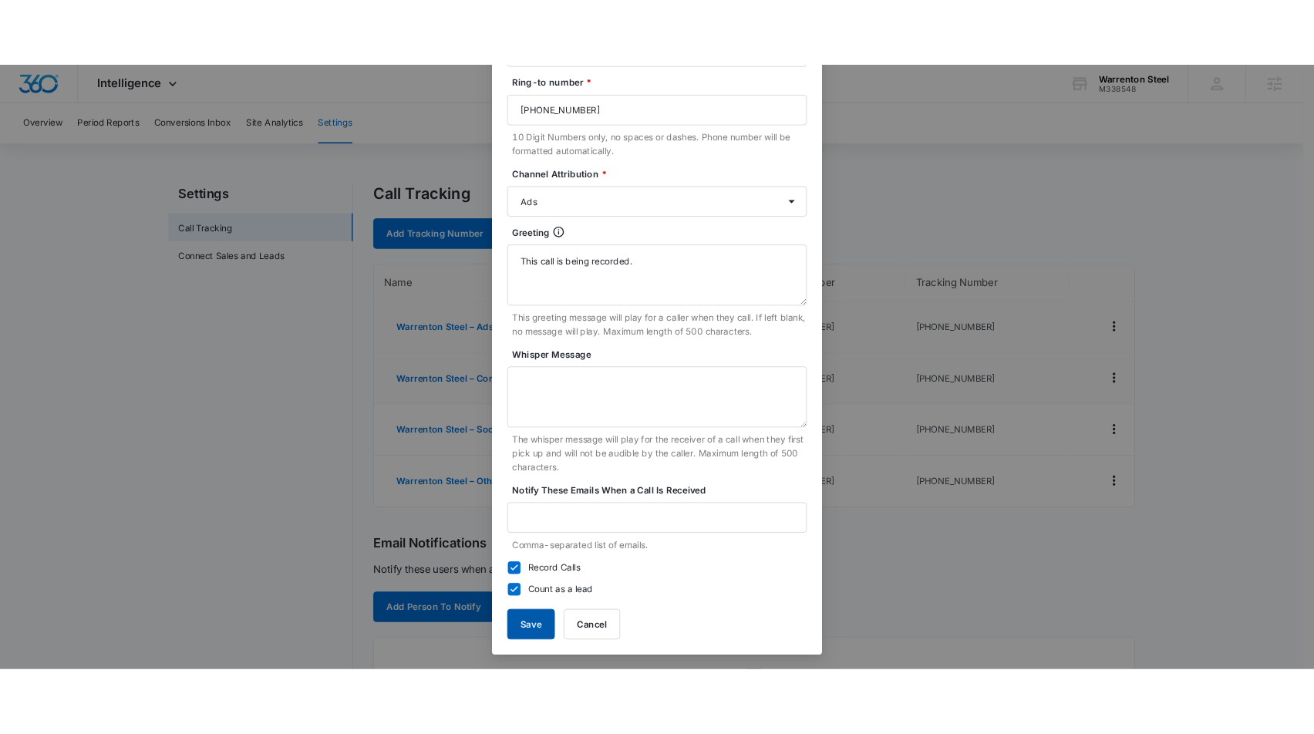
scroll to position [180, 0]
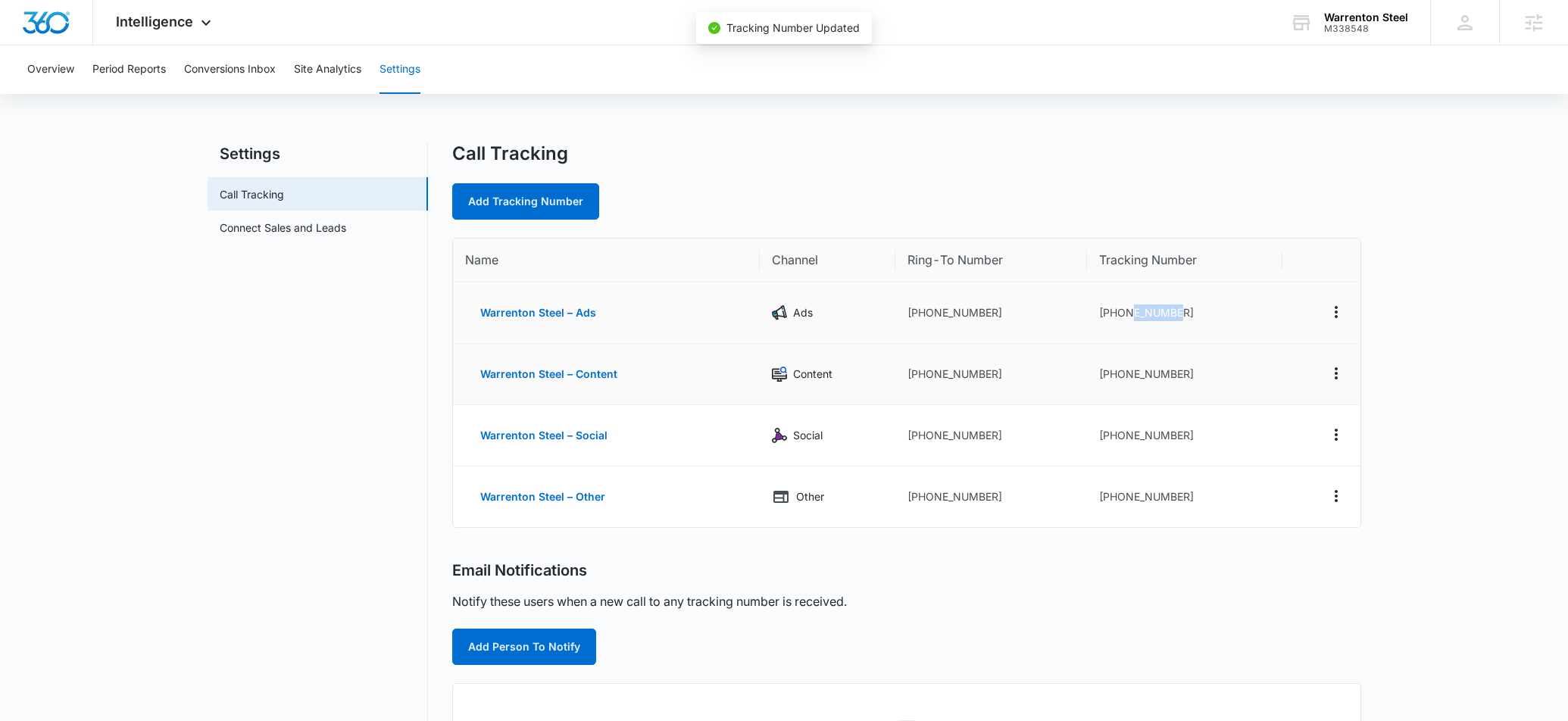
drag, startPoint x: 1220, startPoint y: 311, endPoint x: 1131, endPoint y: 310, distance: 89.0
click at [1131, 310] on td "+16362205686" at bounding box center [1184, 313] width 195 height 61
copy td "2205686"
click at [758, 187] on div "Add Tracking Number" at bounding box center [906, 201] width 909 height 36
drag, startPoint x: 812, startPoint y: 192, endPoint x: 1435, endPoint y: 509, distance: 699.0
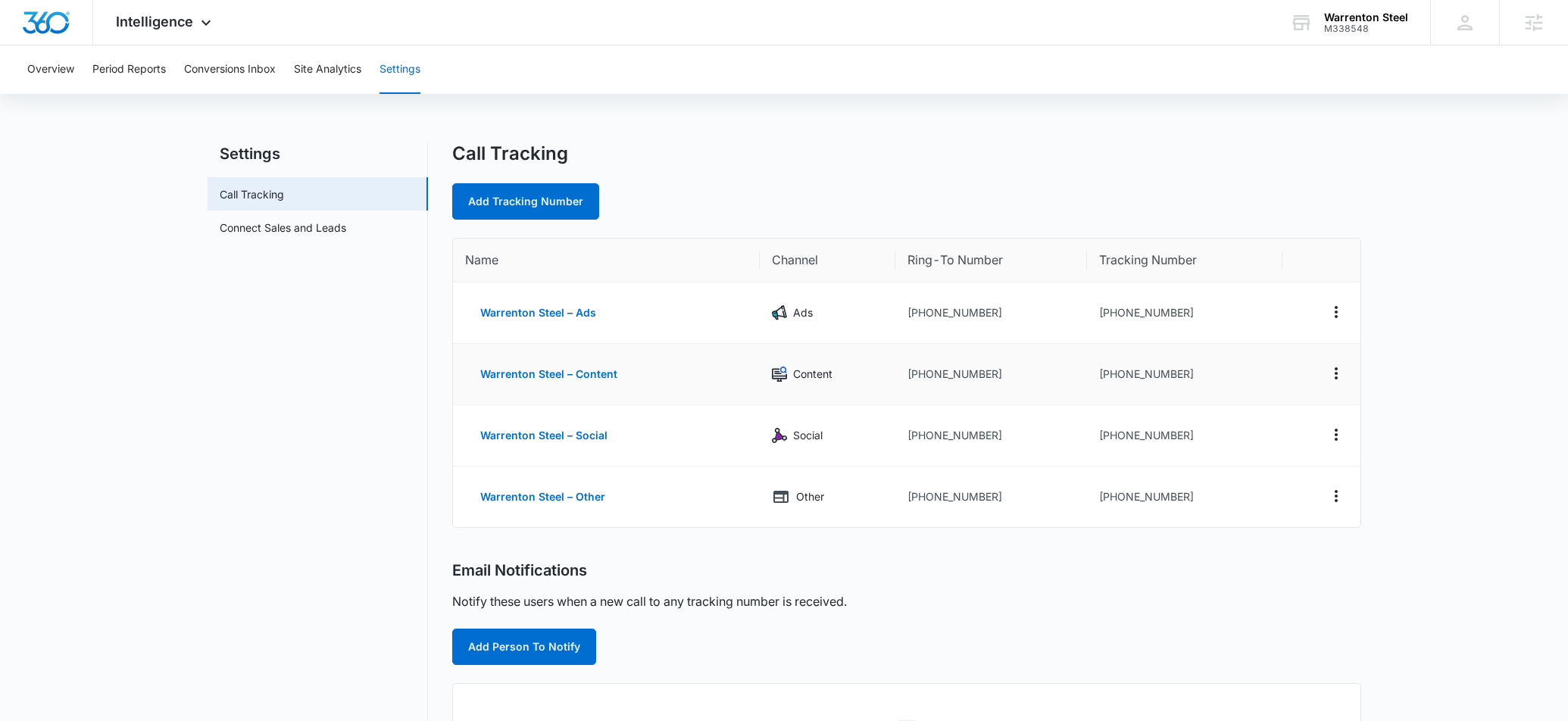
click at [1435, 509] on main "Settings Call Tracking Connect Sales and Leads Call Tracking Add Tracking Numbe…" at bounding box center [784, 613] width 1568 height 941
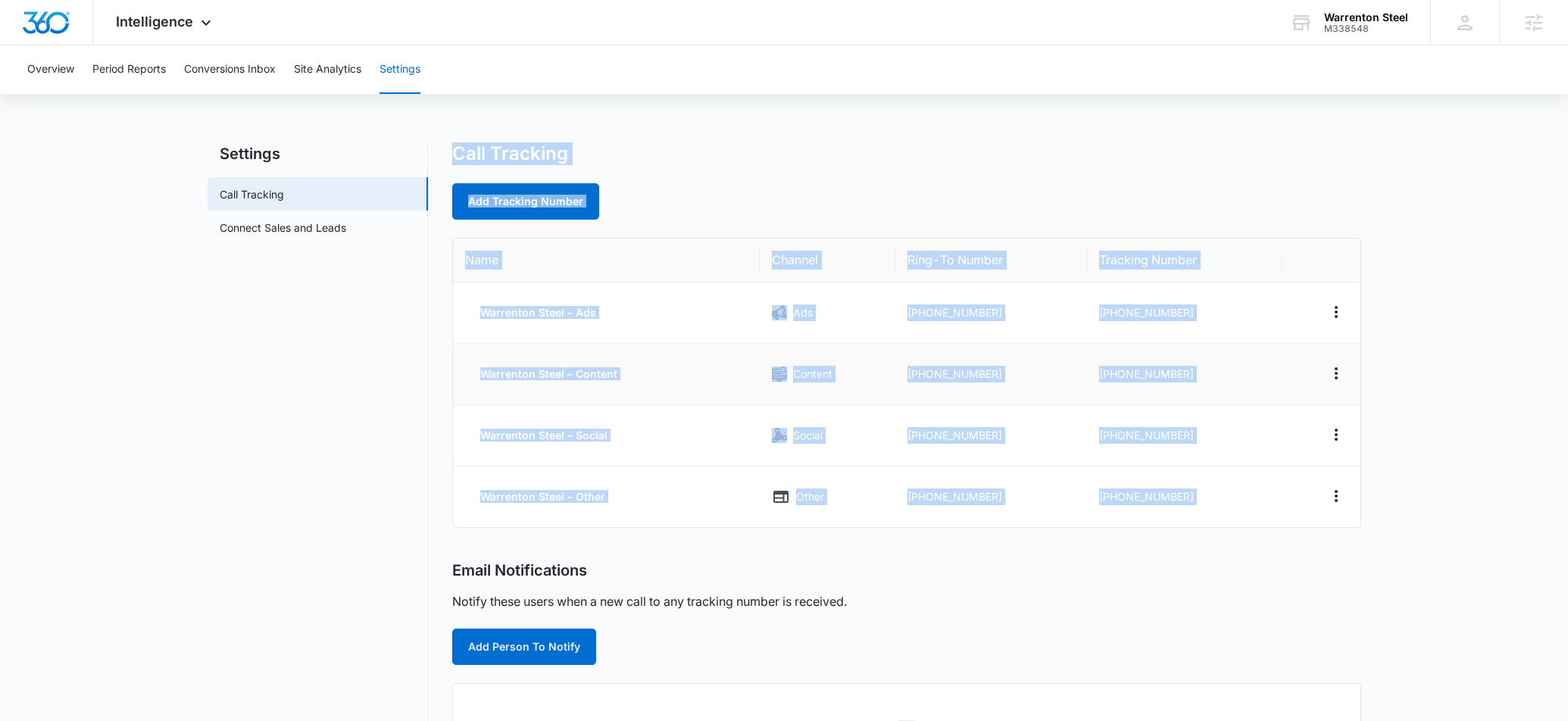
drag, startPoint x: 1395, startPoint y: 542, endPoint x: 449, endPoint y: 121, distance: 1035.5
click at [449, 121] on div "Overview Period Reports Conversions Inbox Site Analytics Settings Settings Call…" at bounding box center [784, 564] width 1568 height 1038
click at [454, 120] on div "Overview Period Reports Conversions Inbox Site Analytics Settings Settings Call…" at bounding box center [784, 564] width 1568 height 1038
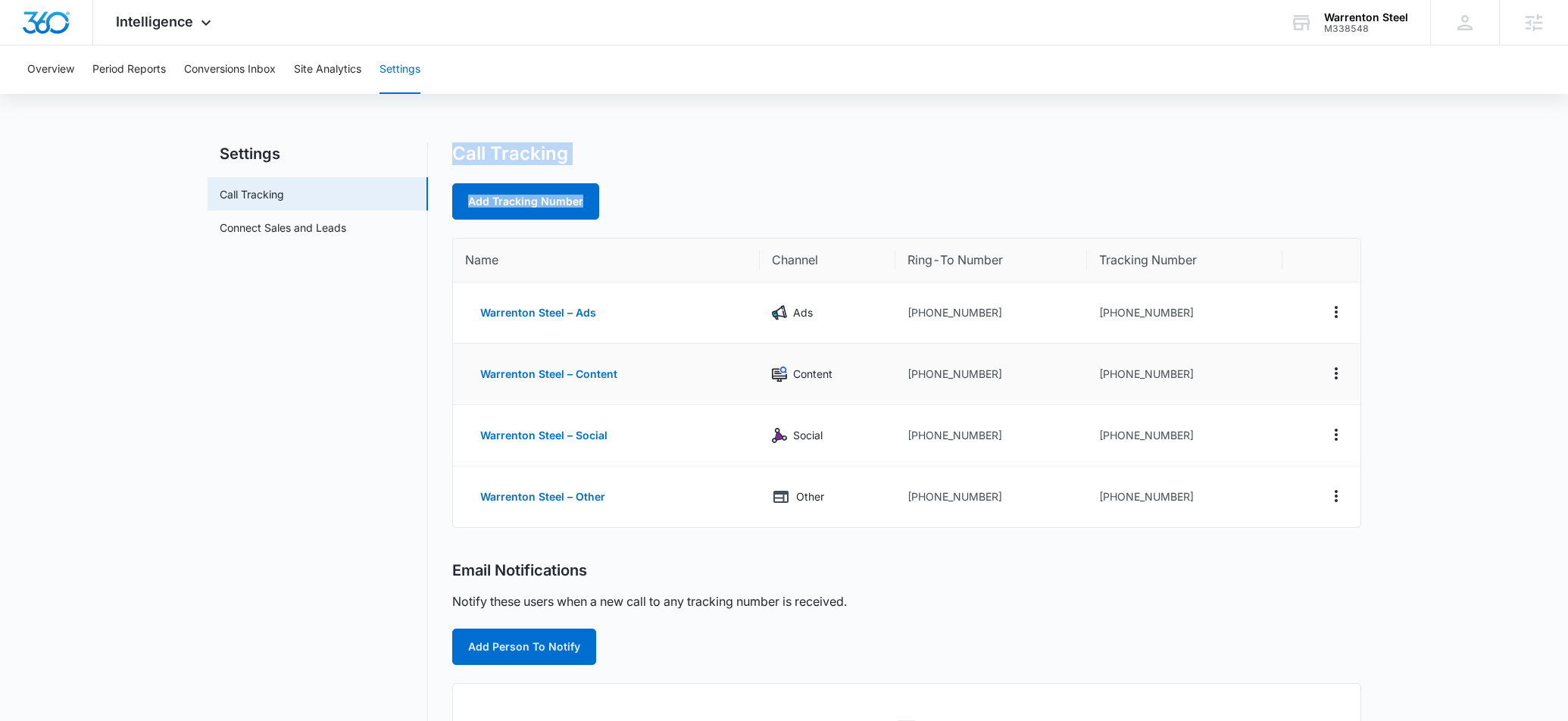
drag, startPoint x: 841, startPoint y: 205, endPoint x: 1117, endPoint y: 238, distance: 278.0
click at [1117, 238] on div "Overview Period Reports Conversions Inbox Site Analytics Settings Settings Call…" at bounding box center [784, 564] width 1568 height 1038
click at [1154, 174] on div "Call Tracking Add Tracking Number" at bounding box center [906, 181] width 909 height 78
drag, startPoint x: 1182, startPoint y: 313, endPoint x: 1132, endPoint y: 310, distance: 50.1
click at [1132, 310] on td "+16362205686" at bounding box center [1184, 313] width 195 height 61
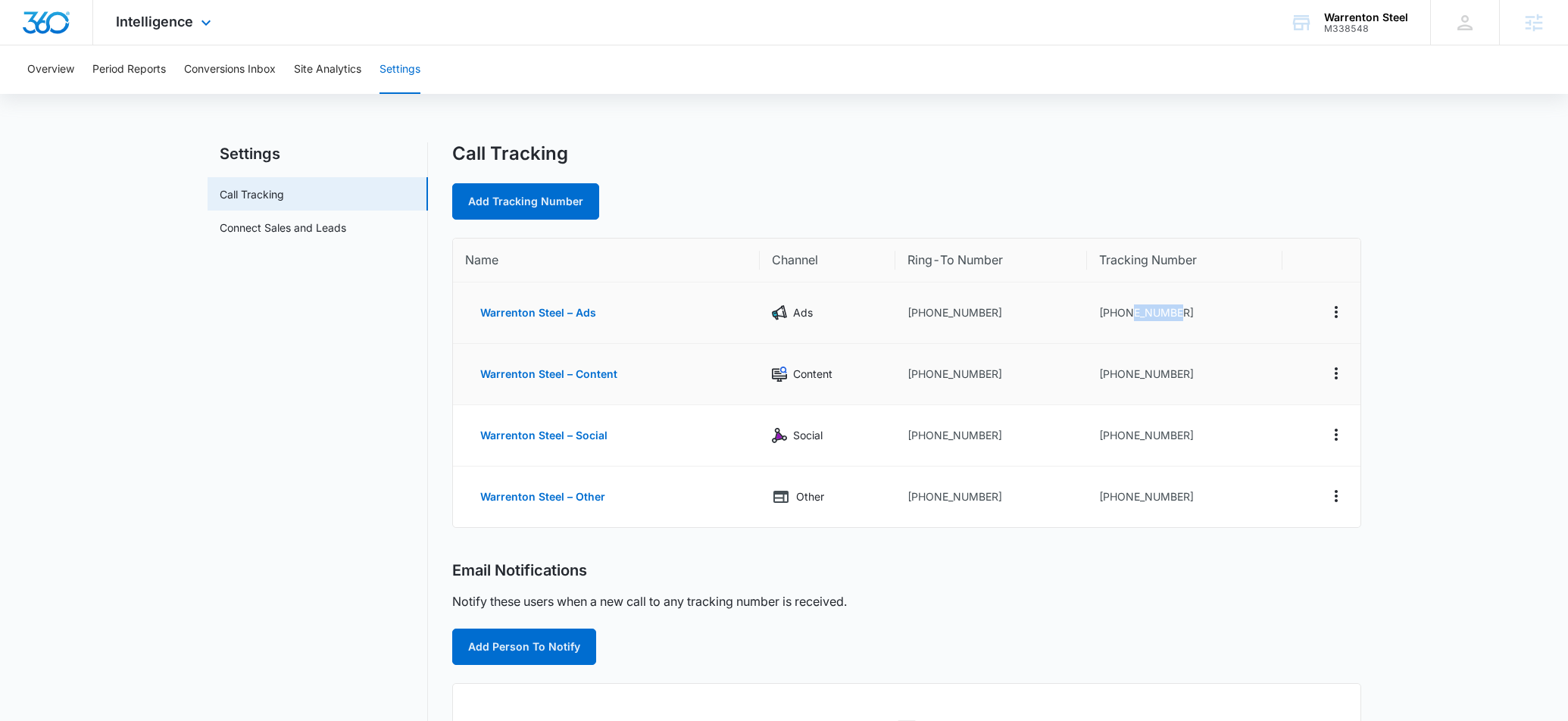
copy td "2205686"
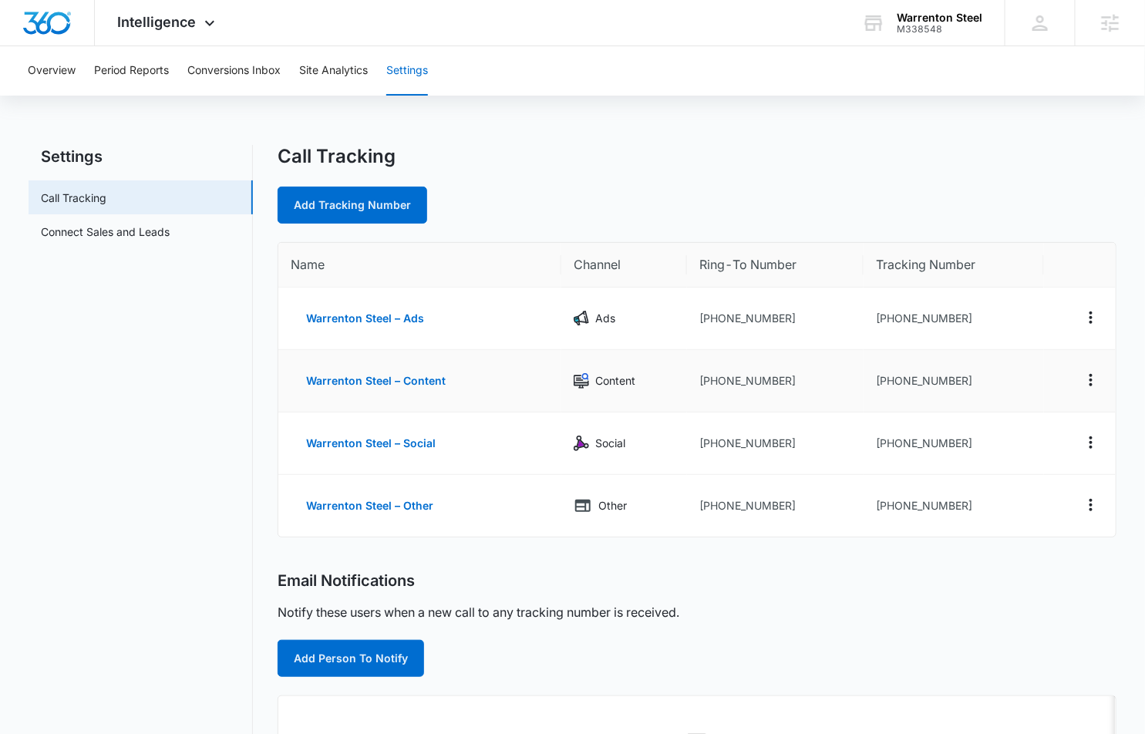
click at [730, 201] on div "Add Tracking Number" at bounding box center [697, 205] width 839 height 37
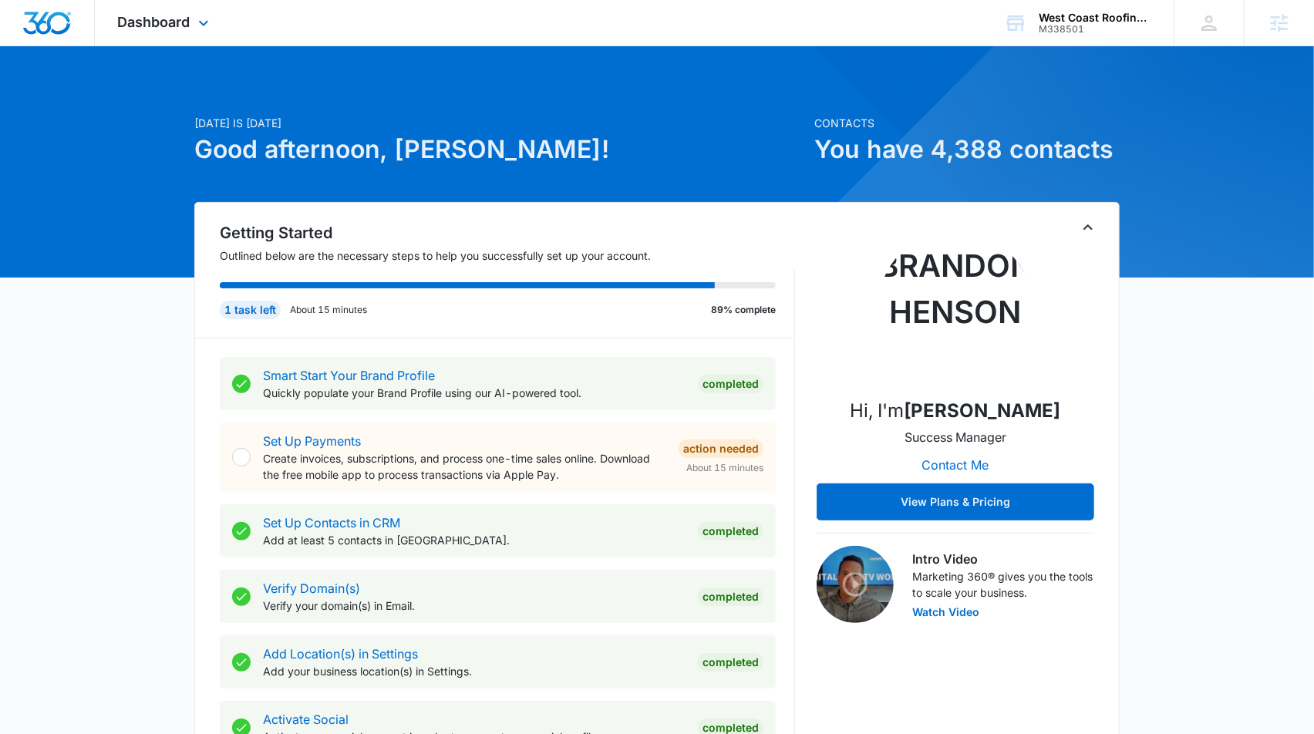
click at [145, 32] on div "Dashboard Apps Reputation Forms CRM Email Social Payments POS Content Ads Intel…" at bounding box center [165, 23] width 141 height 46
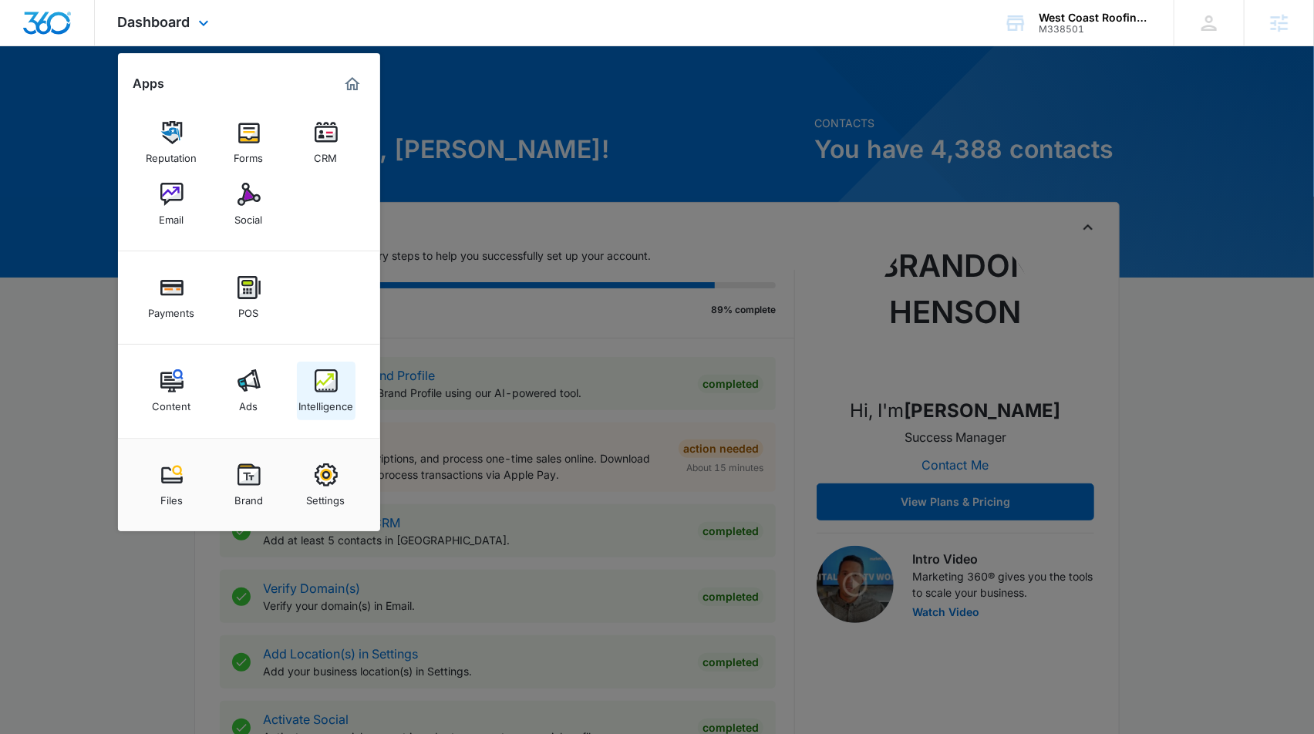
click at [325, 397] on div "Intelligence" at bounding box center [326, 403] width 55 height 20
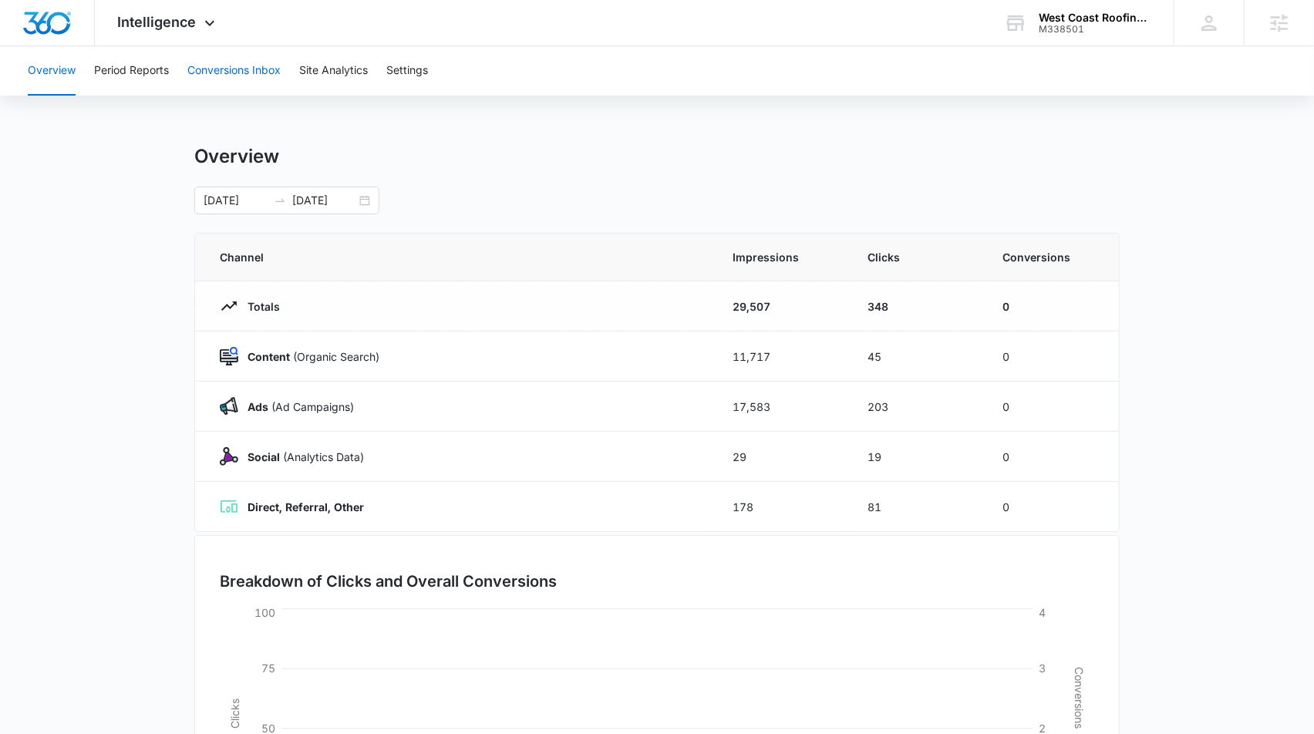
click at [208, 56] on button "Conversions Inbox" at bounding box center [233, 70] width 93 height 49
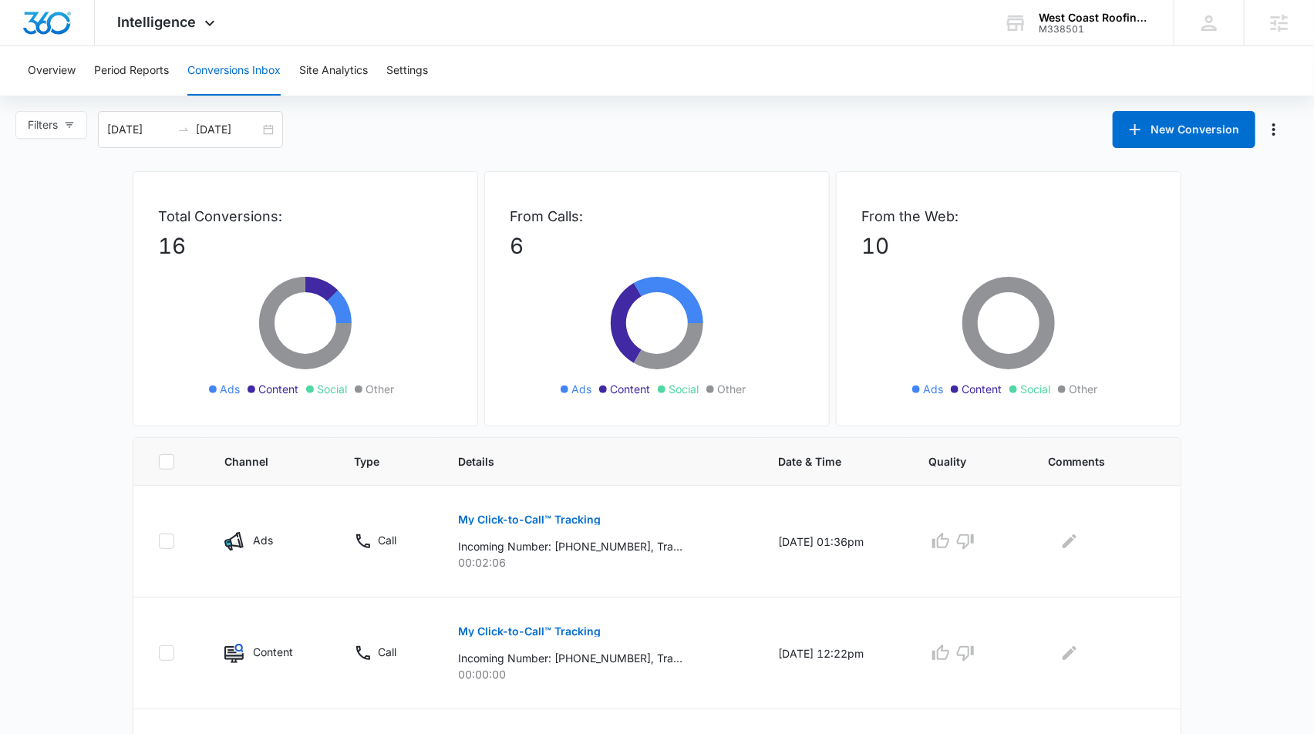
click at [62, 126] on button "Filters" at bounding box center [51, 125] width 72 height 28
click at [35, 207] on input "Ads" at bounding box center [30, 206] width 12 height 12
radio input "true"
click at [42, 120] on span "Filters (1)" at bounding box center [51, 124] width 46 height 17
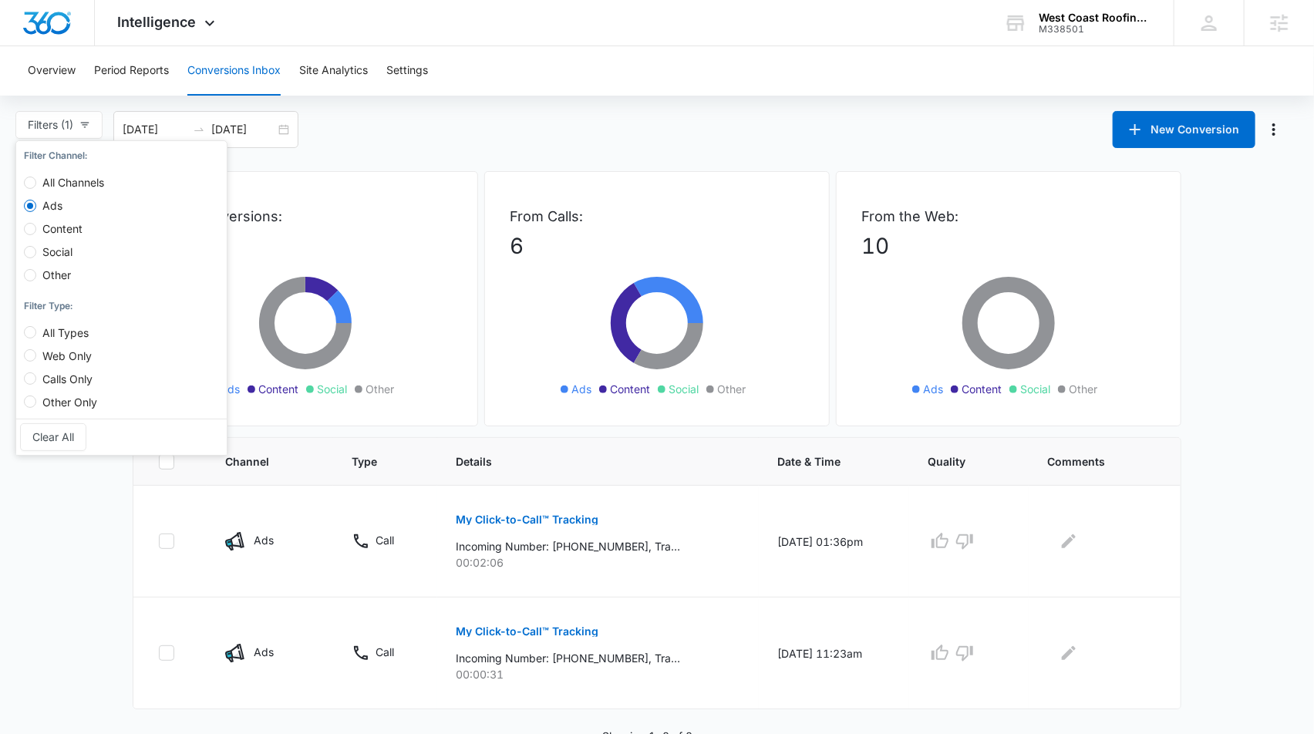
click at [36, 185] on span "All Channels" at bounding box center [73, 182] width 74 height 13
click at [36, 185] on input "All Channels" at bounding box center [30, 183] width 12 height 12
radio input "true"
radio input "false"
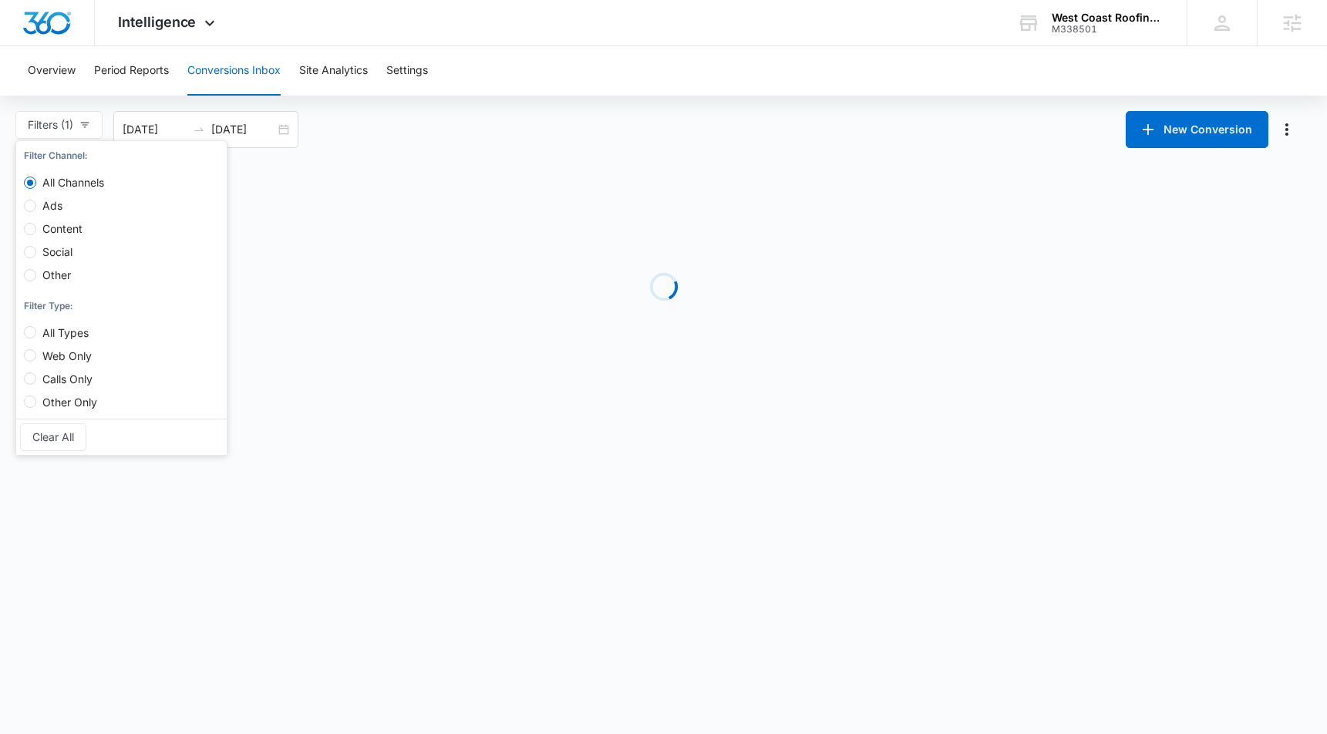
click at [580, 164] on main "Filters (1) Filter Channel : All Channels Ads Content Social Other Filter Type …" at bounding box center [663, 257] width 1327 height 292
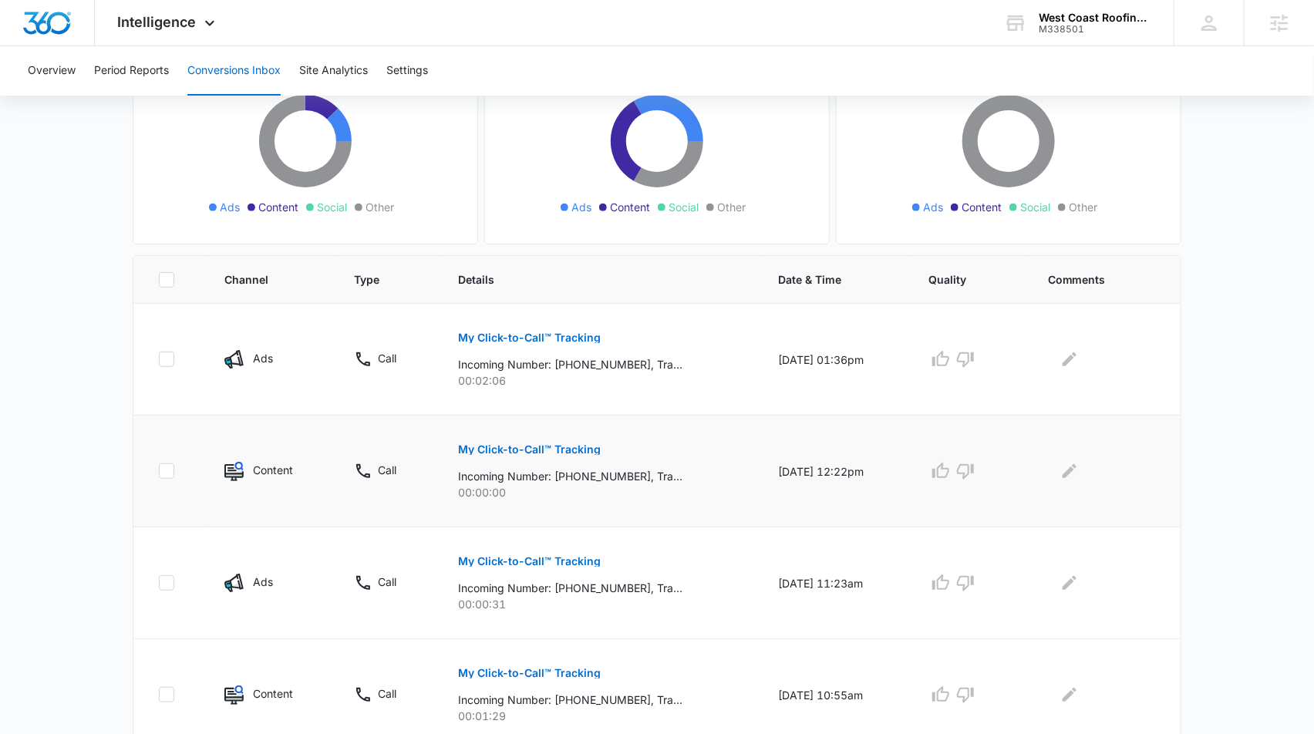
scroll to position [179, 0]
